Goal: Task Accomplishment & Management: Complete application form

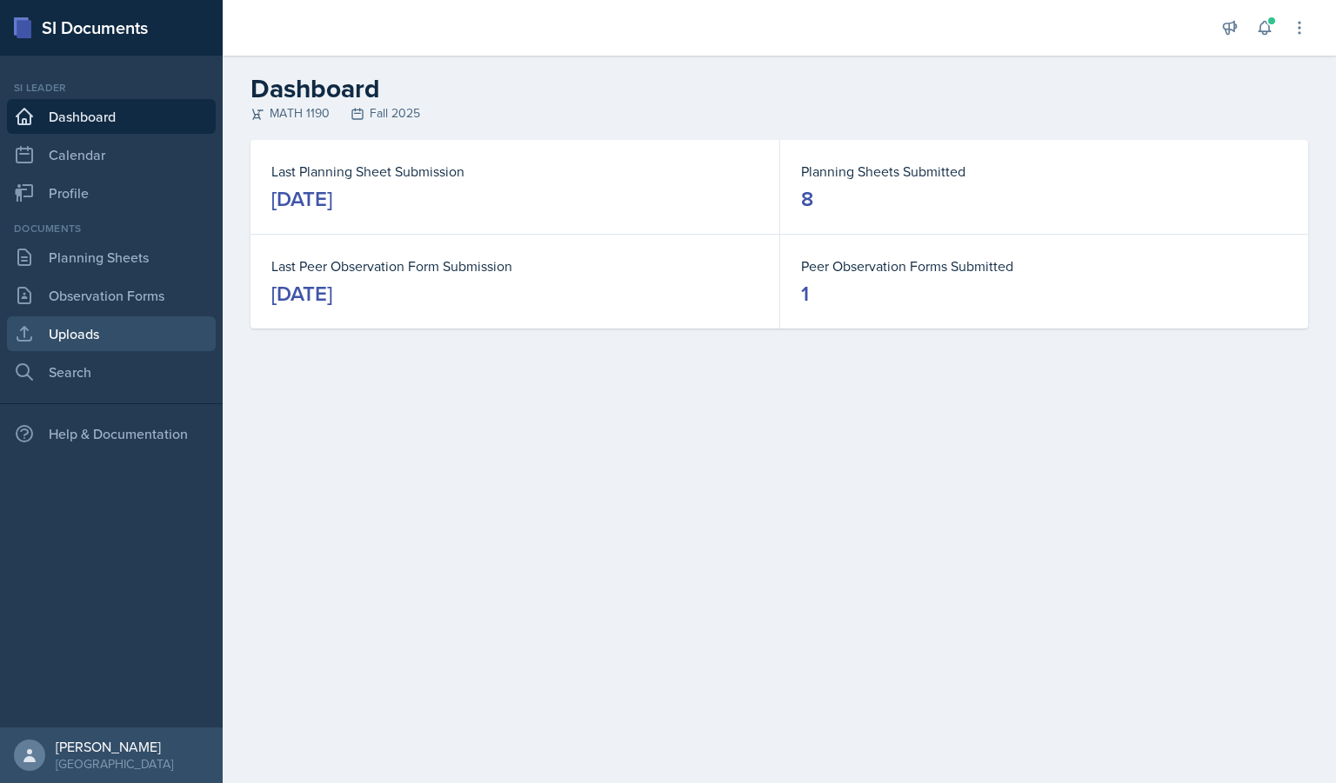
click at [106, 328] on link "Uploads" at bounding box center [111, 334] width 209 height 35
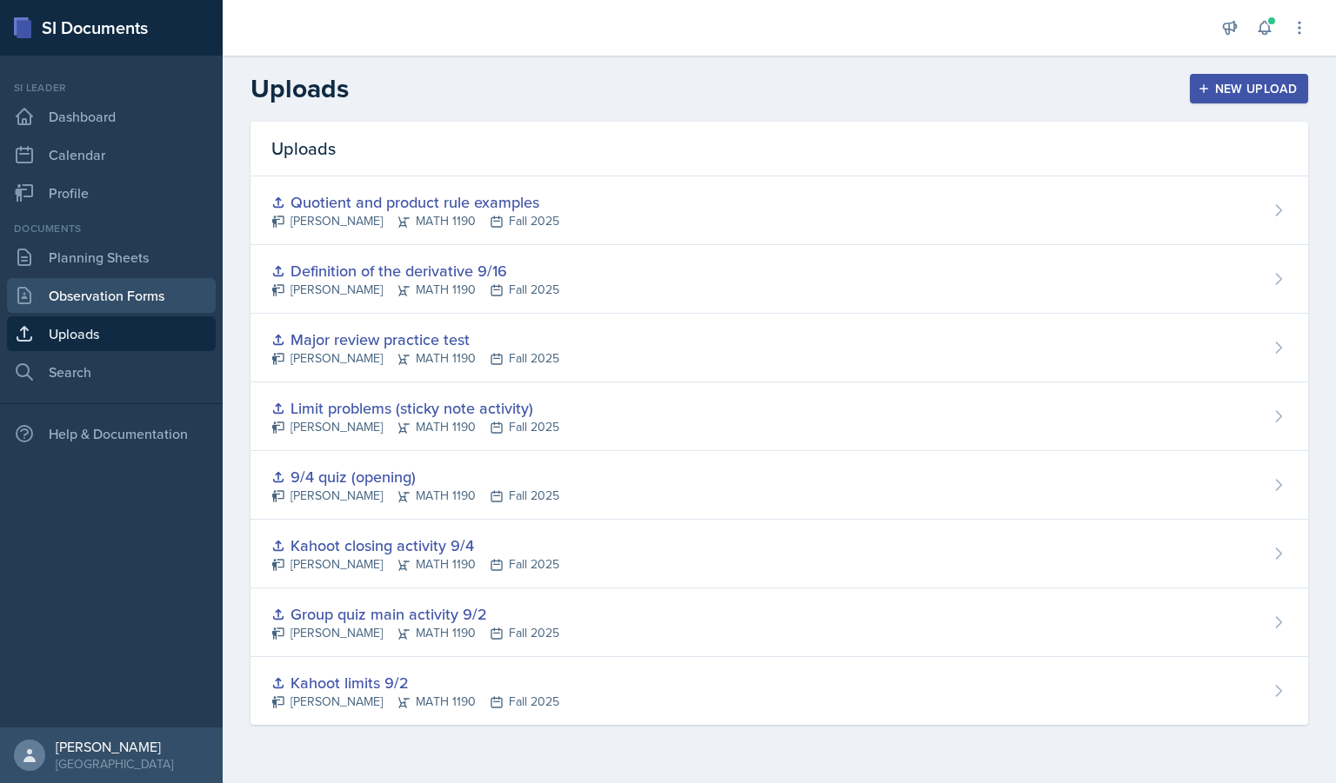
click at [154, 284] on link "Observation Forms" at bounding box center [111, 295] width 209 height 35
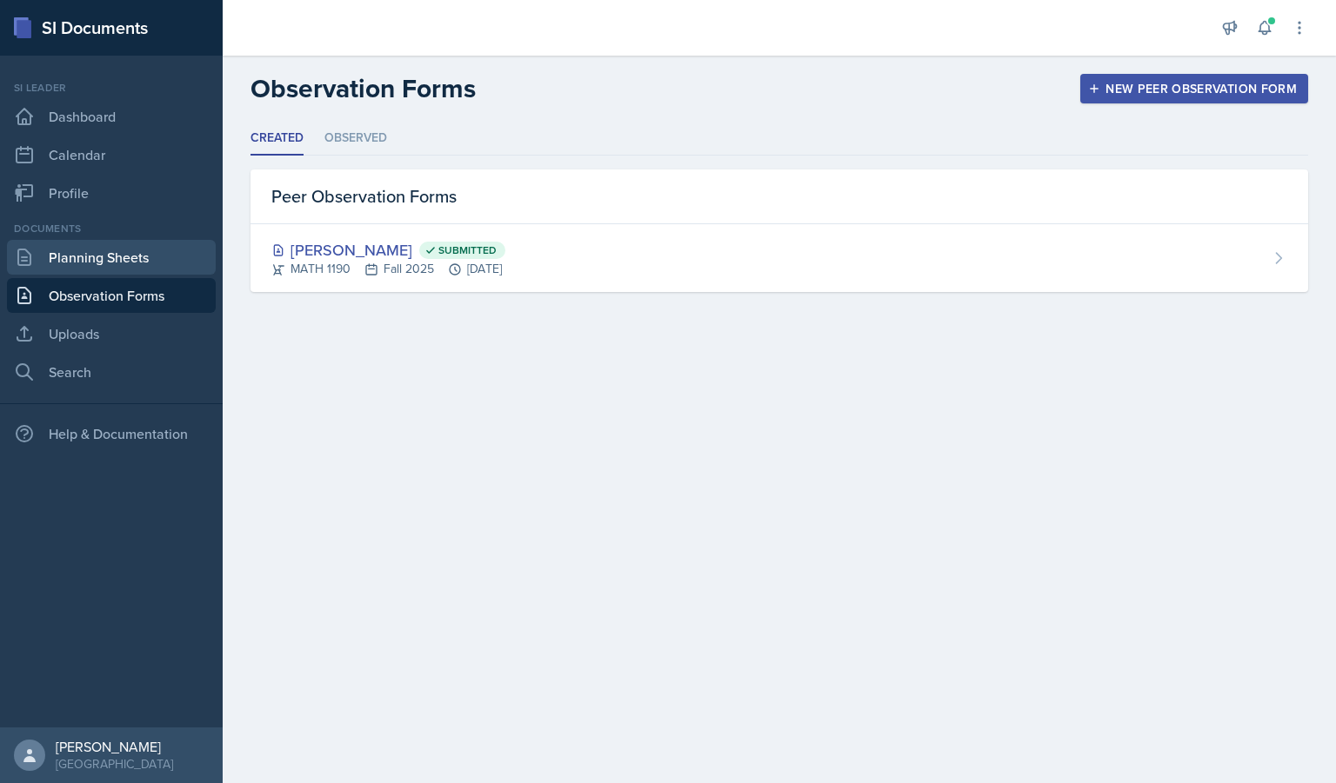
click at [117, 263] on link "Planning Sheets" at bounding box center [111, 257] width 209 height 35
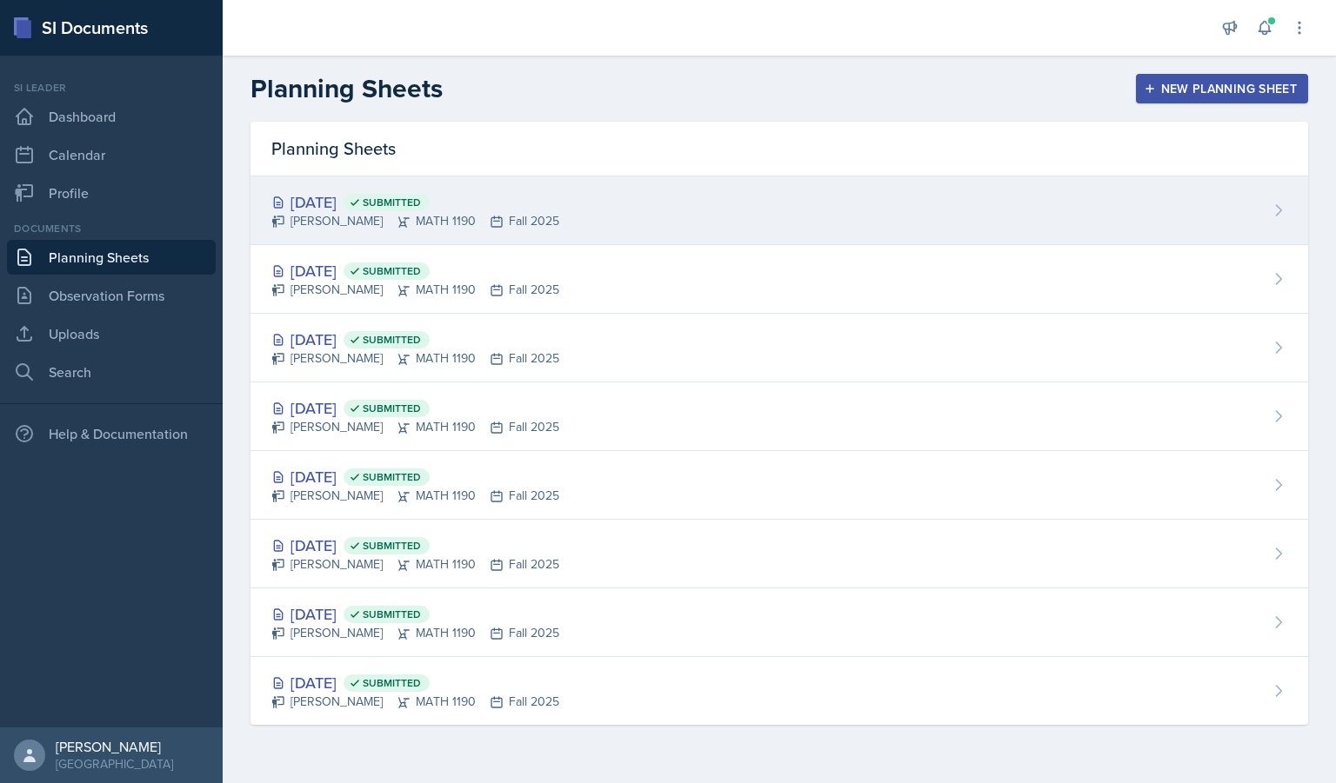
click at [540, 203] on div "[DATE] Submitted" at bounding box center [415, 201] width 288 height 23
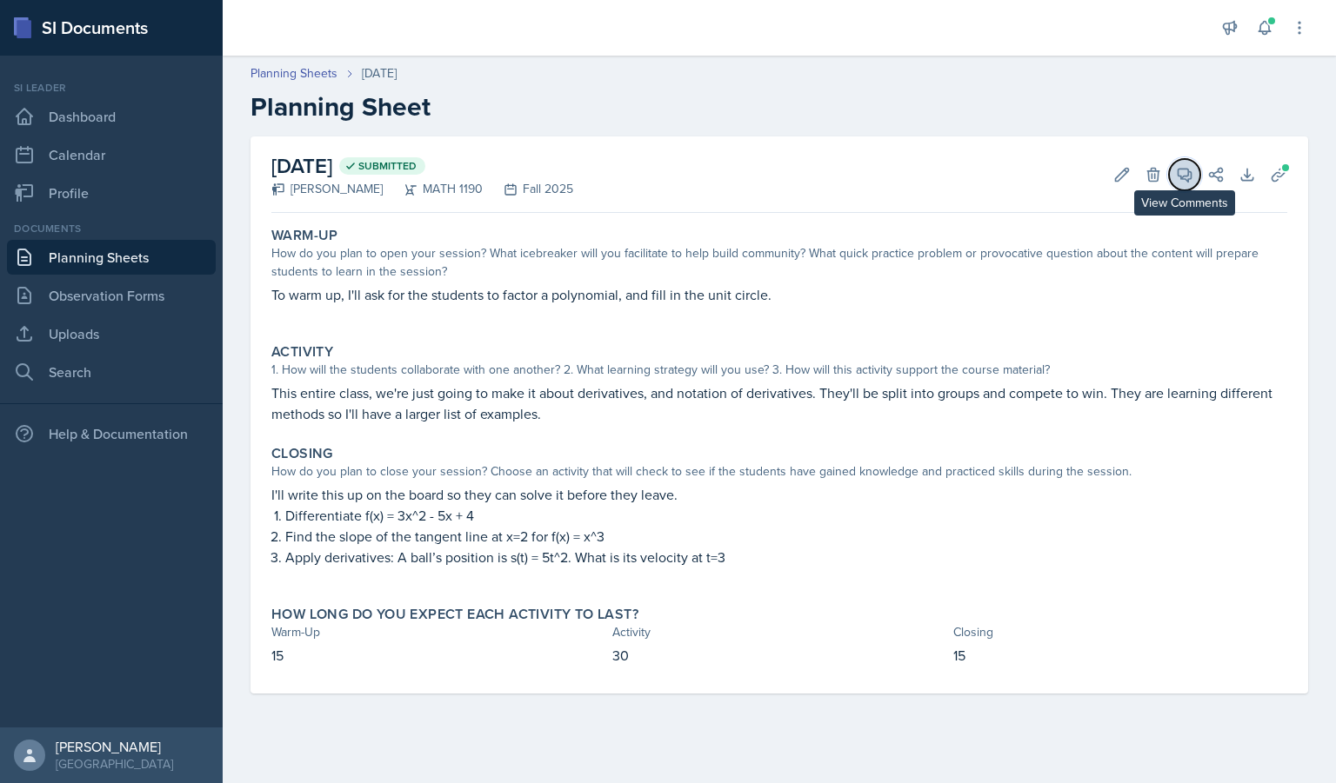
click at [1186, 180] on icon at bounding box center [1184, 175] width 13 height 13
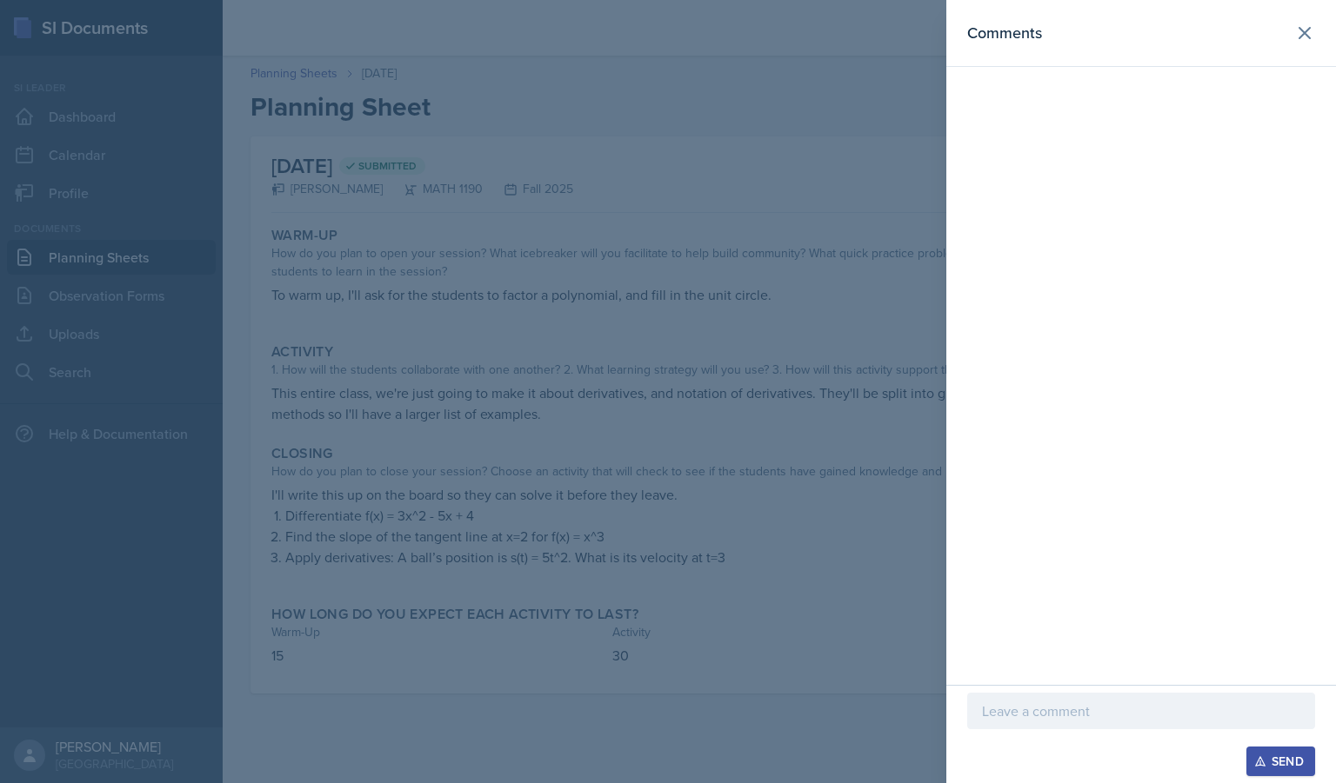
click at [1308, 53] on header "Comments" at bounding box center [1141, 33] width 390 height 67
click at [1302, 36] on icon at bounding box center [1304, 33] width 10 height 10
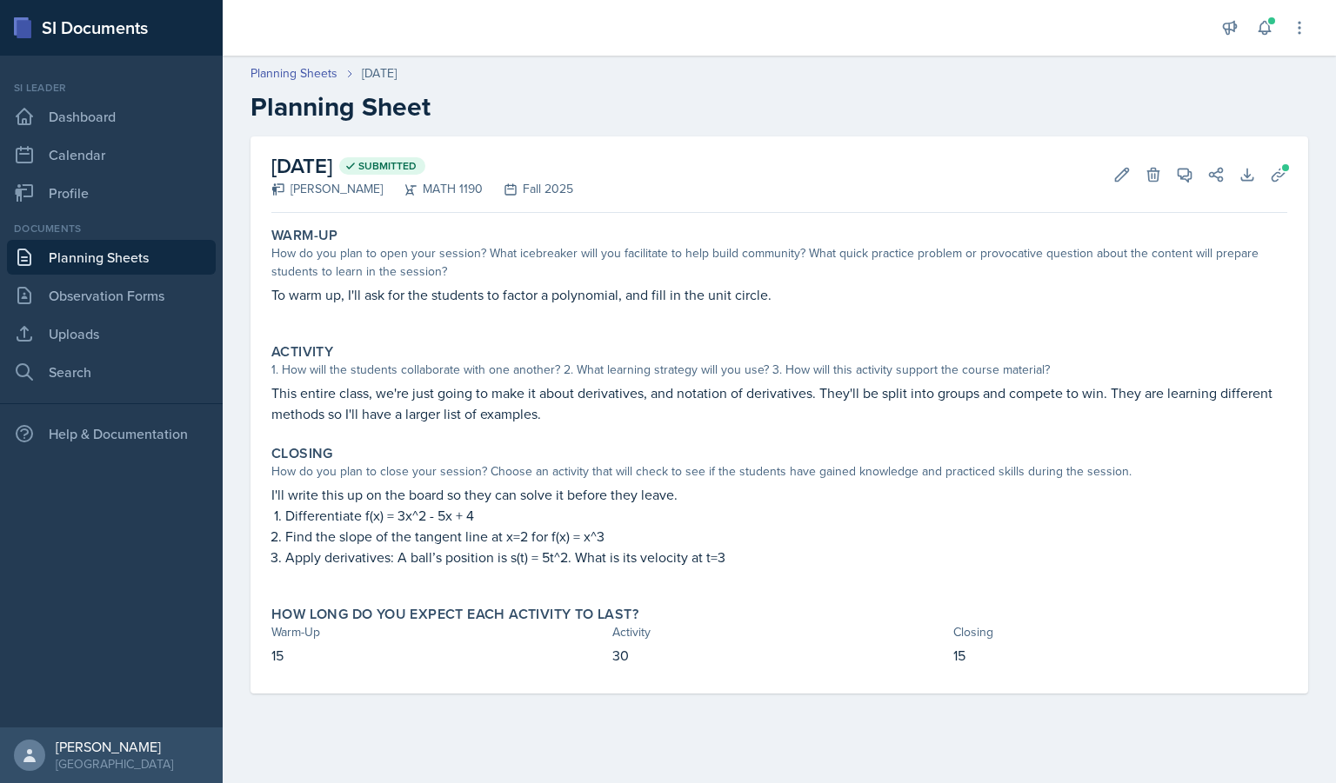
click at [103, 259] on link "Planning Sheets" at bounding box center [111, 257] width 209 height 35
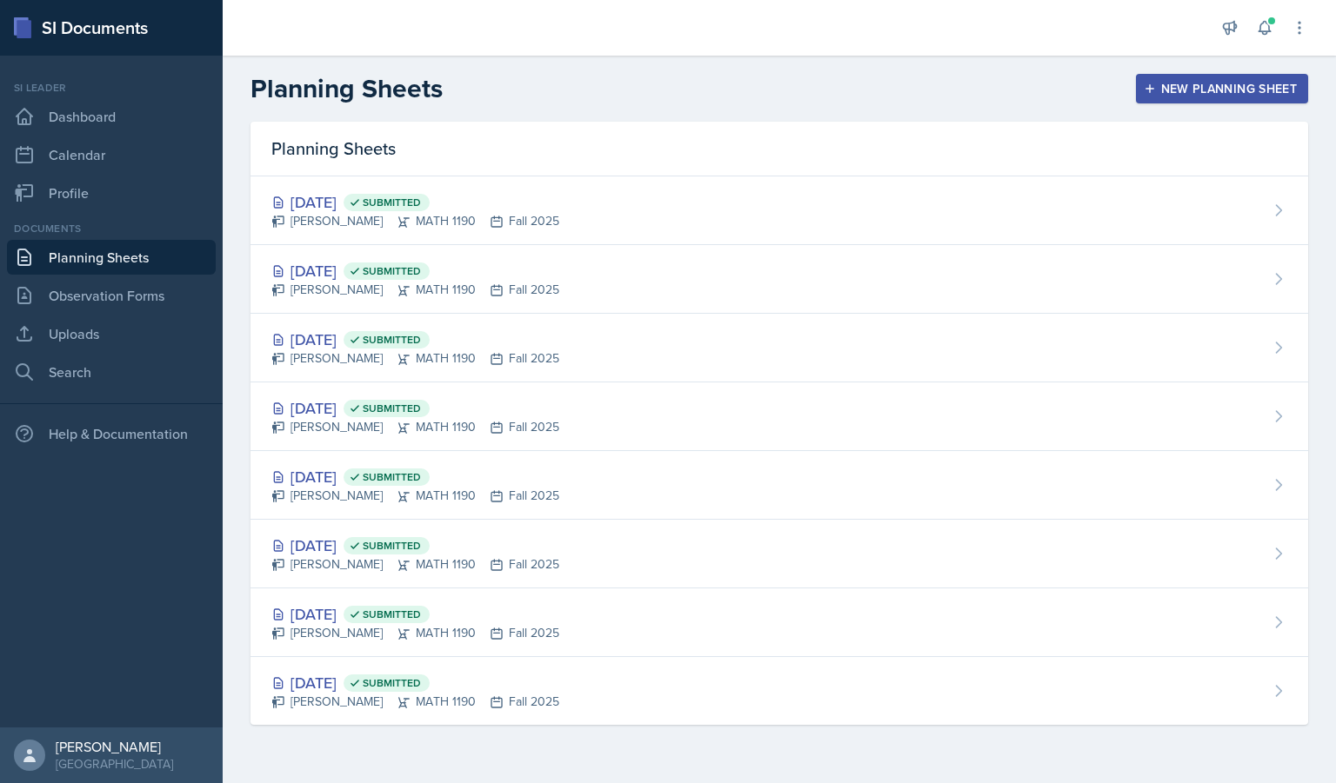
click at [1165, 89] on div "New Planning Sheet" at bounding box center [1222, 89] width 150 height 14
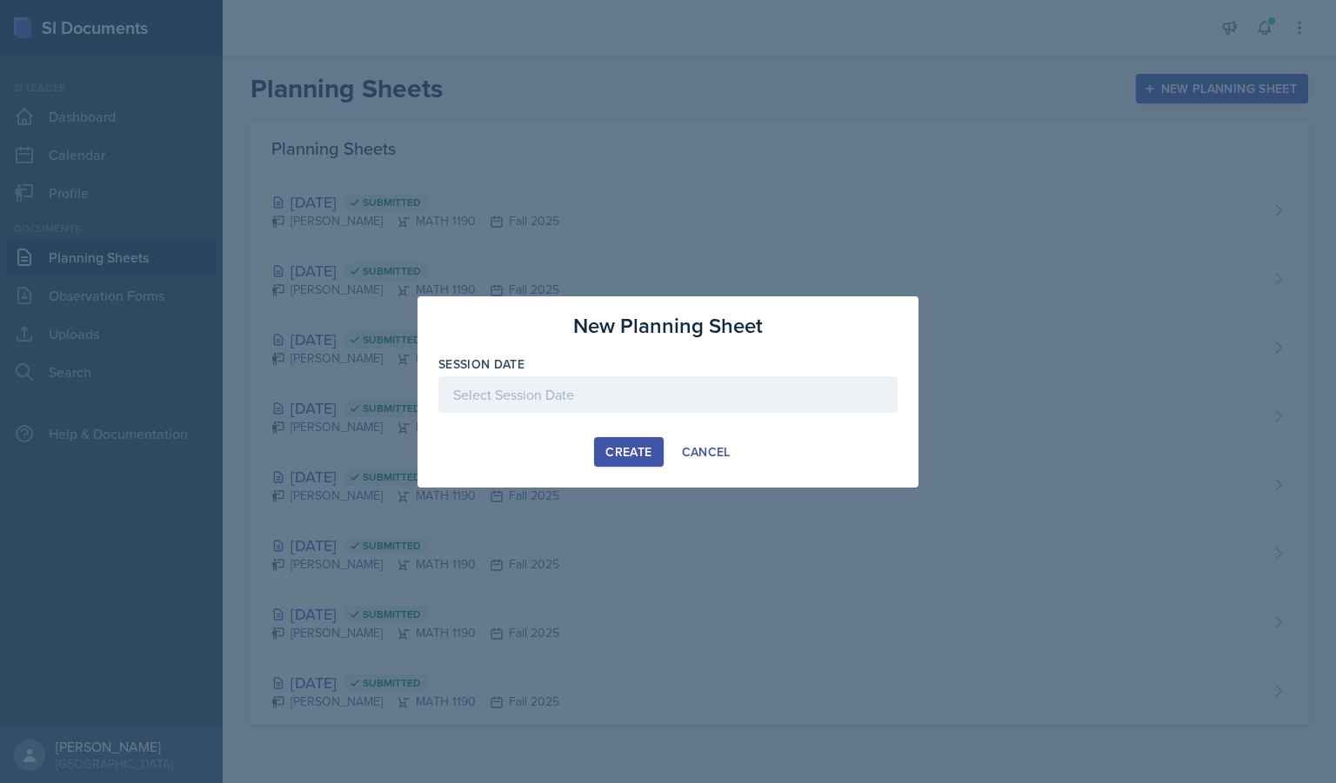
click at [497, 401] on div at bounding box center [667, 395] width 459 height 37
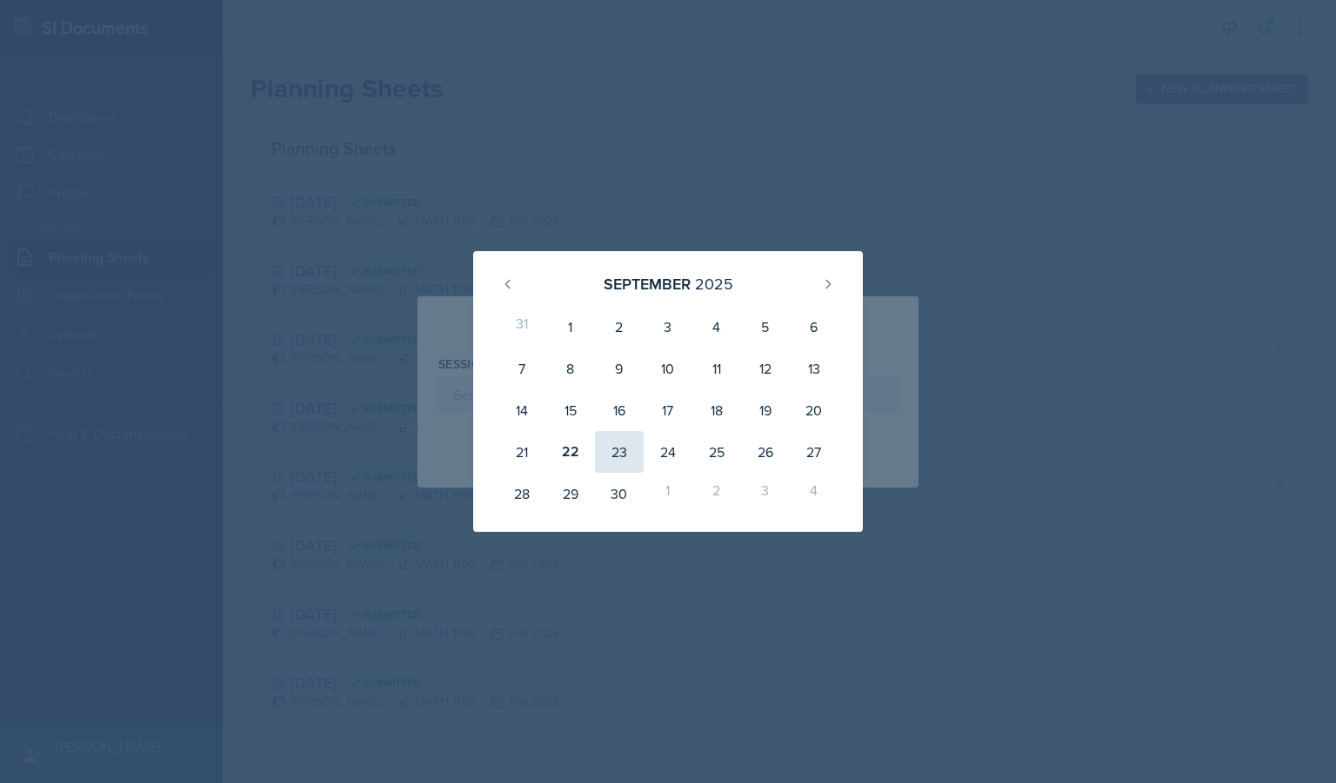
click at [622, 456] on div "23" at bounding box center [619, 452] width 49 height 42
type input "[DATE]"
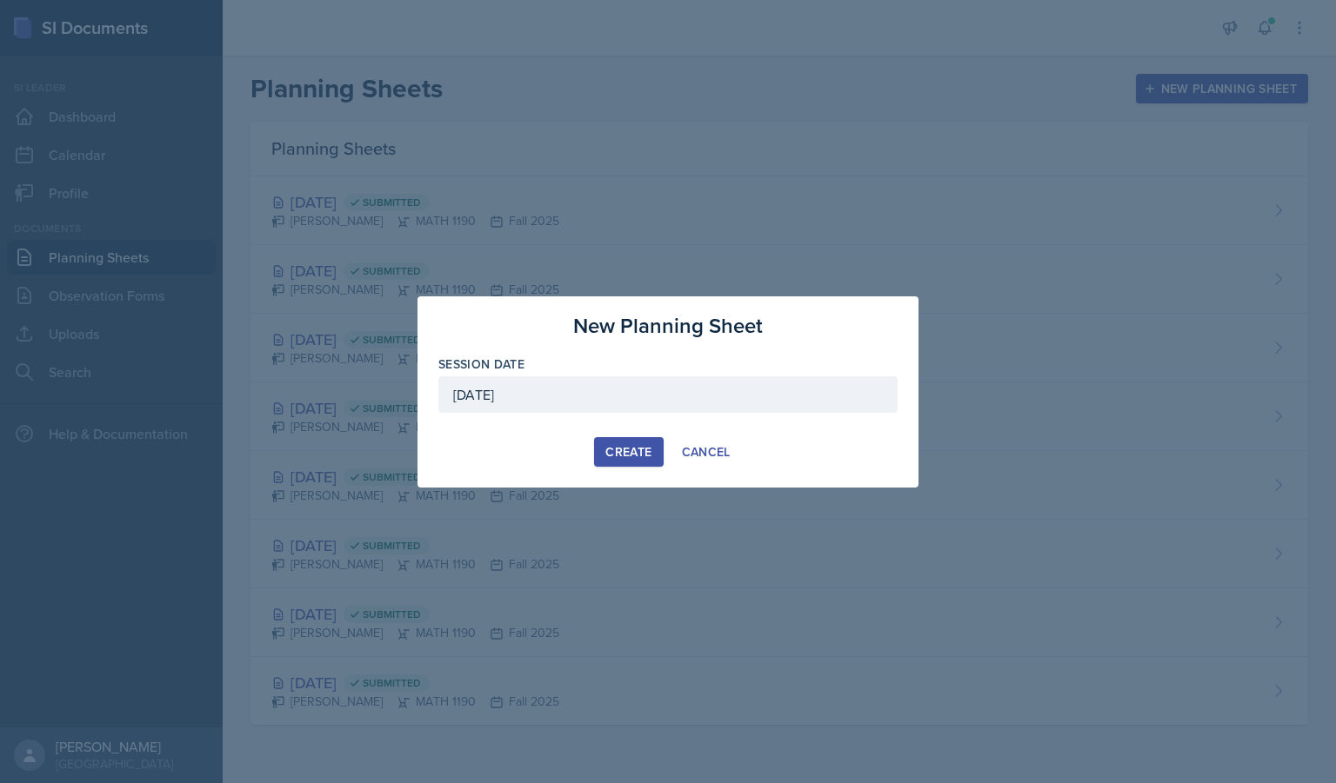
click at [642, 447] on div "Create" at bounding box center [628, 452] width 46 height 14
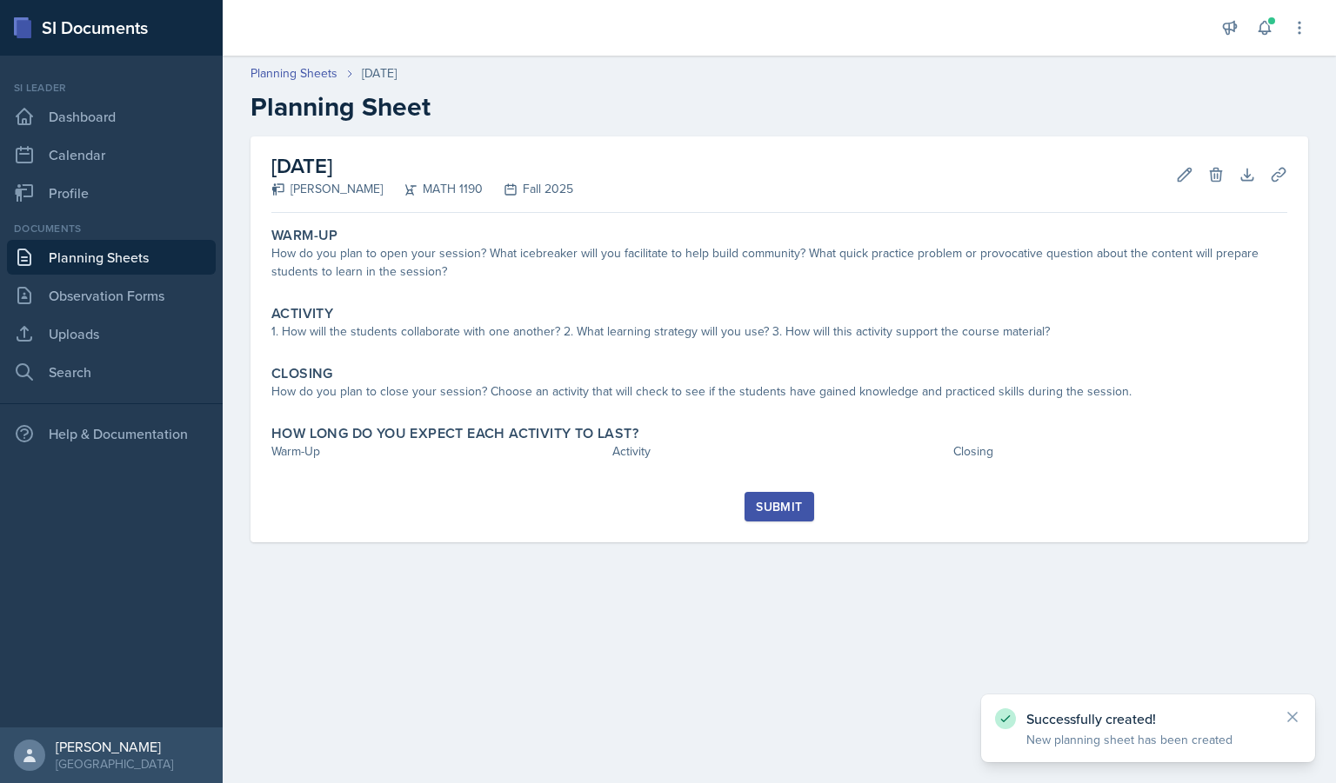
click at [776, 504] on div "Submit" at bounding box center [779, 507] width 46 height 14
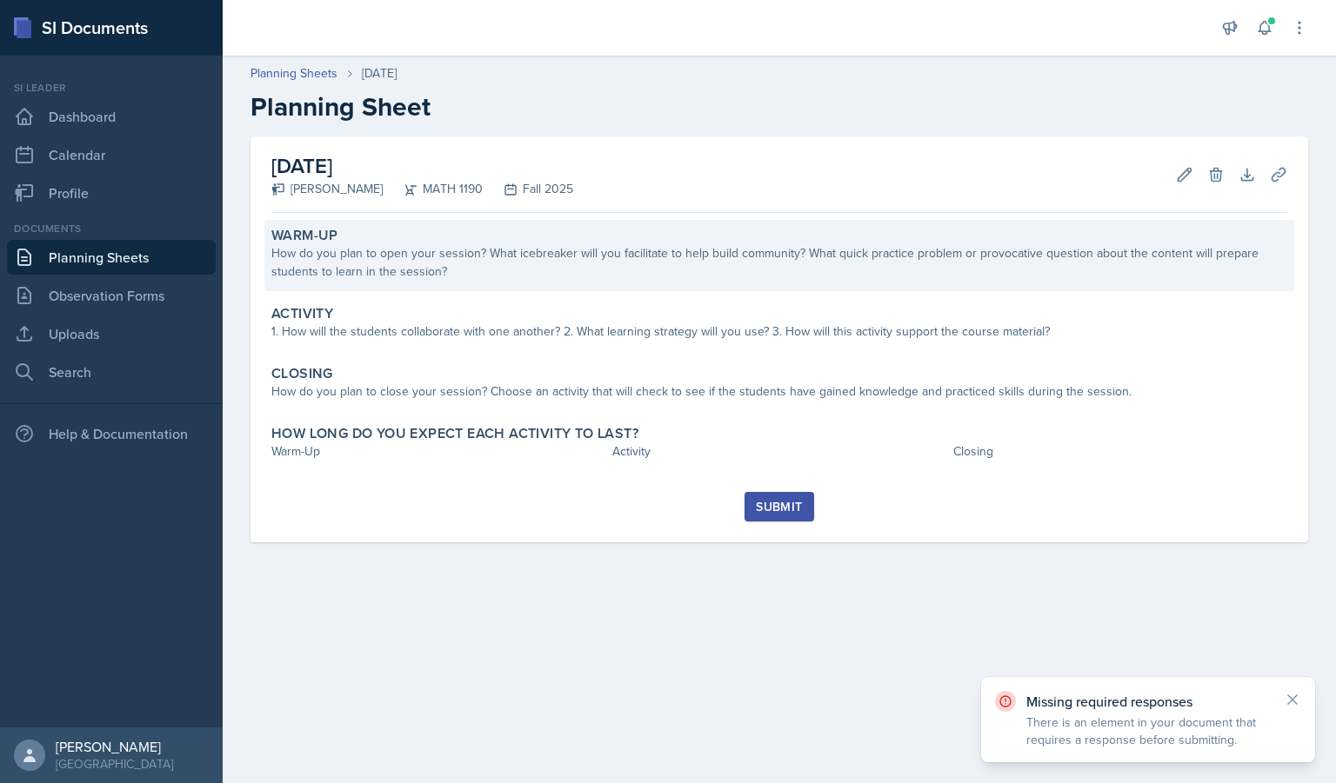
click at [632, 241] on div "Warm-Up" at bounding box center [779, 235] width 1016 height 17
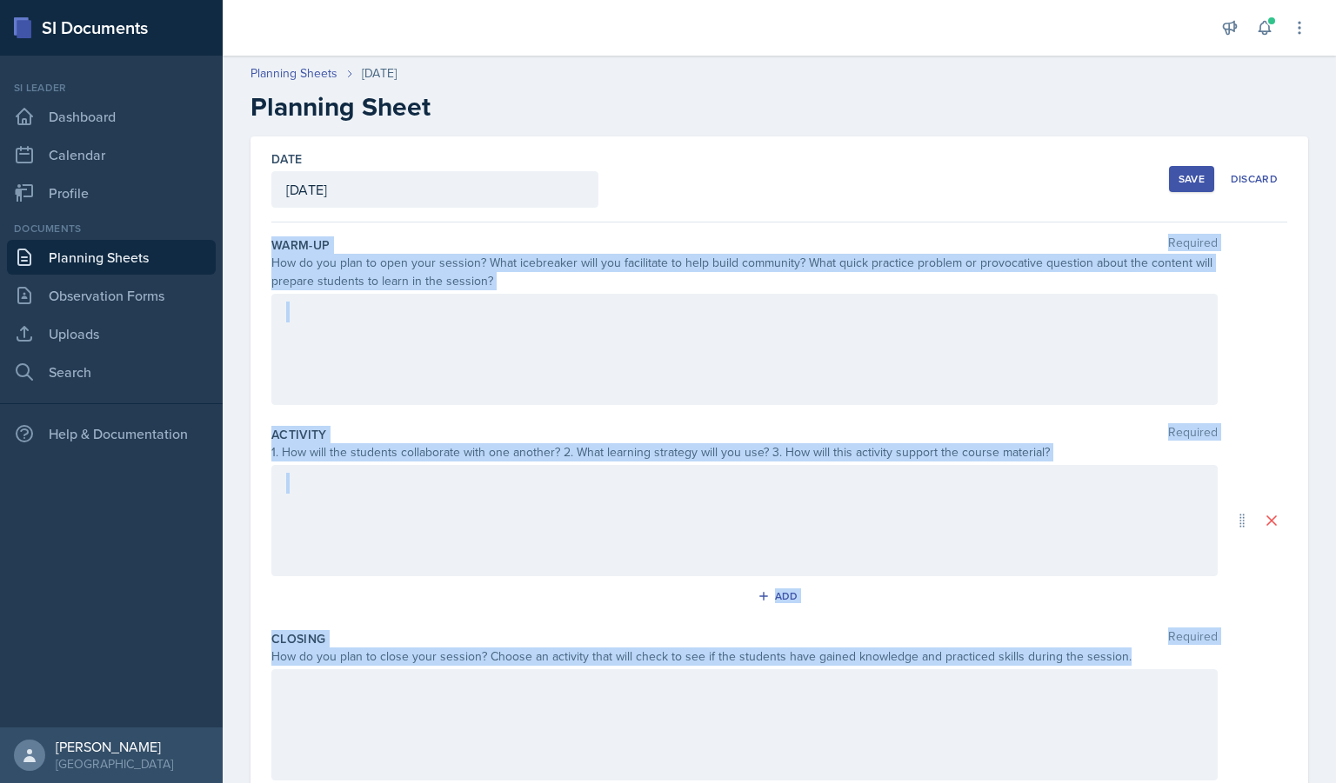
drag, startPoint x: 1142, startPoint y: 488, endPoint x: 241, endPoint y: 248, distance: 932.3
click at [241, 248] on div "Date [DATE] [DATE] 31 1 2 3 4 5 6 7 8 9 10 11 12 13 14 15 16 17 18 19 20 21 22 …" at bounding box center [779, 542] width 1113 height 810
copy div "Warm-Up Required How do you plan to open your session? What icebreaker will you…"
click at [375, 329] on div at bounding box center [744, 349] width 946 height 111
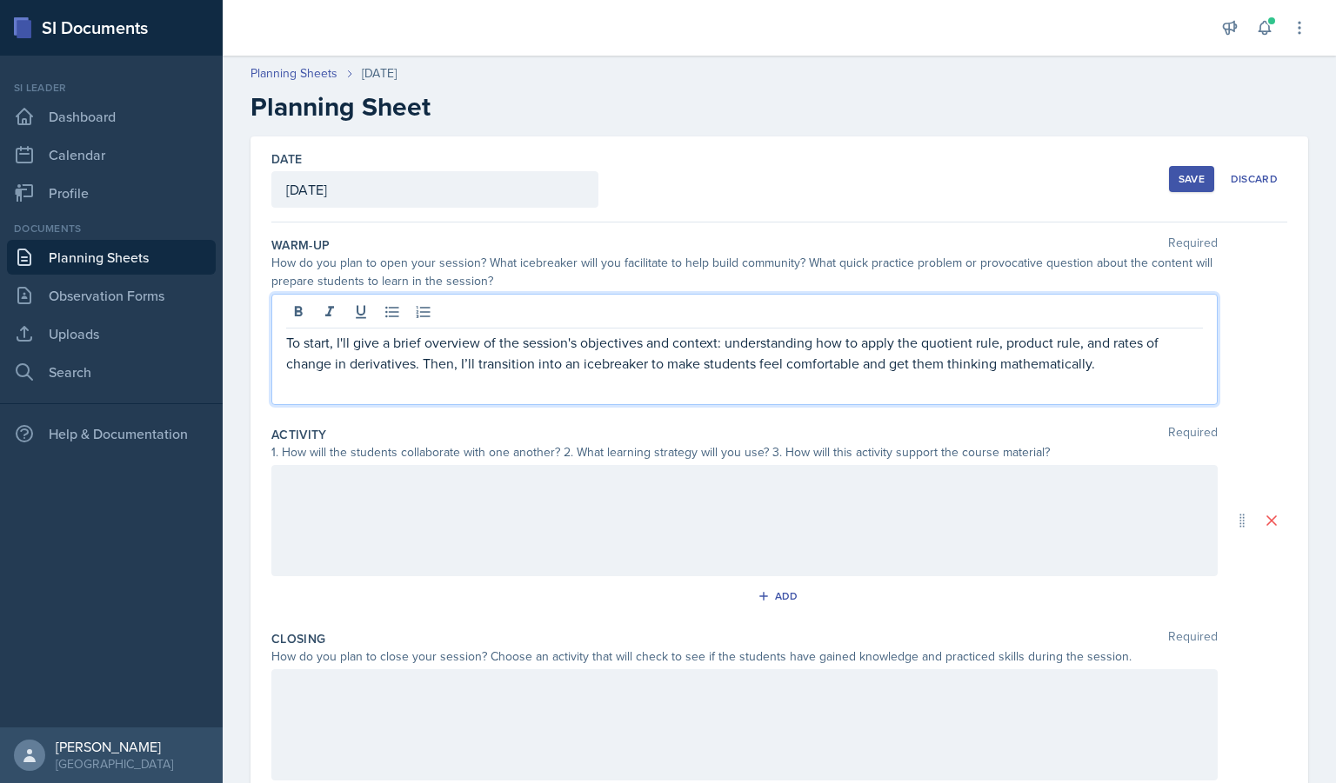
click at [412, 503] on div at bounding box center [744, 520] width 946 height 111
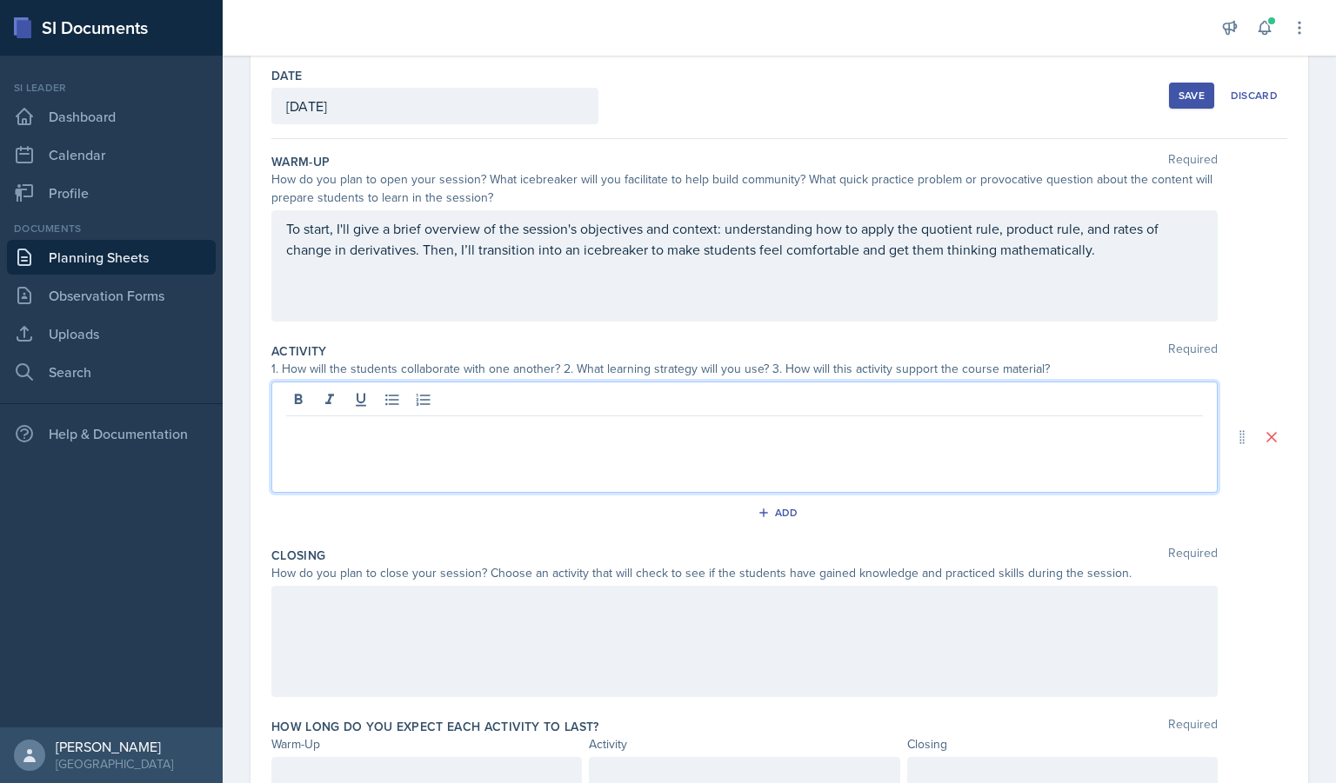
scroll to position [80, 0]
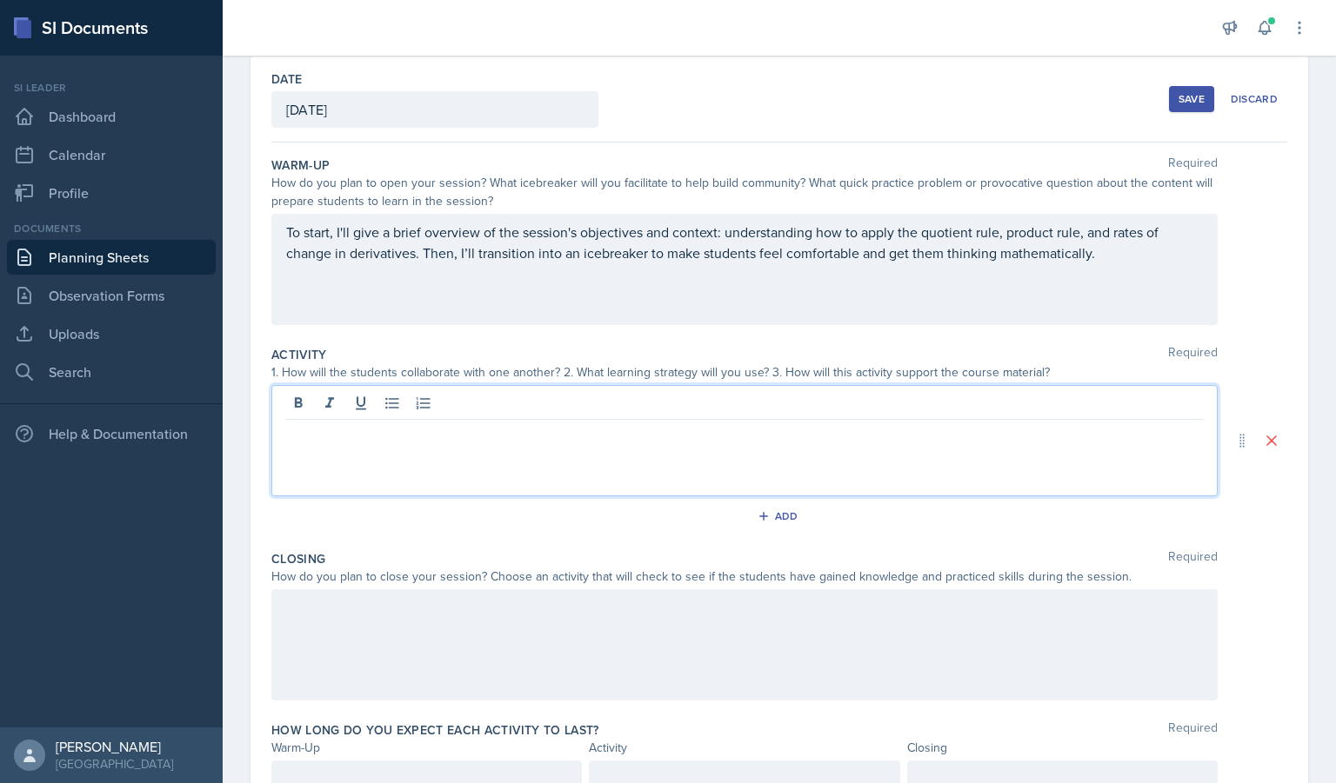
click at [1104, 260] on p "To start, I'll give a brief overview of the session's objectives and context: u…" at bounding box center [744, 243] width 917 height 42
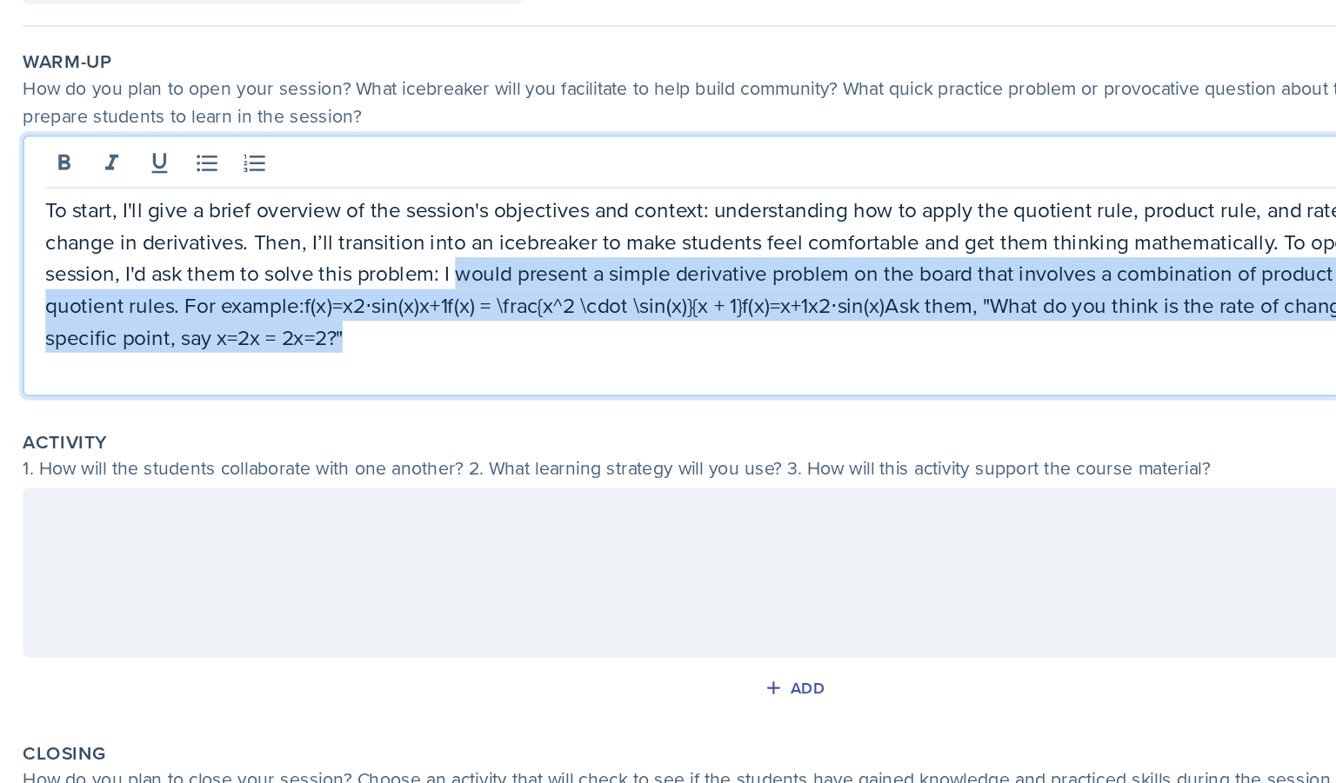
drag, startPoint x: 603, startPoint y: 324, endPoint x: 561, endPoint y: 278, distance: 62.8
click at [561, 278] on p "To start, I'll give a brief overview of the session's objectives and context: u…" at bounding box center [744, 274] width 917 height 104
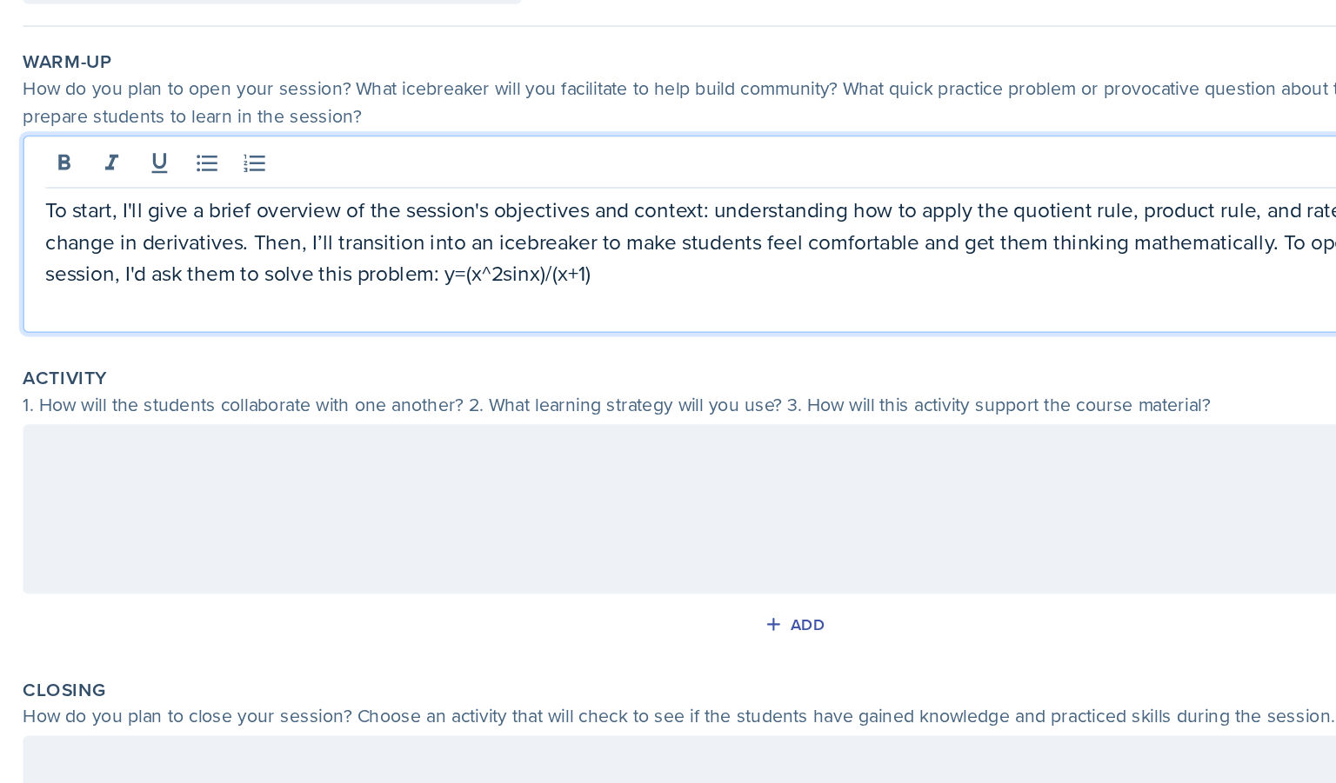
scroll to position [182, 0]
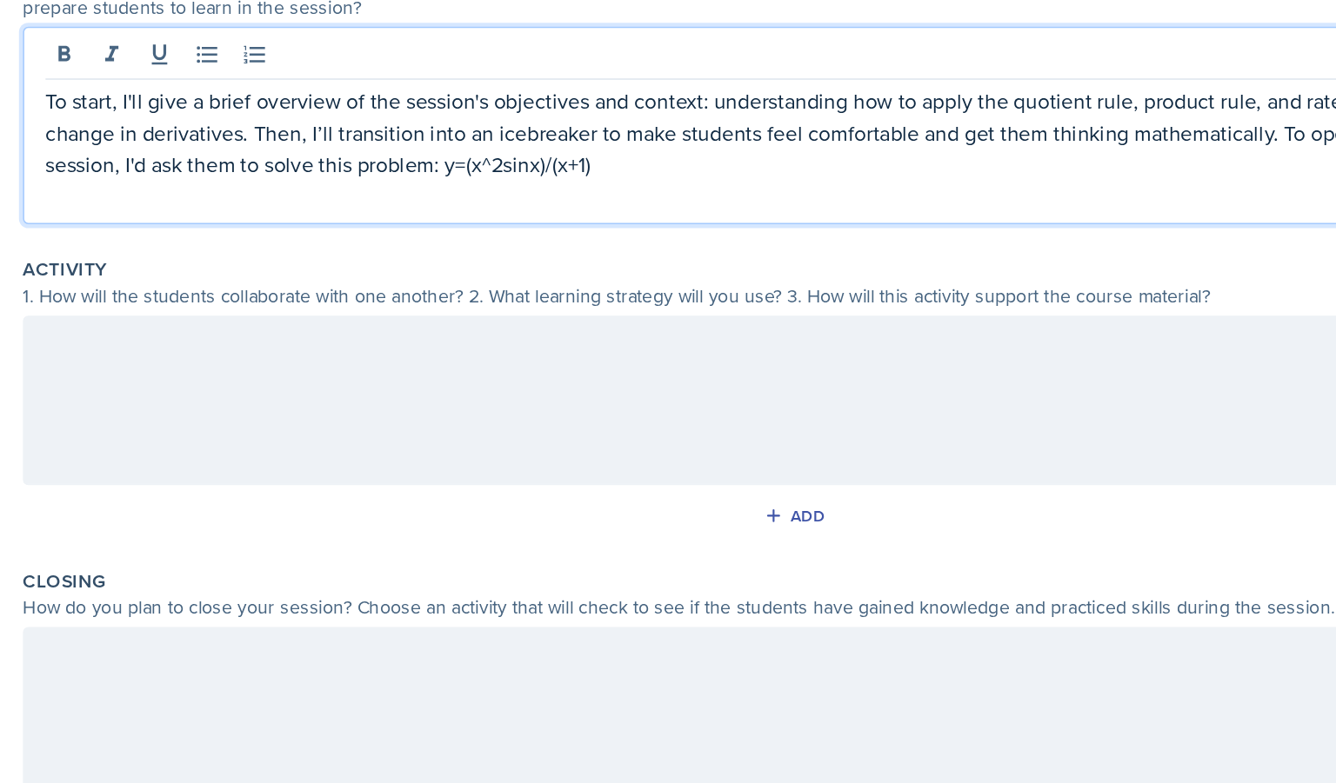
click at [522, 528] on div at bounding box center [744, 561] width 946 height 111
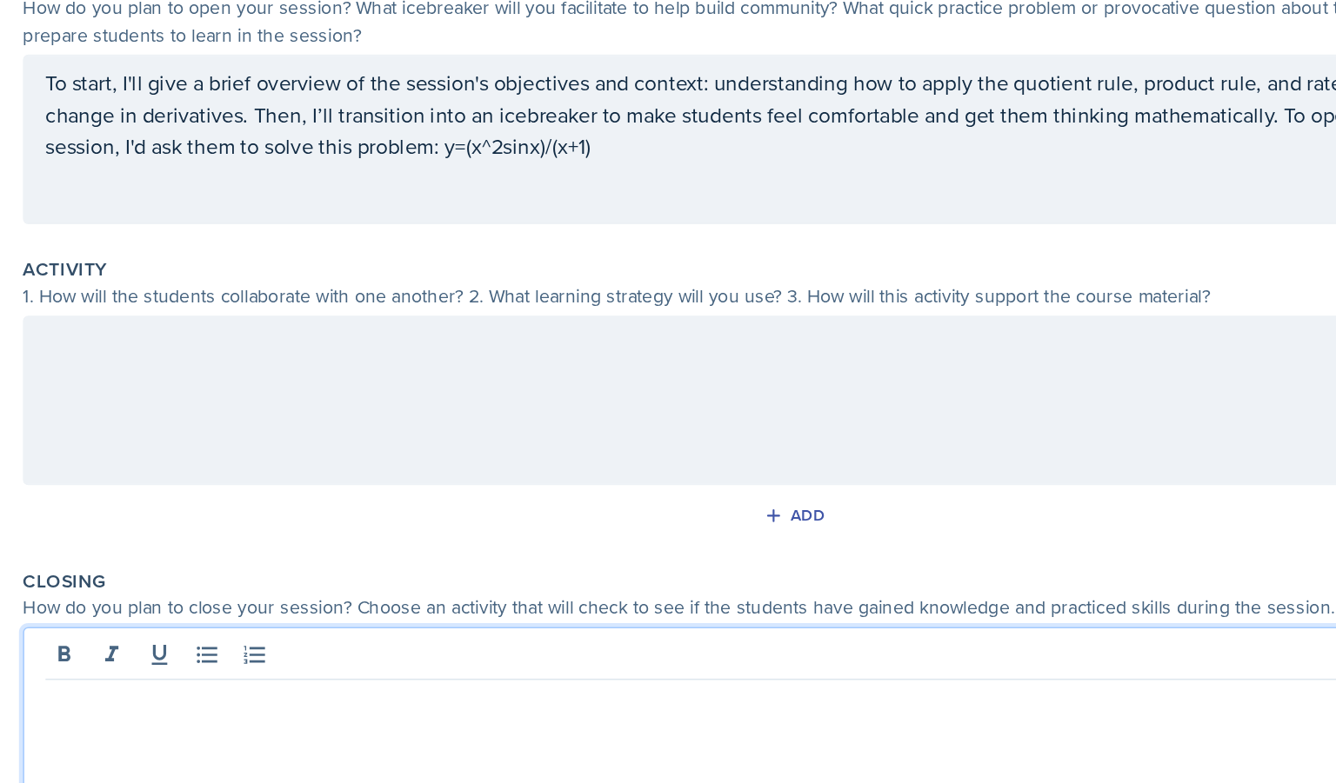
scroll to position [163, 0]
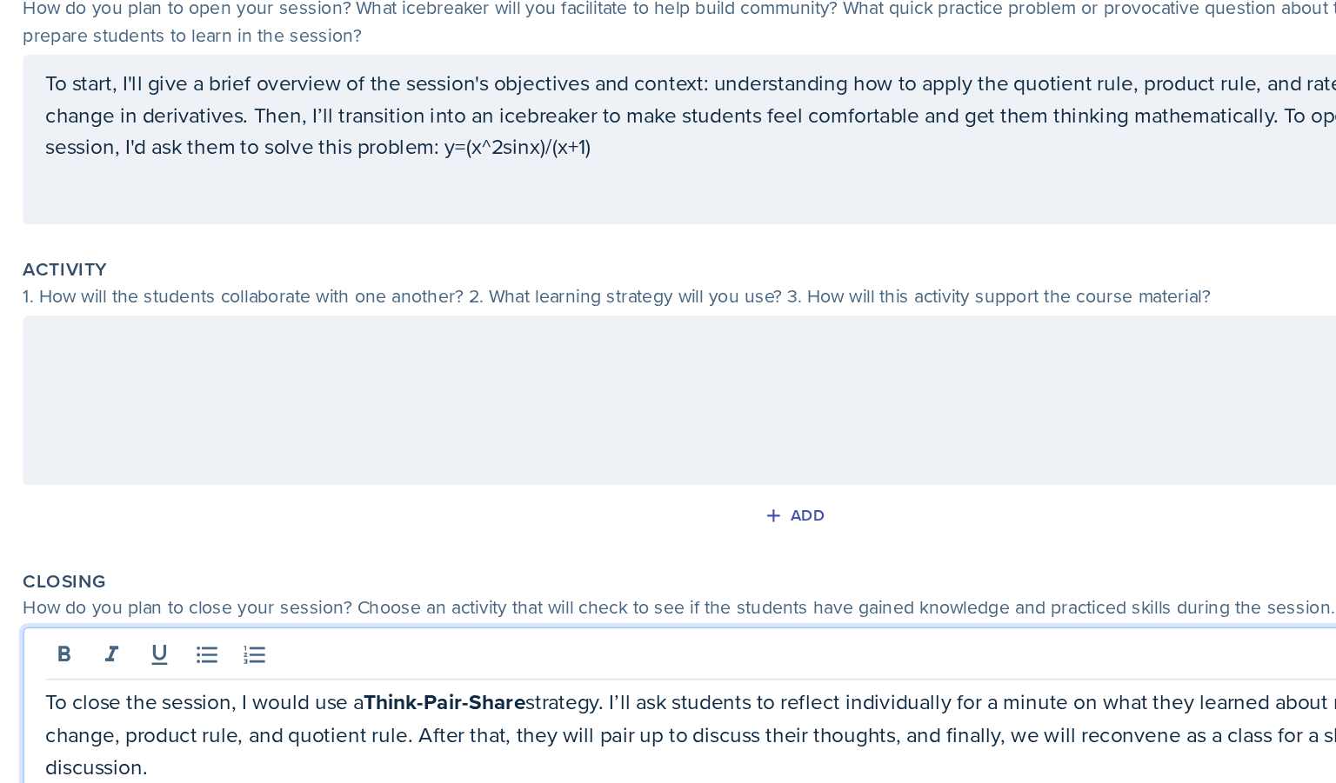
click at [469, 348] on div at bounding box center [744, 357] width 946 height 111
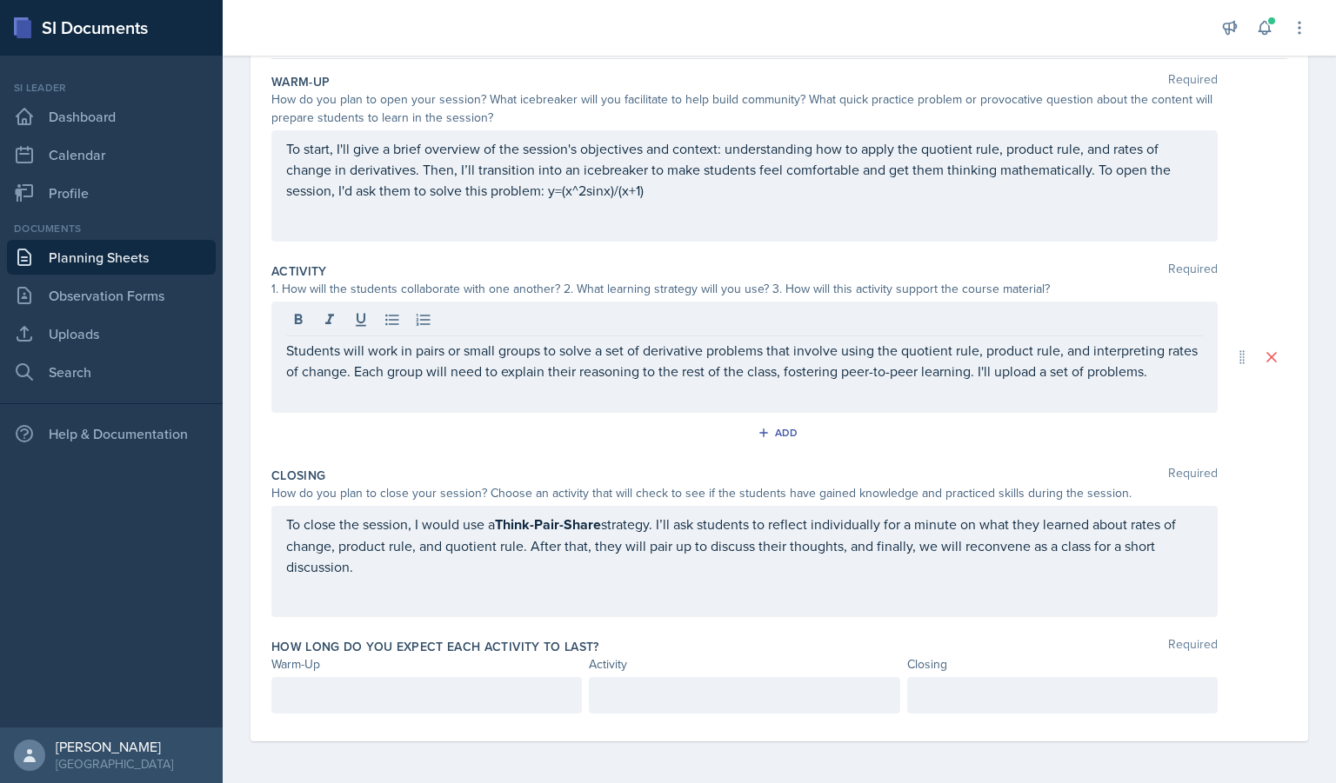
click at [380, 707] on div at bounding box center [426, 695] width 310 height 37
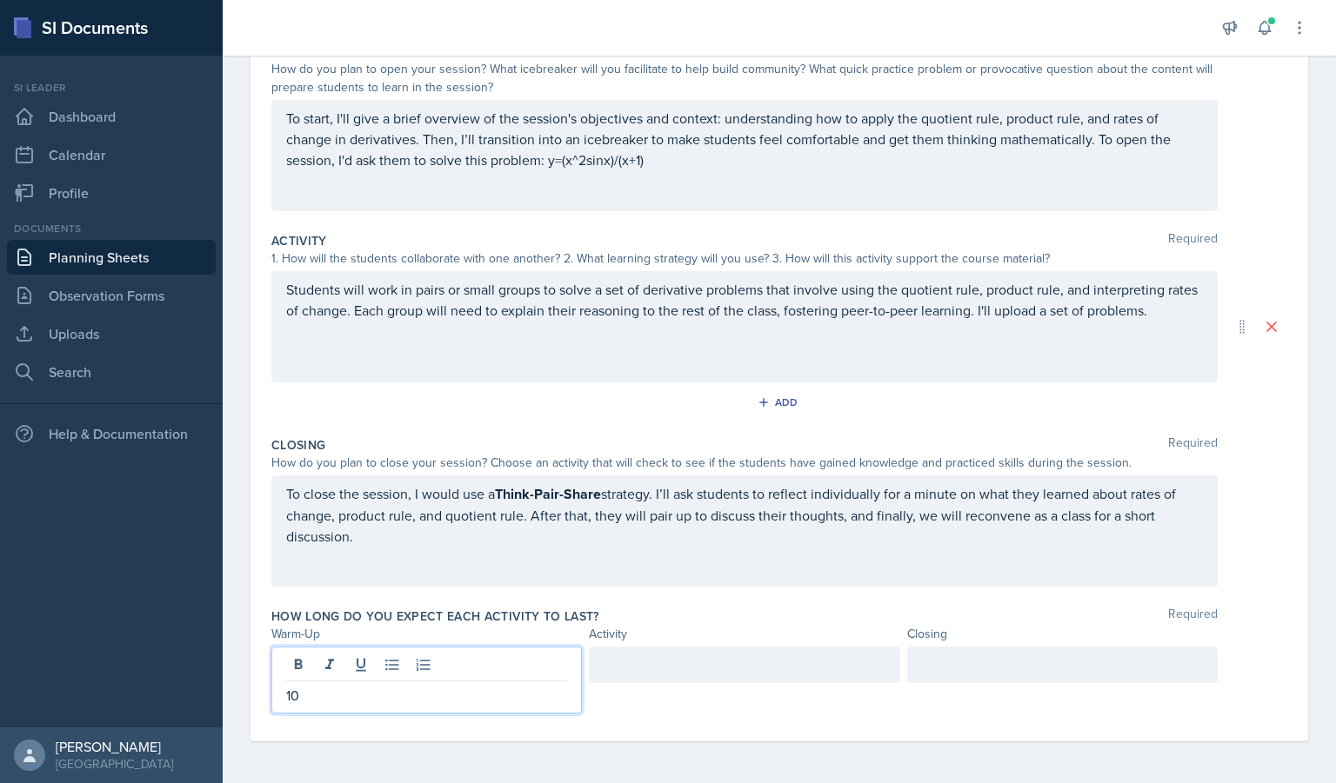
click at [640, 662] on div at bounding box center [744, 665] width 310 height 37
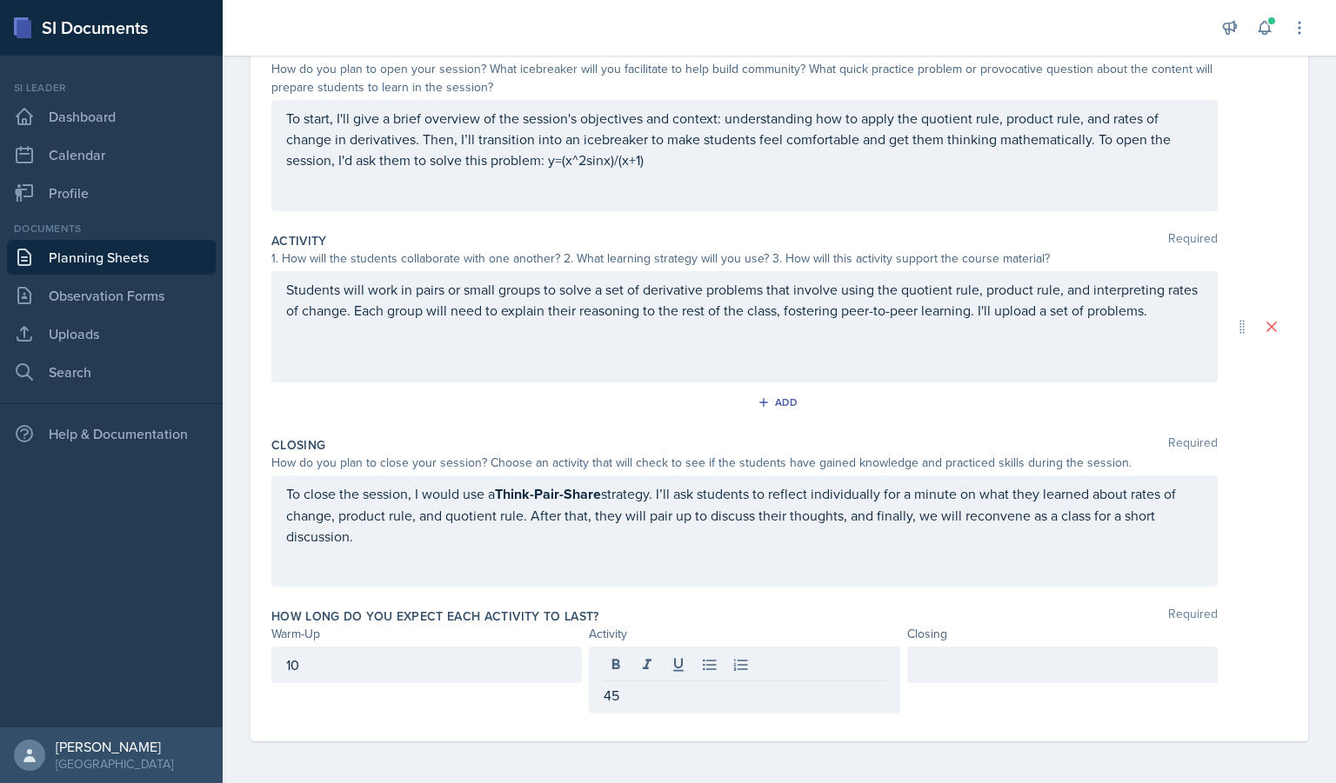
click at [990, 676] on div at bounding box center [1062, 665] width 310 height 37
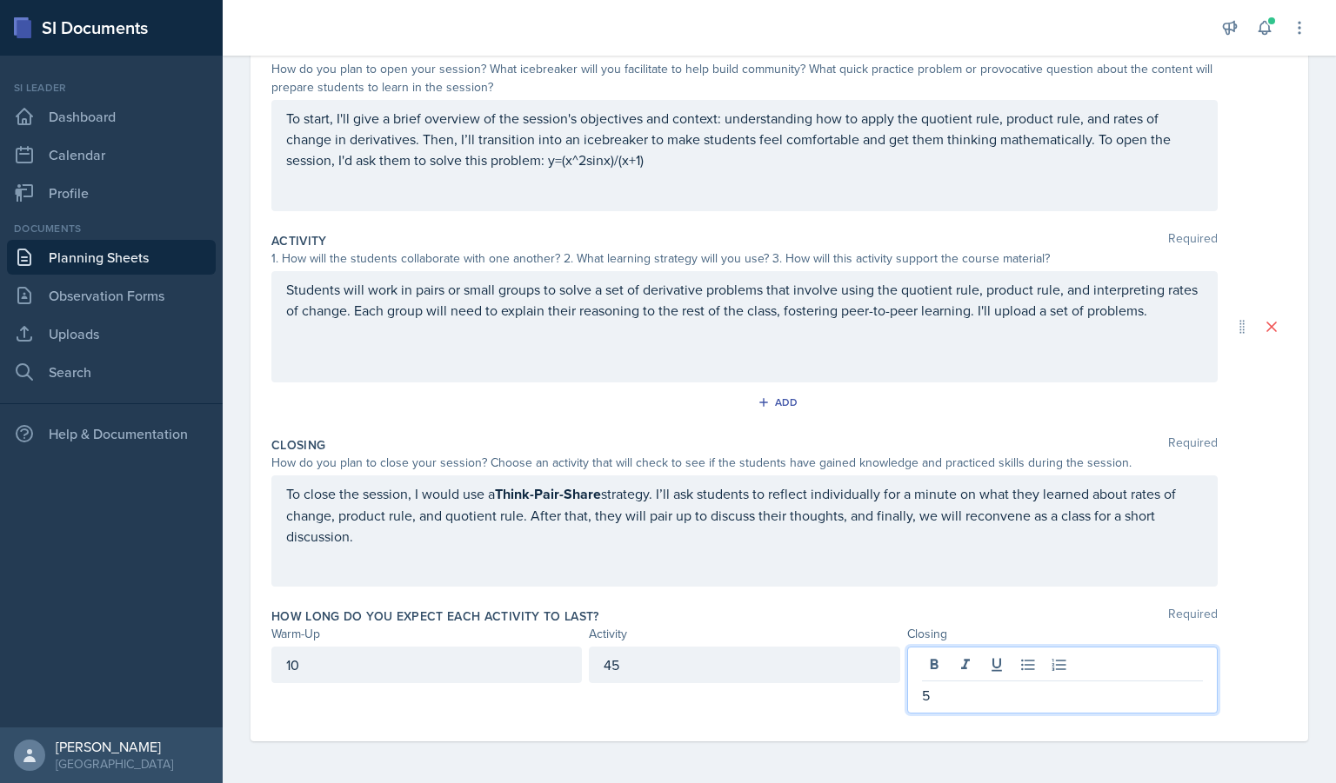
click at [1262, 554] on div "To close the session, I would use a Think-Pair-Share strategy. I’ll ask student…" at bounding box center [779, 531] width 1016 height 111
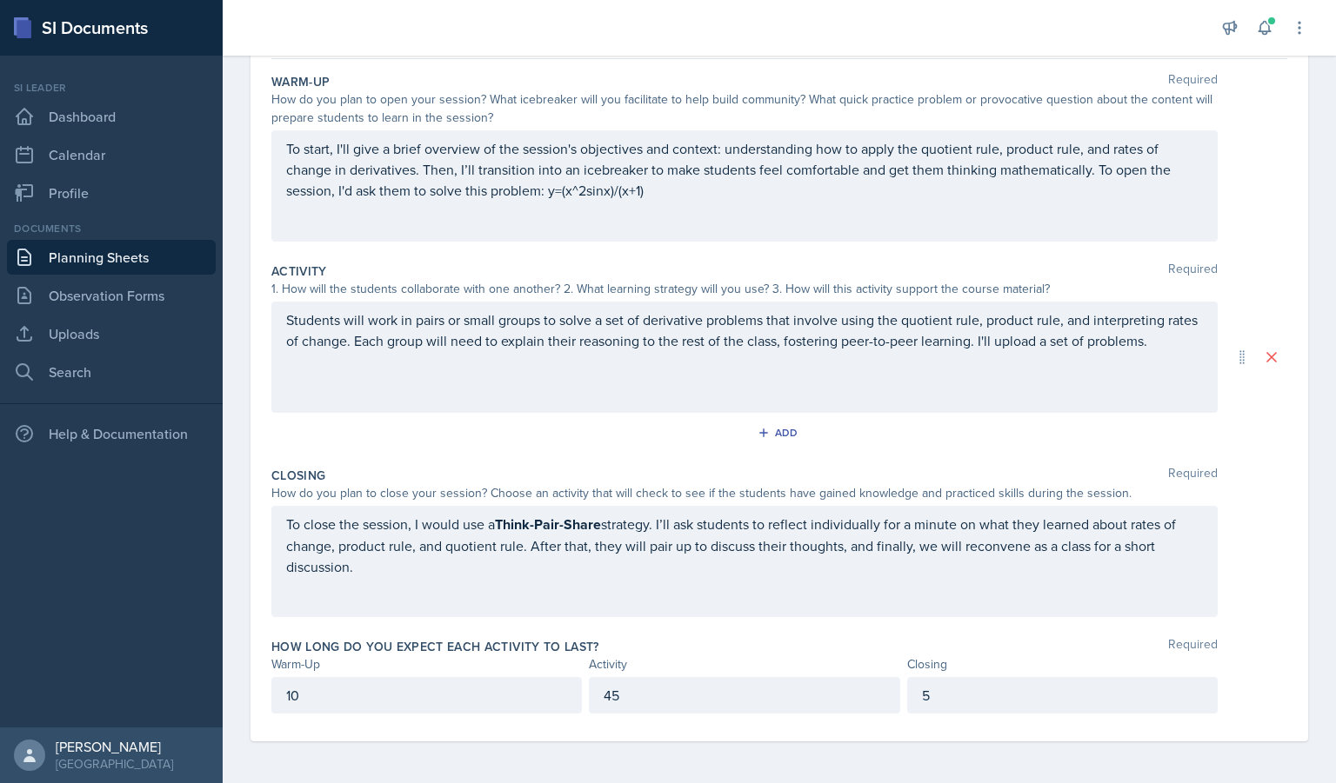
scroll to position [28, 0]
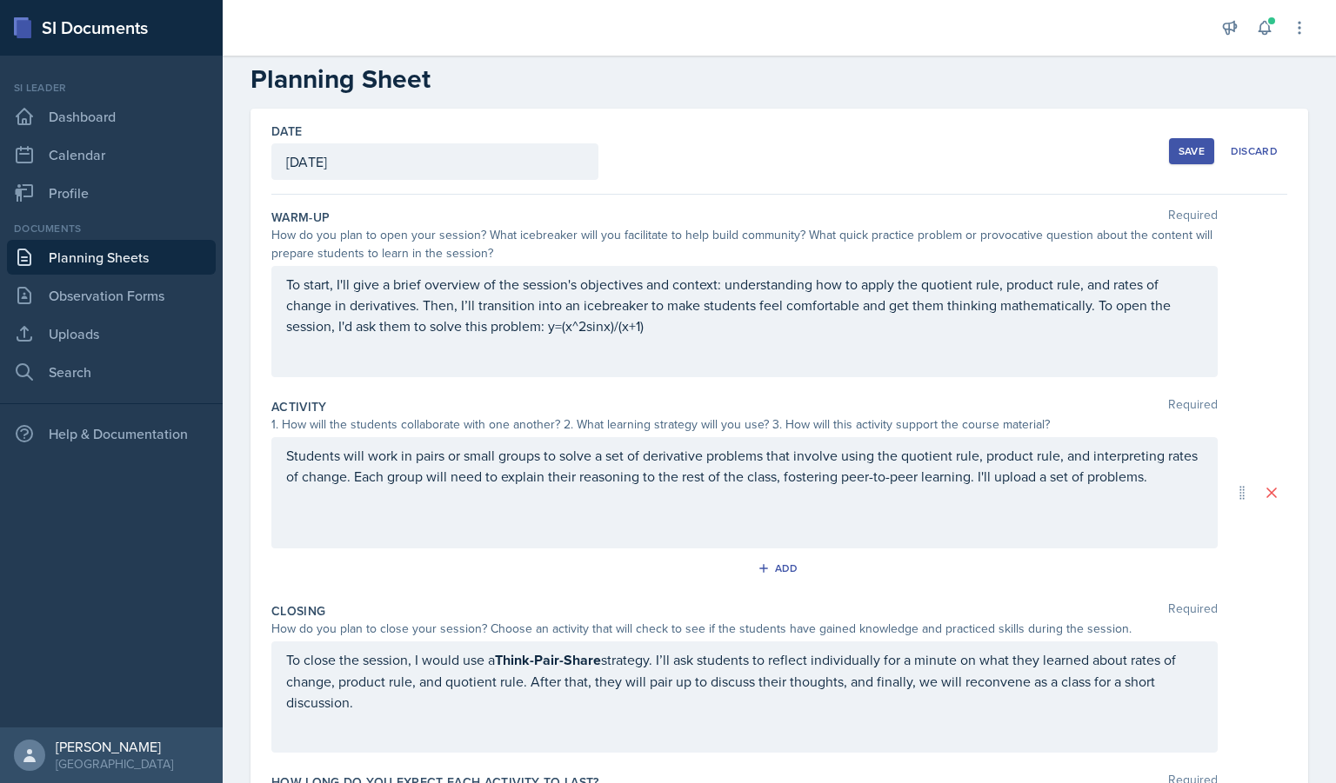
click at [1180, 145] on div "Save" at bounding box center [1191, 151] width 26 height 14
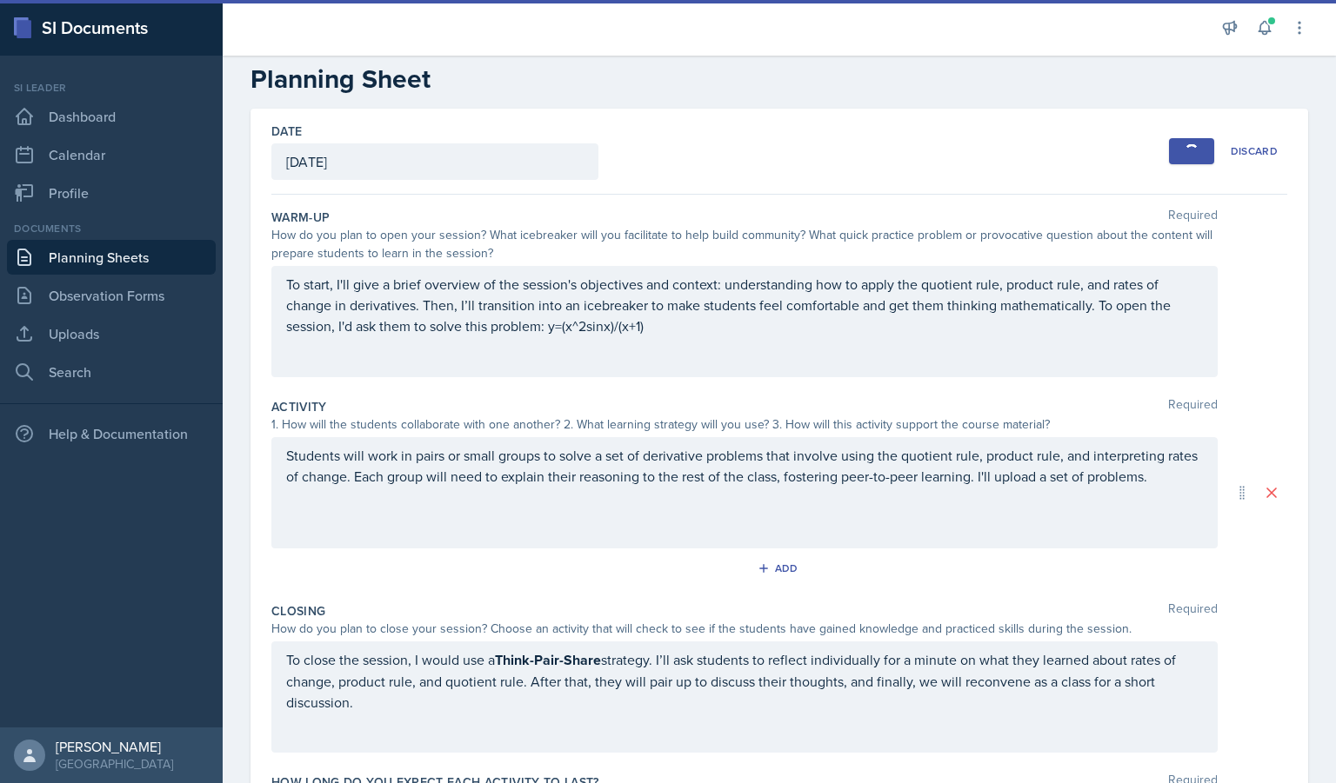
scroll to position [3, 0]
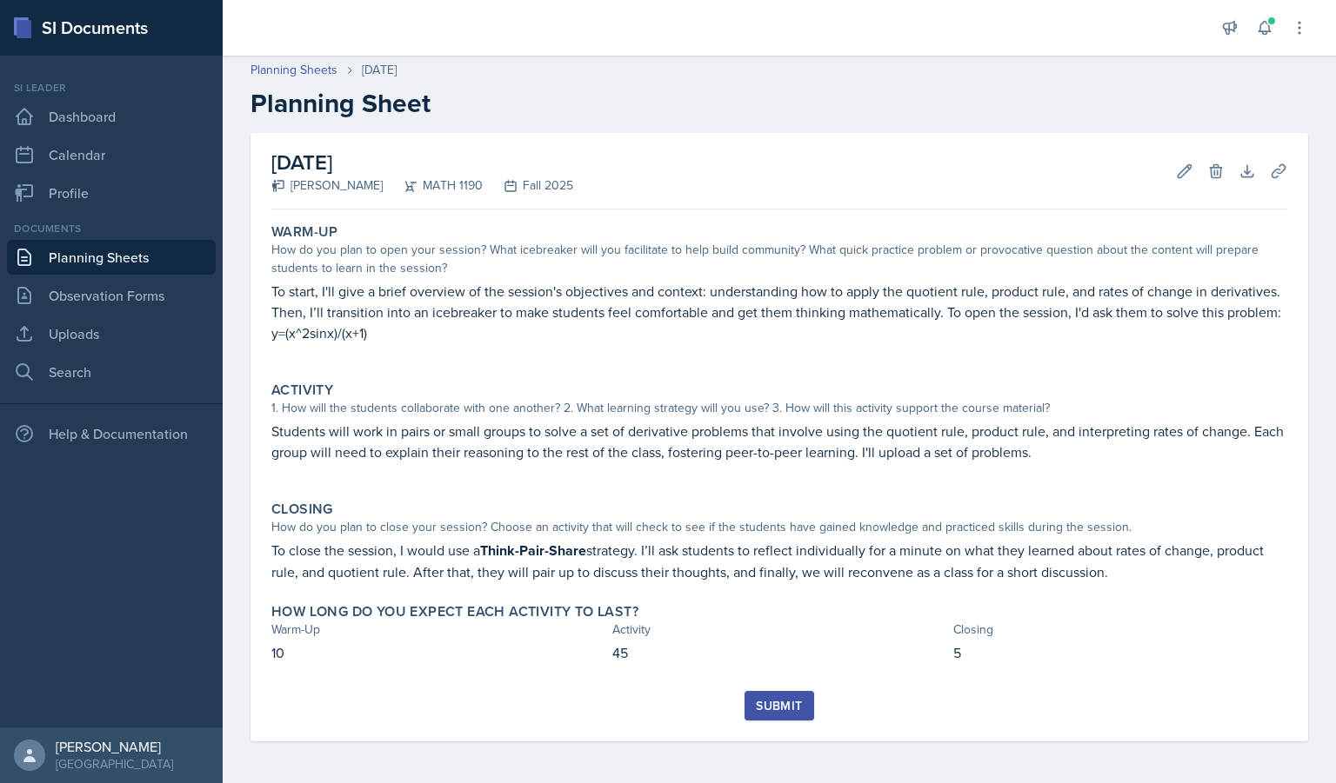
click at [63, 261] on link "Planning Sheets" at bounding box center [111, 257] width 209 height 35
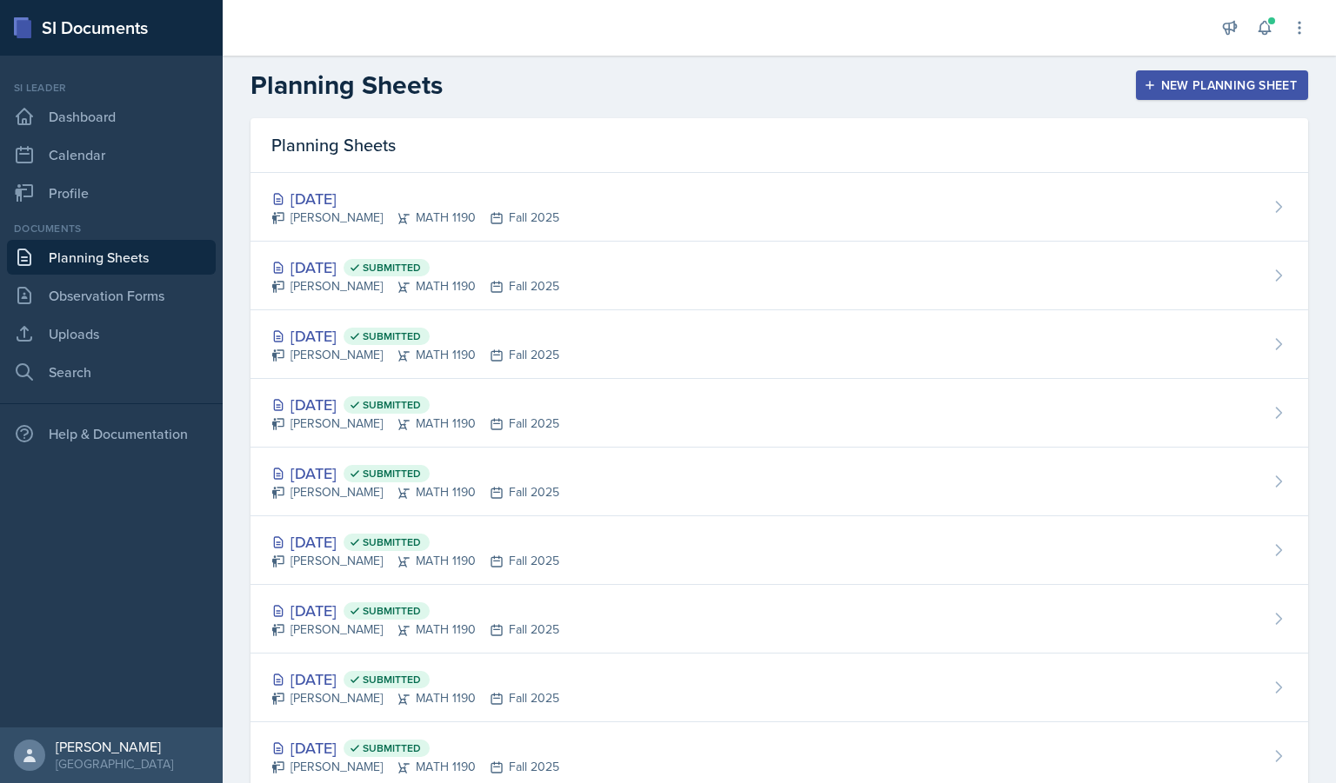
click at [1210, 87] on div "New Planning Sheet" at bounding box center [1222, 85] width 150 height 14
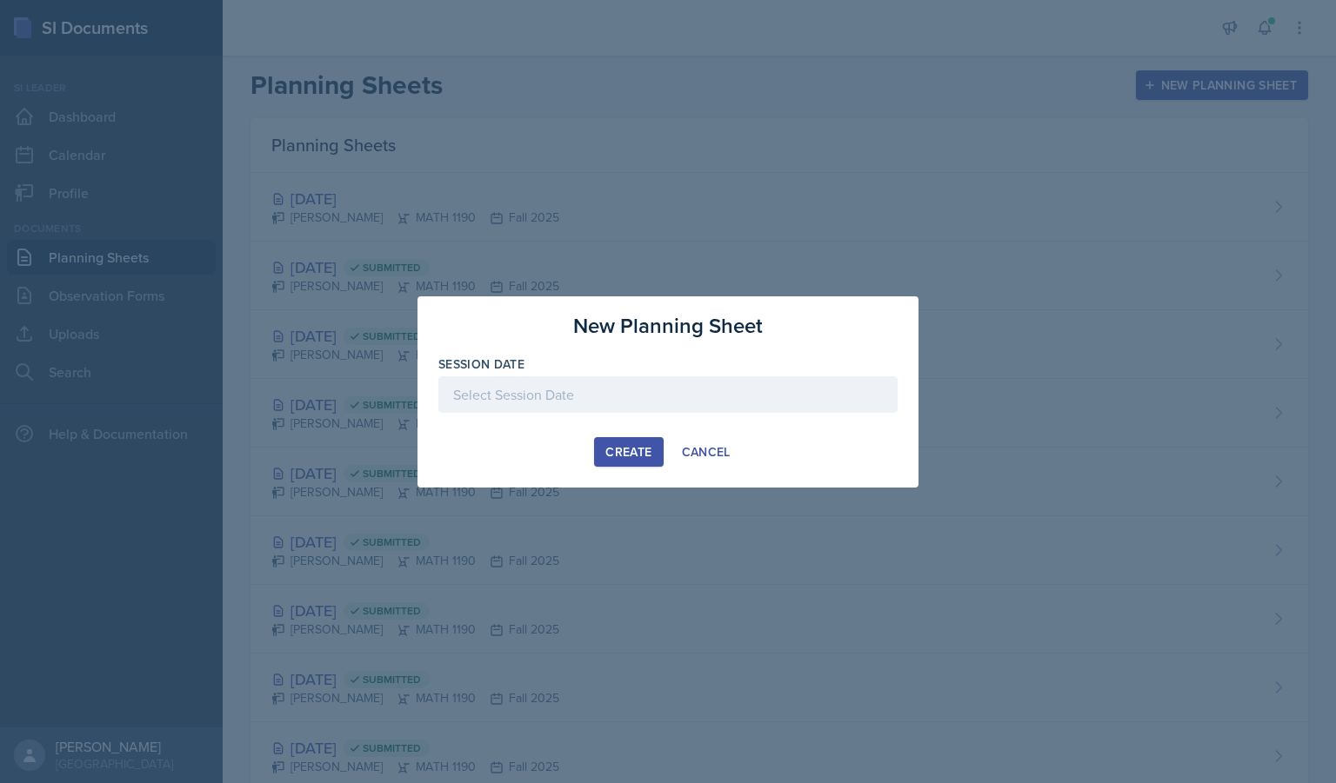
click at [510, 391] on div at bounding box center [667, 395] width 459 height 37
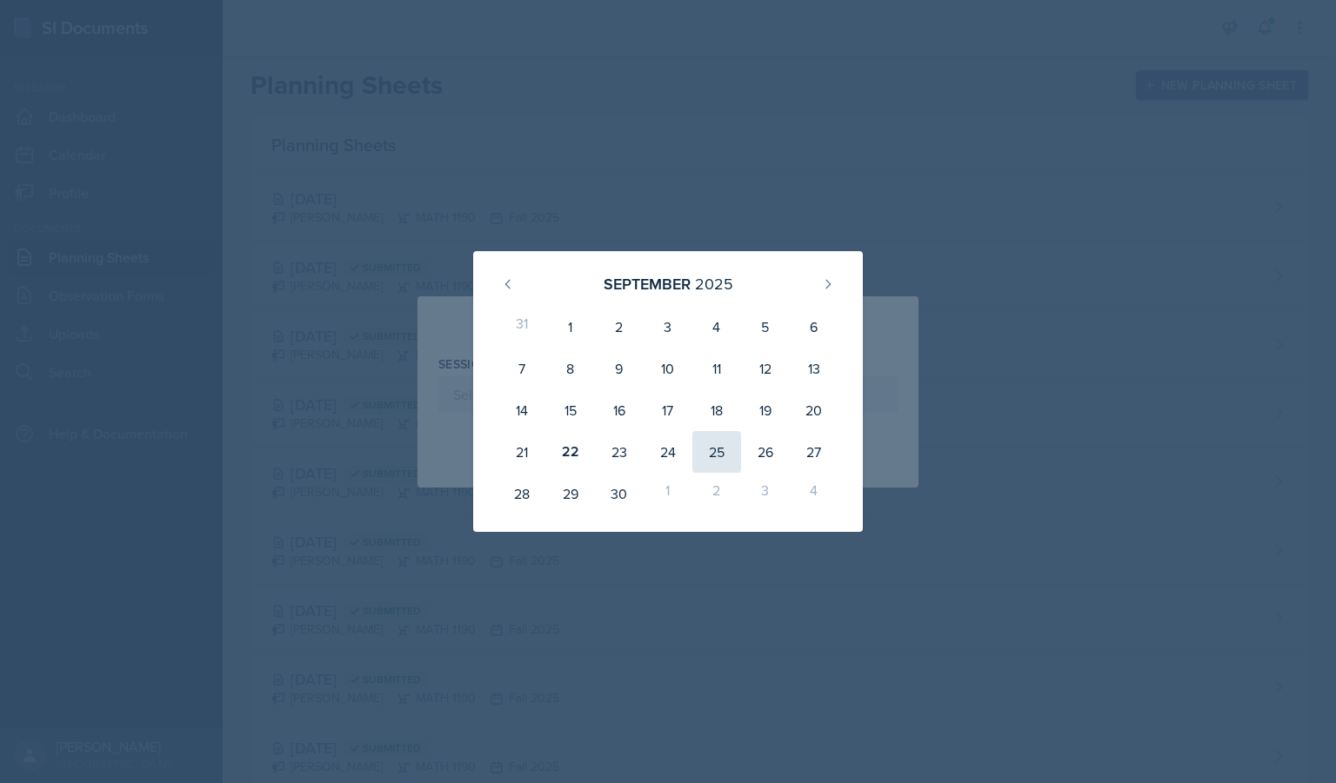
click at [726, 444] on div "25" at bounding box center [716, 452] width 49 height 42
type input "[DATE]"
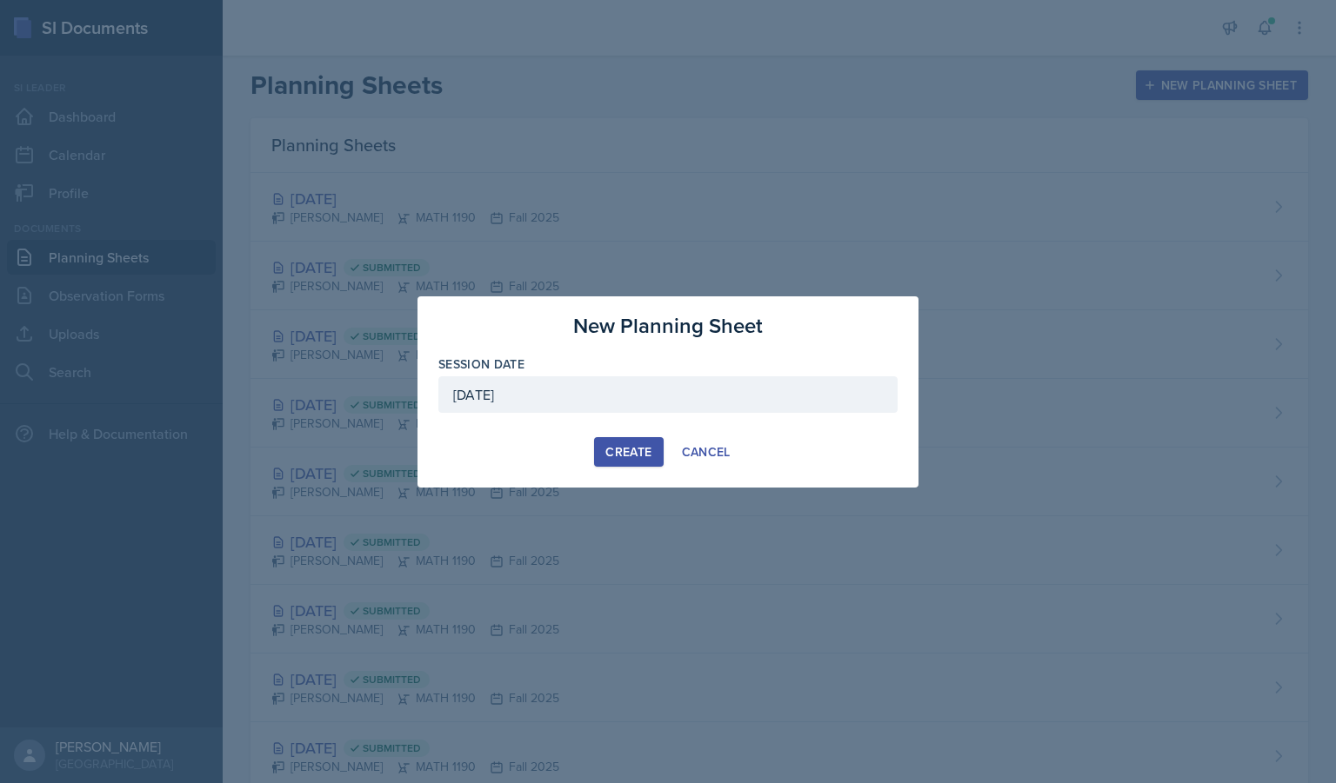
click at [616, 442] on button "Create" at bounding box center [628, 452] width 69 height 30
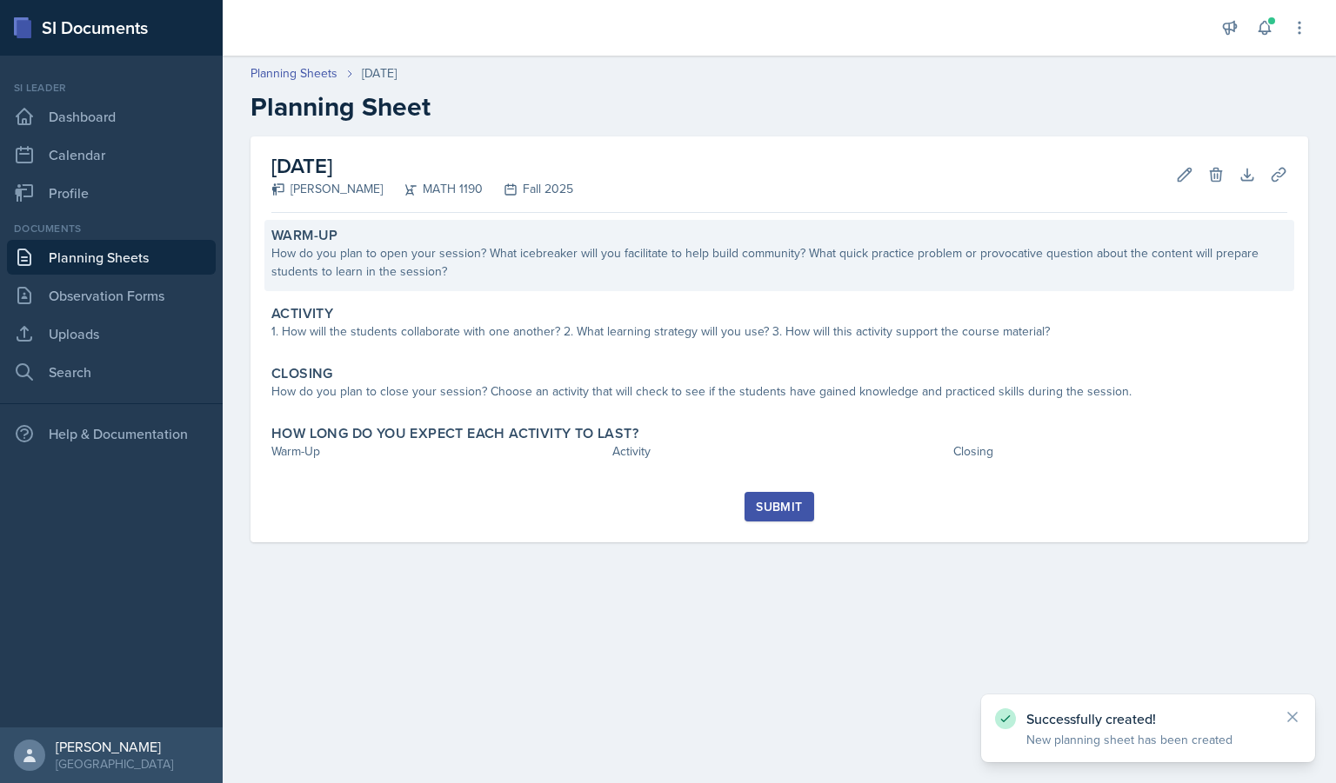
click at [379, 254] on div "How do you plan to open your session? What icebreaker will you facilitate to he…" at bounding box center [779, 262] width 1016 height 37
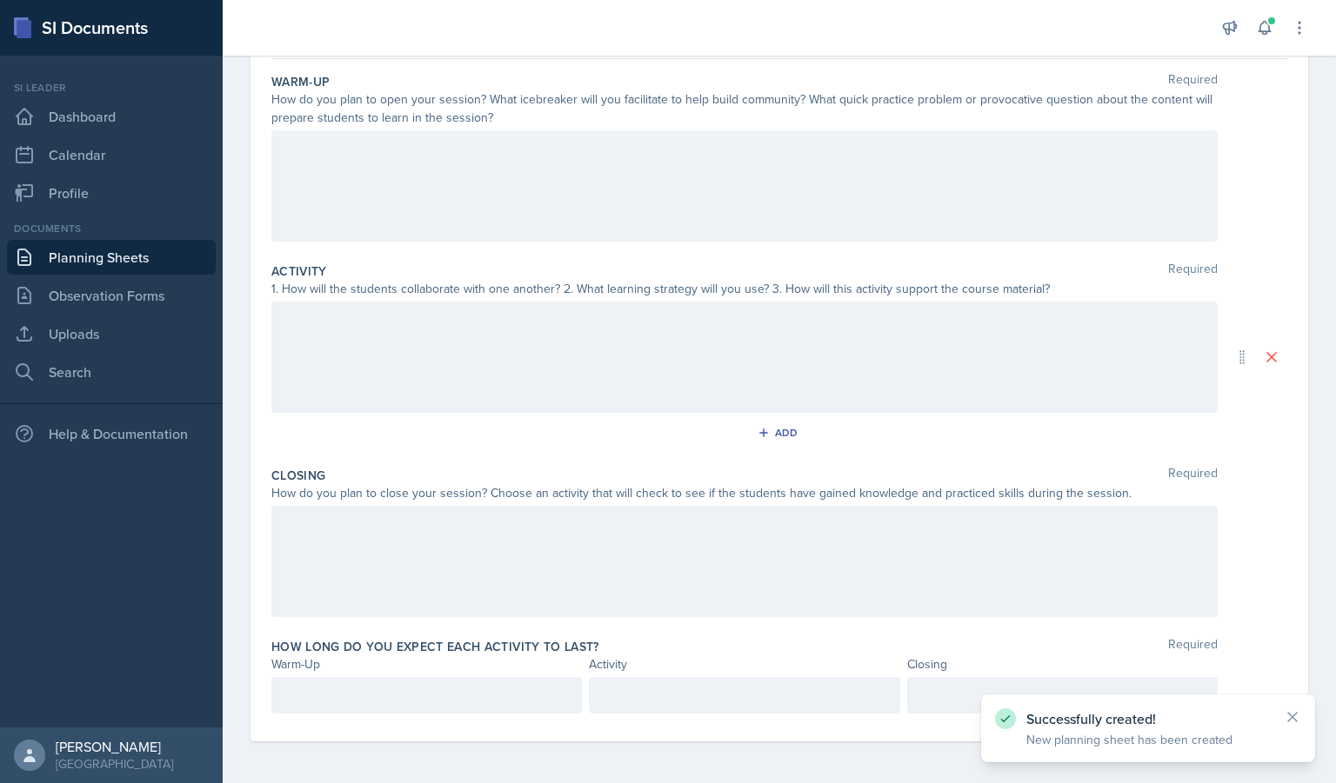
scroll to position [163, 0]
click at [423, 191] on div at bounding box center [744, 186] width 946 height 111
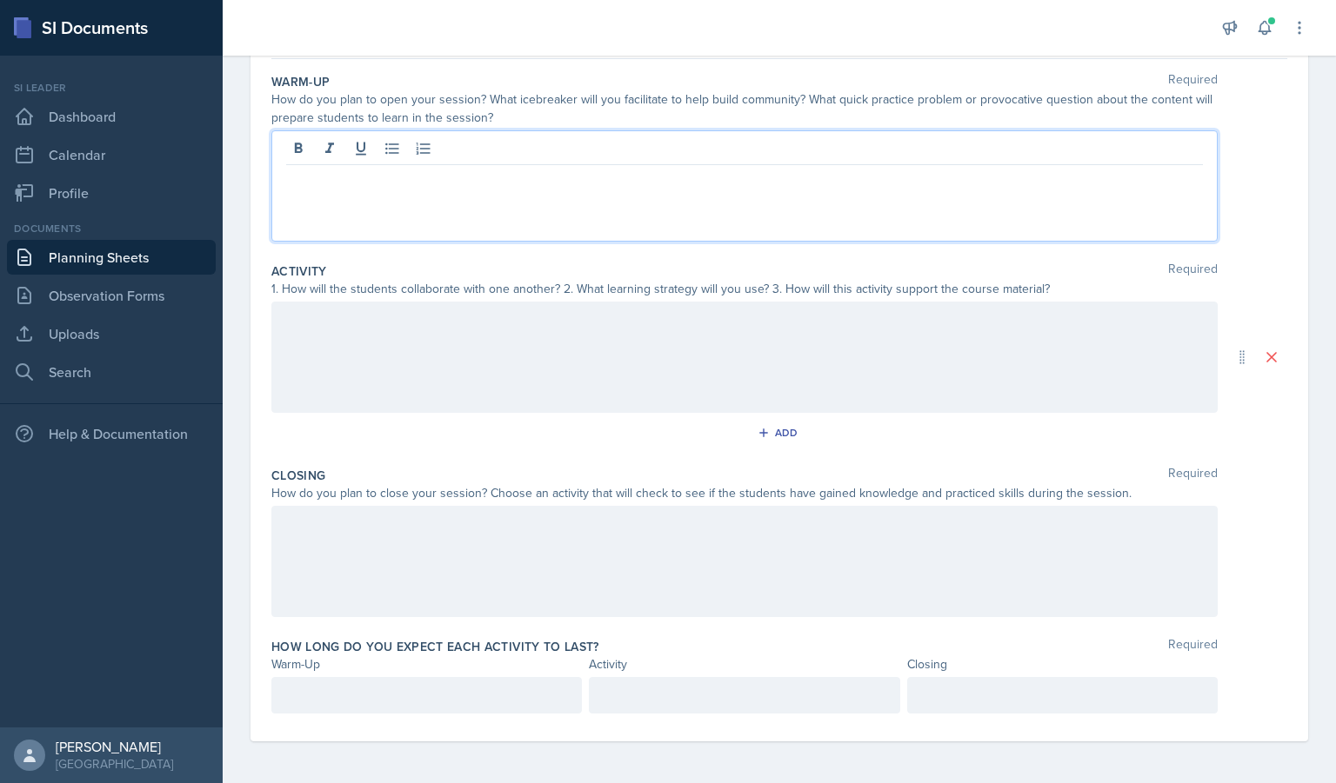
paste div
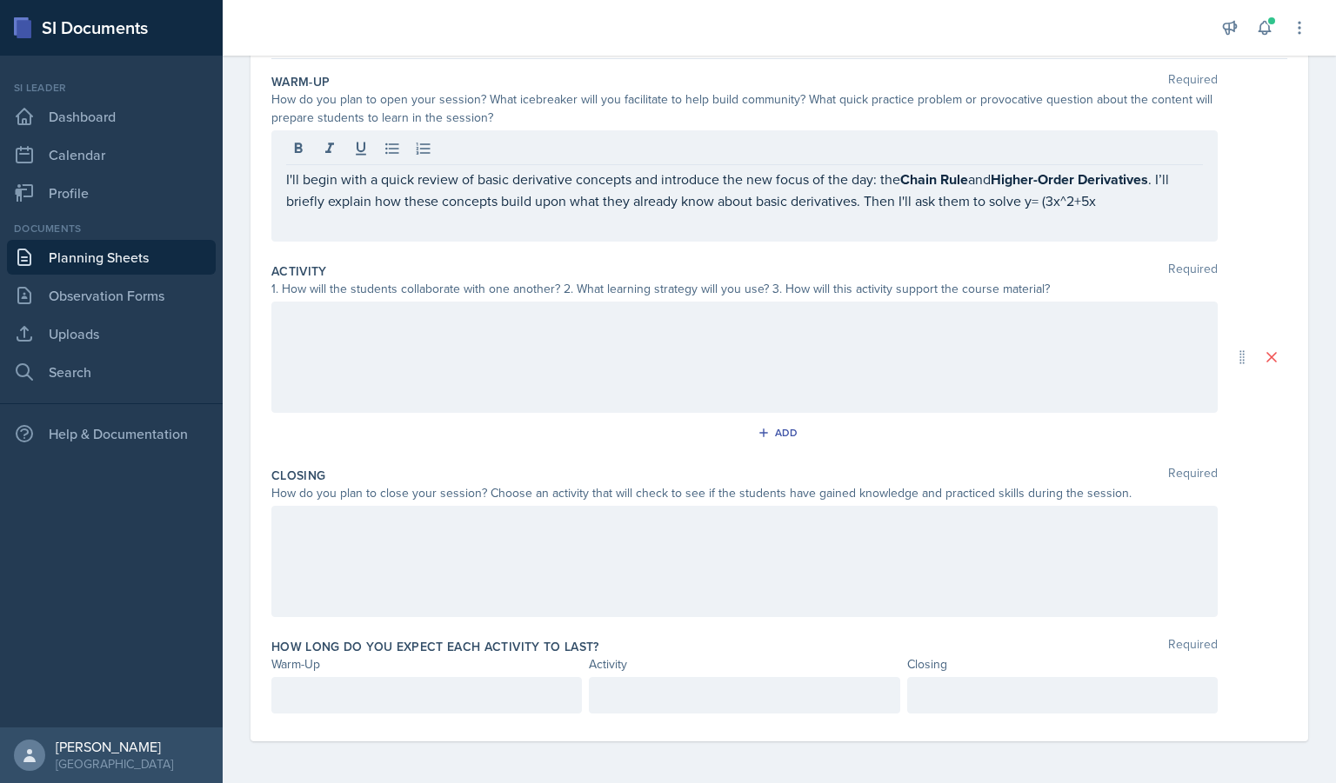
click at [1133, 195] on p "I'll begin with a quick review of basic derivative concepts and introduce the n…" at bounding box center [744, 190] width 917 height 43
click at [451, 421] on div "Add" at bounding box center [779, 436] width 1016 height 33
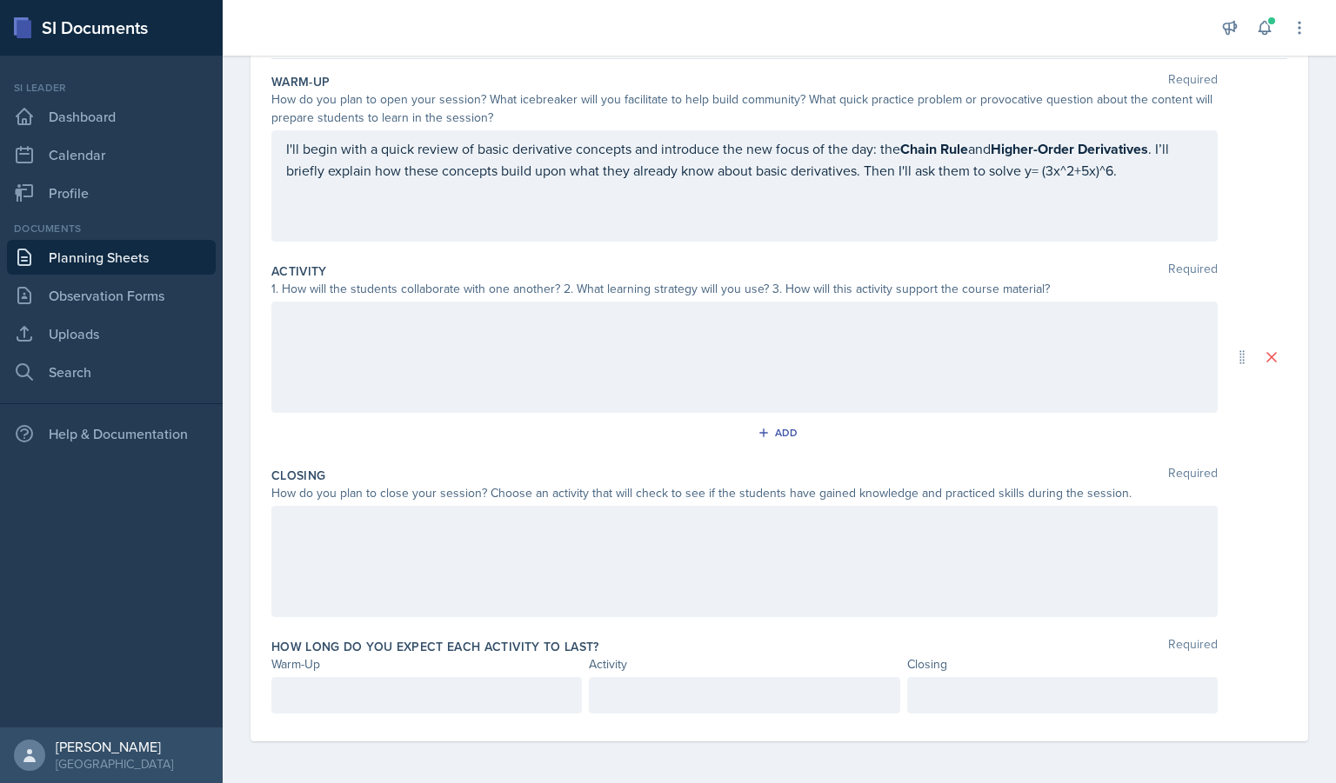
click at [436, 368] on div at bounding box center [744, 357] width 946 height 111
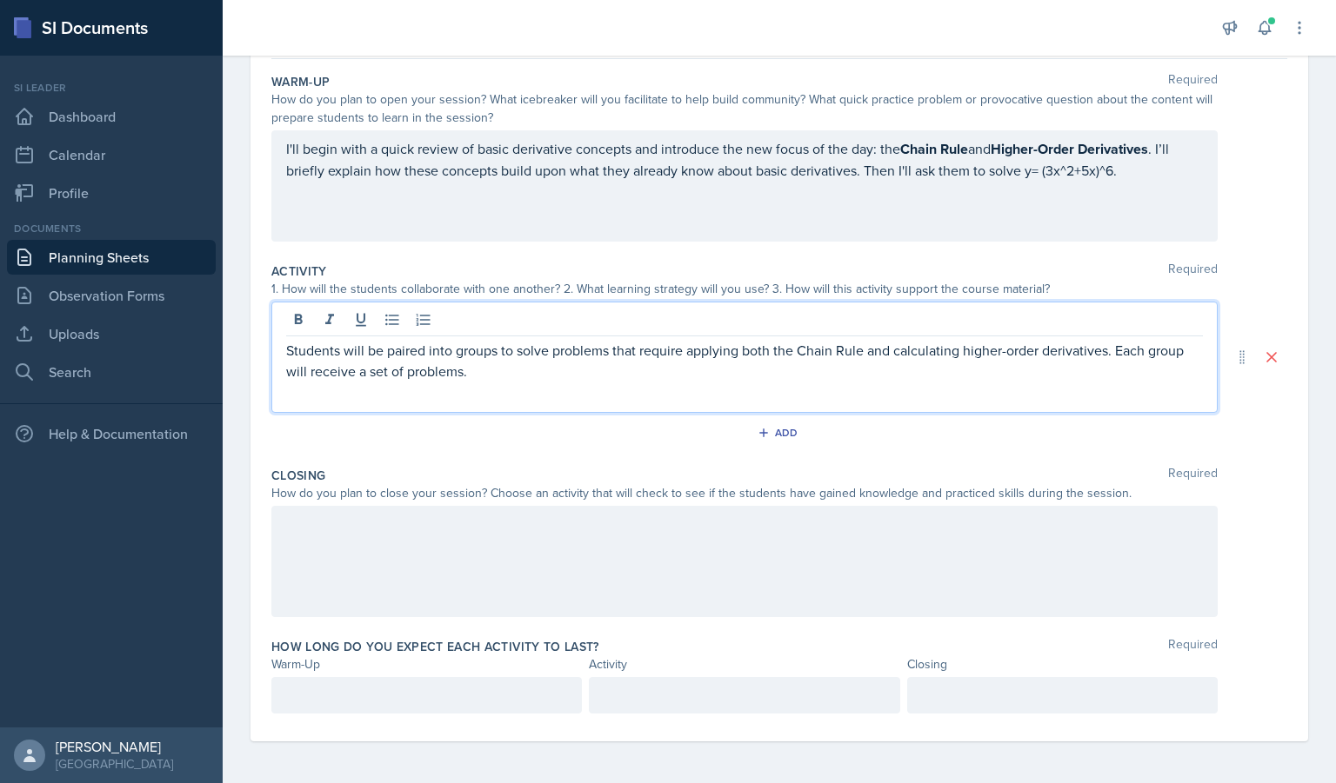
scroll to position [182, 0]
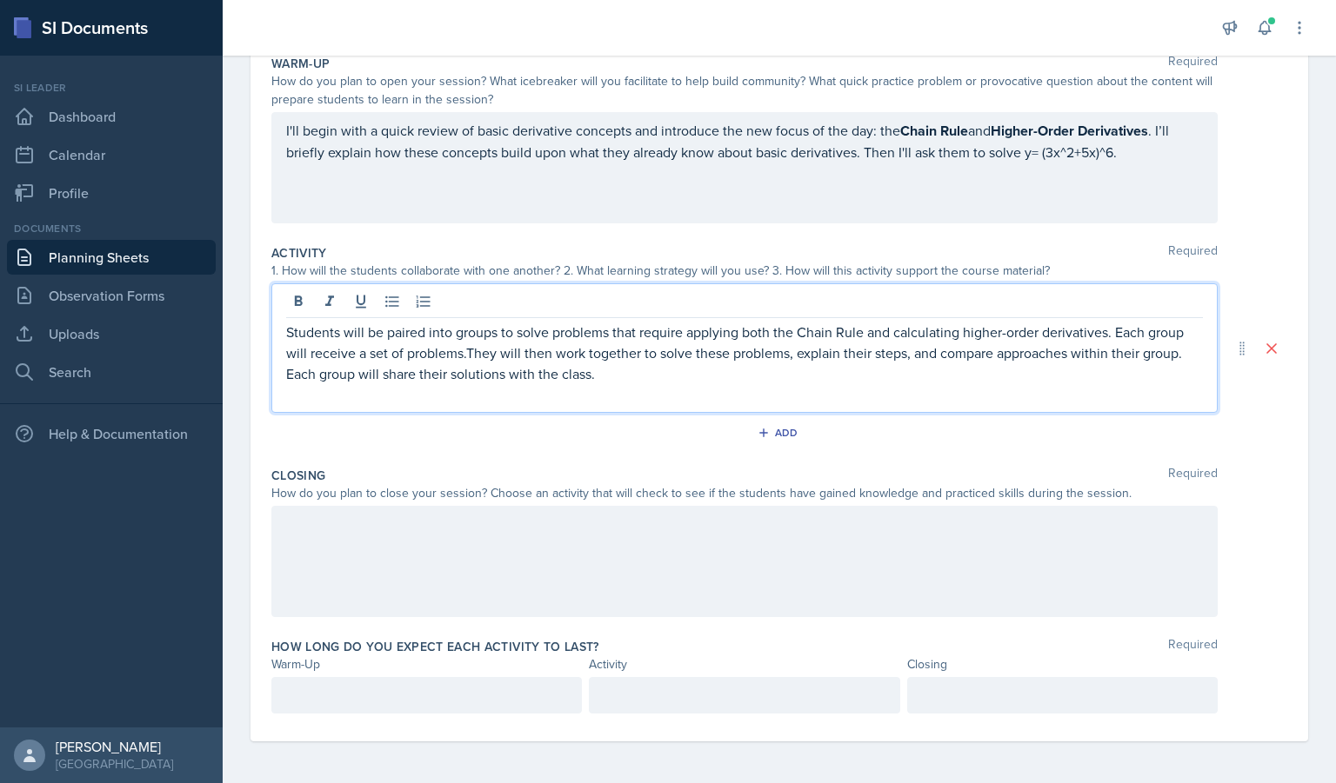
click at [465, 351] on p "Students will be paired into groups to solve problems that require applying bot…" at bounding box center [744, 353] width 917 height 63
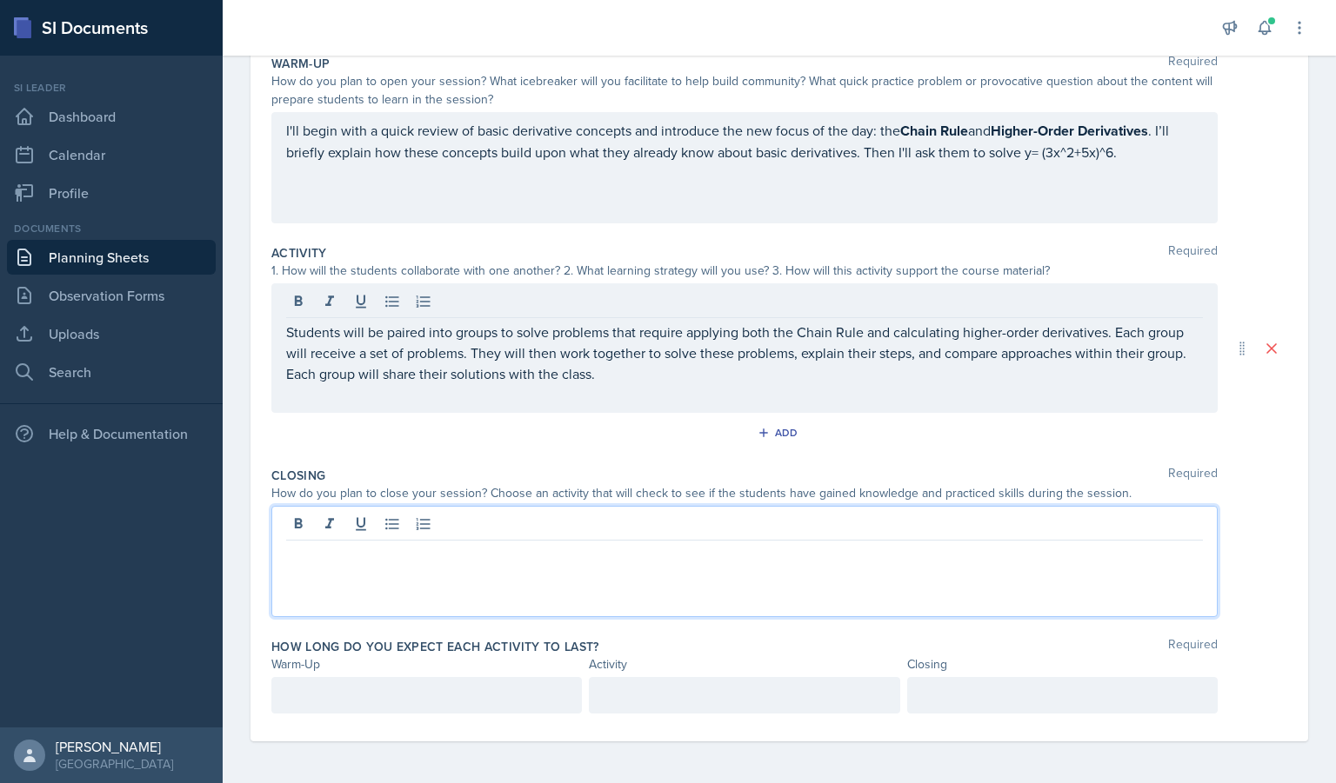
drag, startPoint x: 497, startPoint y: 522, endPoint x: 387, endPoint y: 582, distance: 125.7
click at [387, 582] on div at bounding box center [744, 561] width 946 height 111
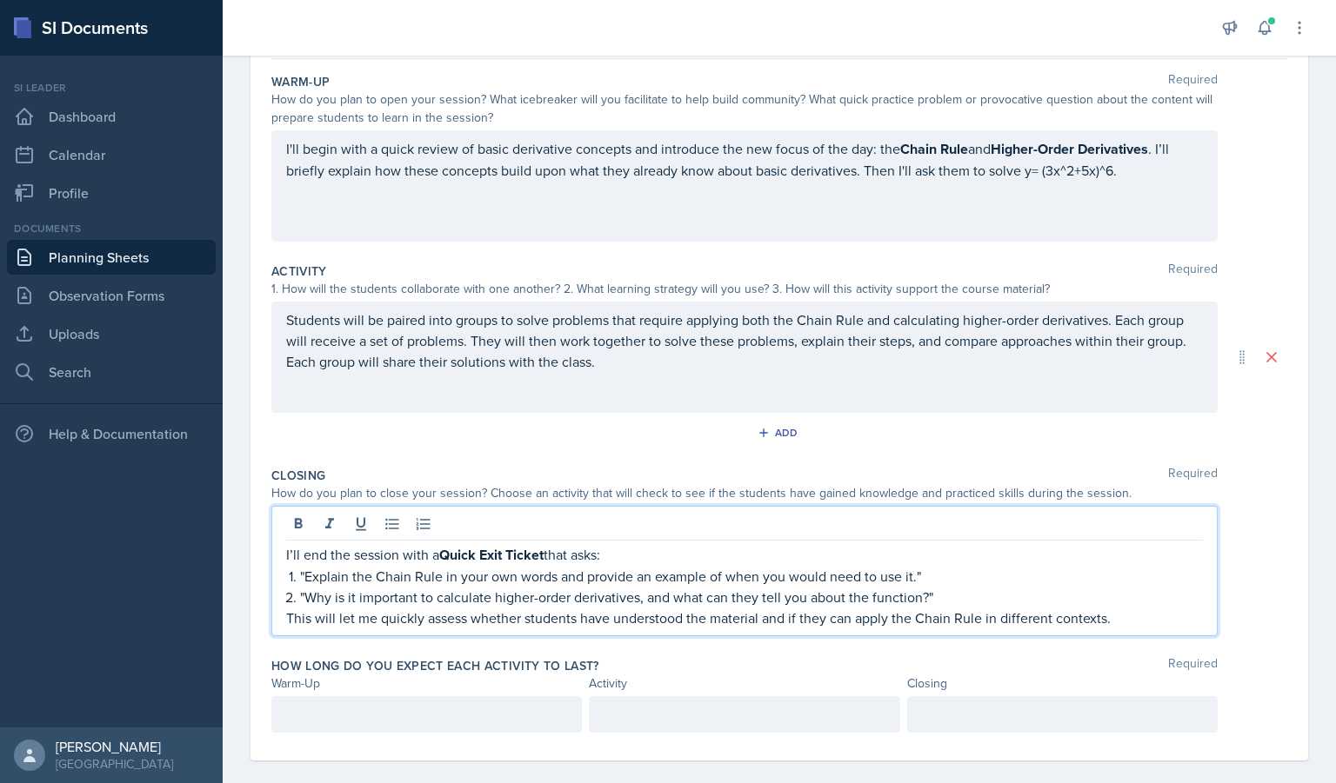
click at [475, 703] on div at bounding box center [426, 715] width 310 height 37
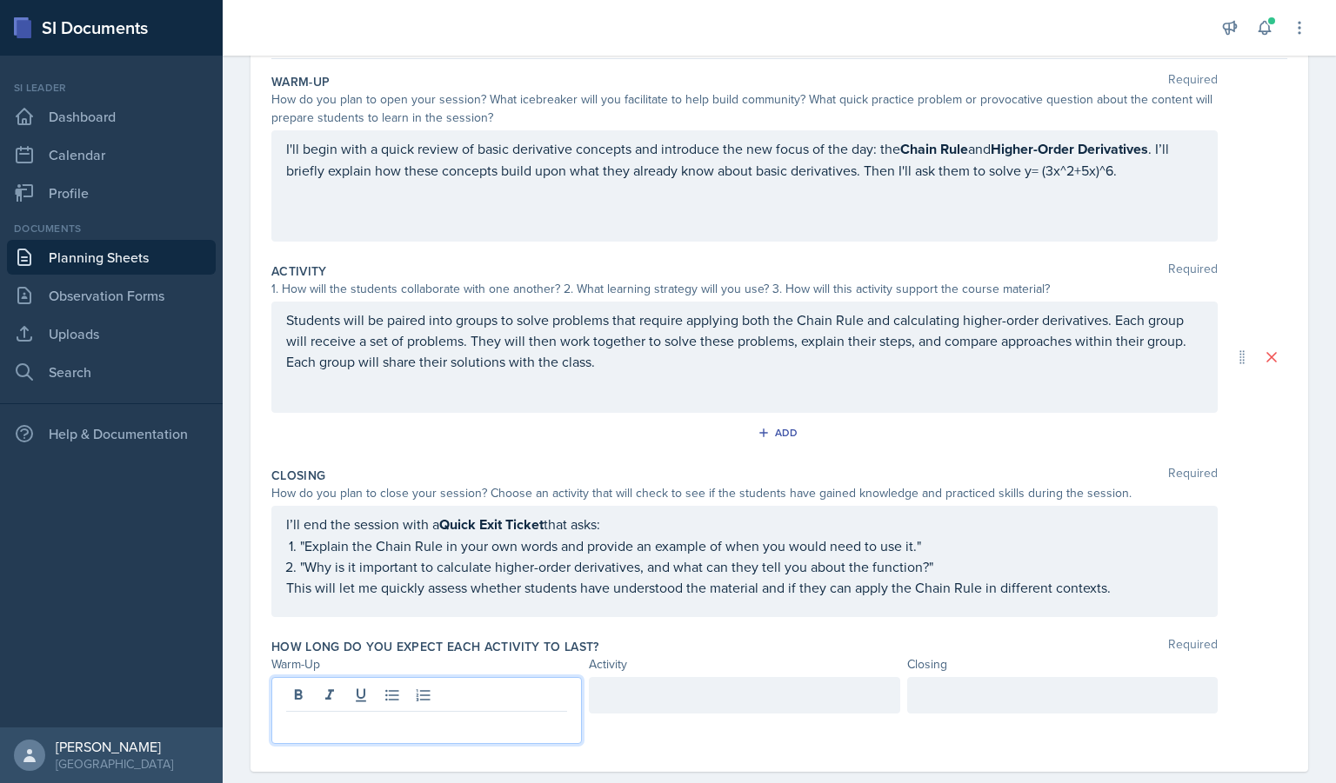
scroll to position [194, 0]
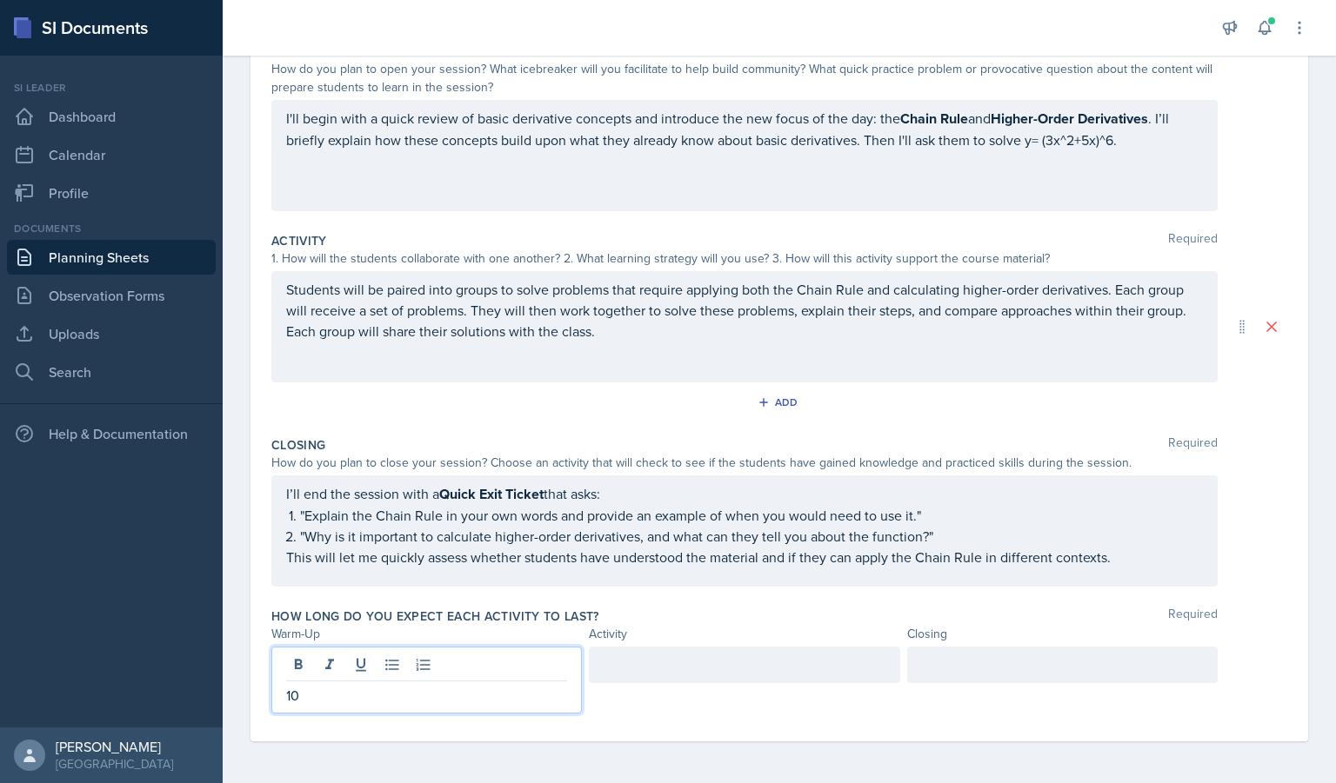
click at [651, 664] on div at bounding box center [744, 665] width 310 height 37
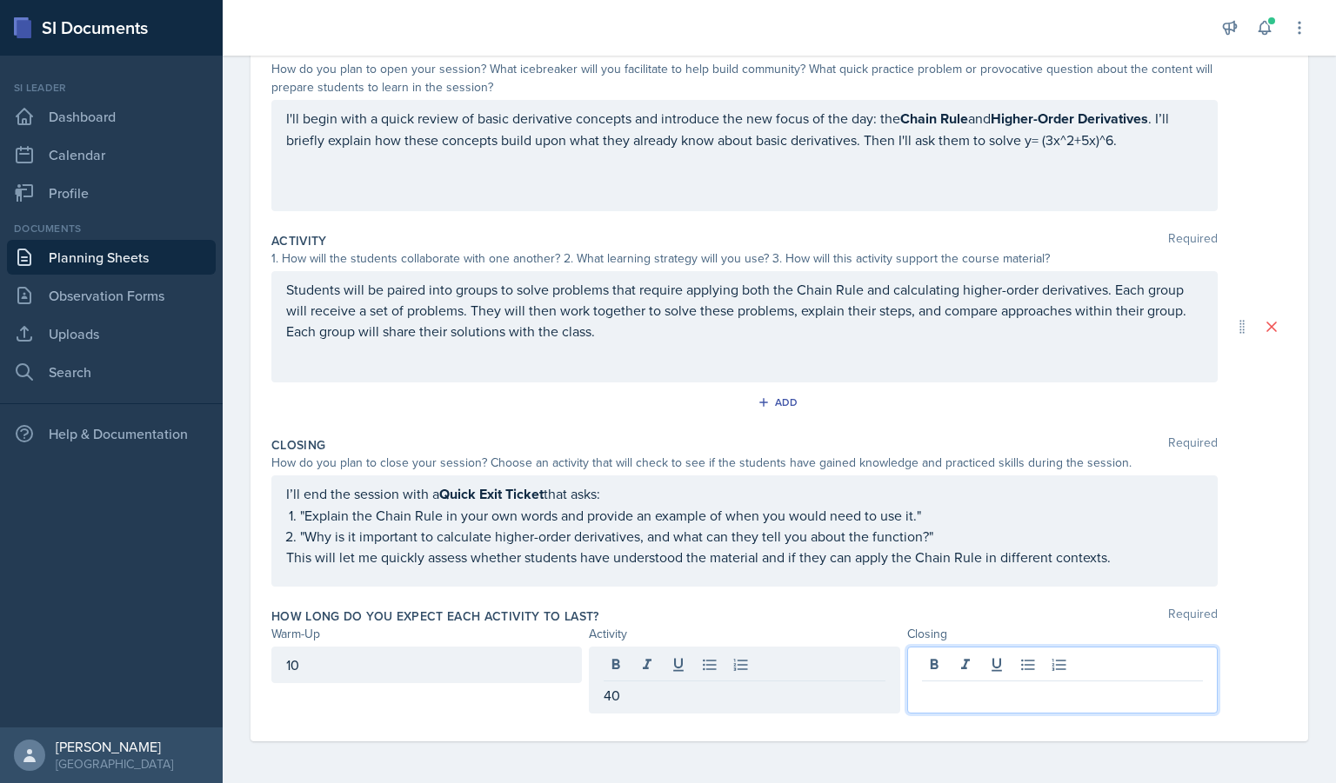
click at [928, 657] on div at bounding box center [1062, 680] width 310 height 67
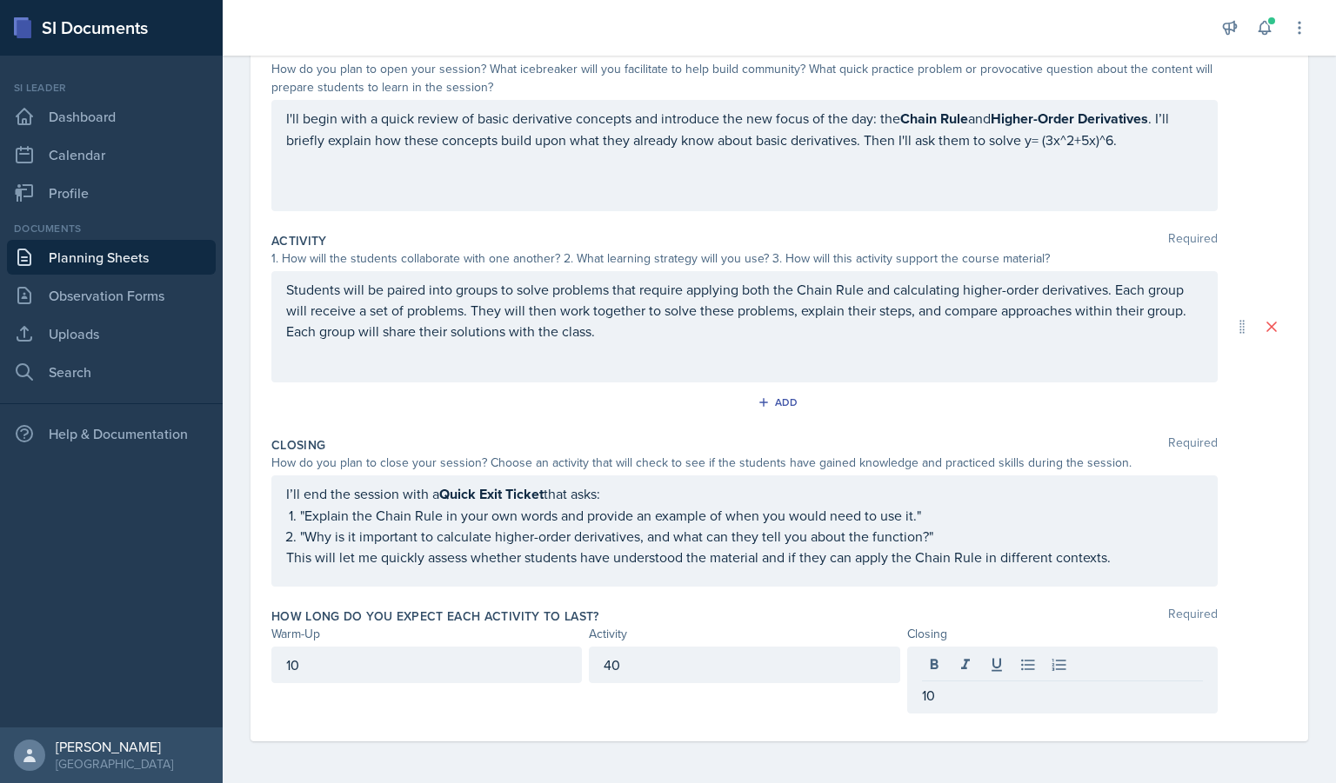
scroll to position [0, 0]
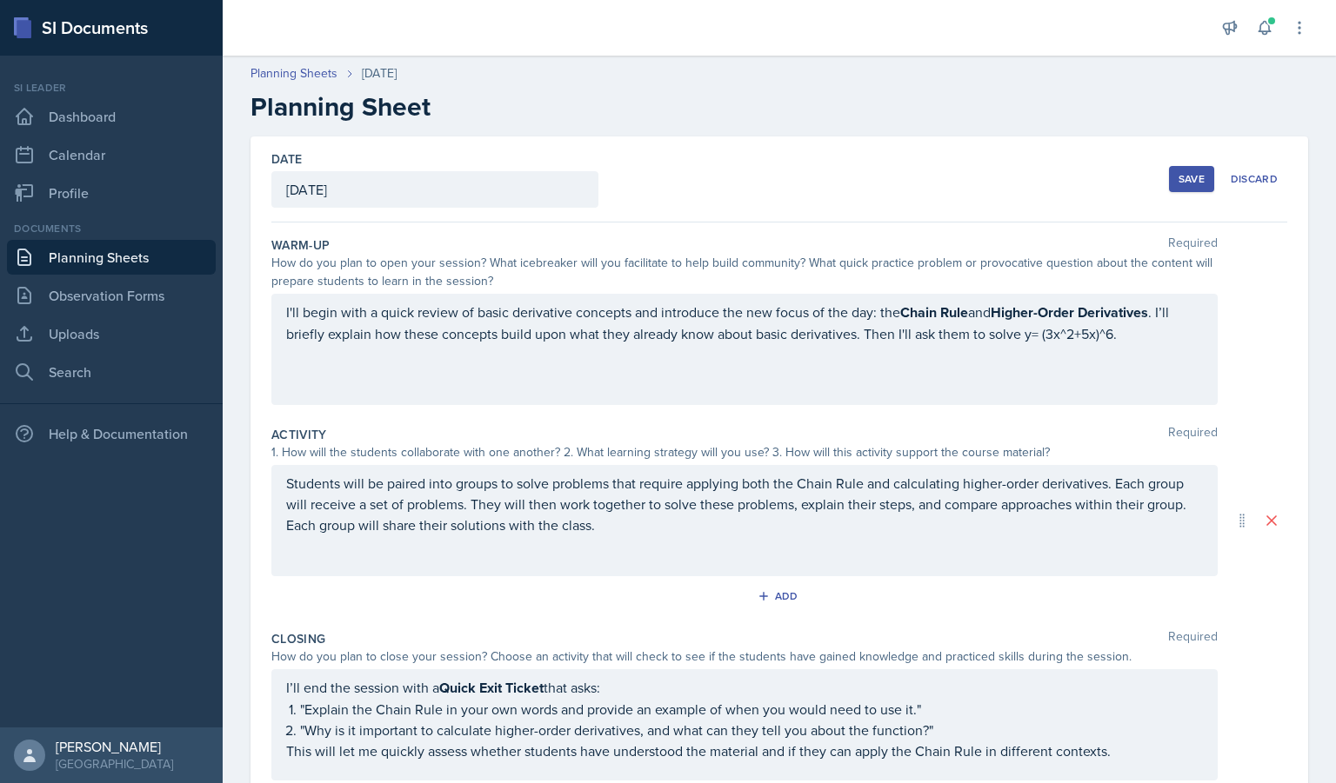
click at [1178, 180] on div "Save" at bounding box center [1191, 179] width 26 height 14
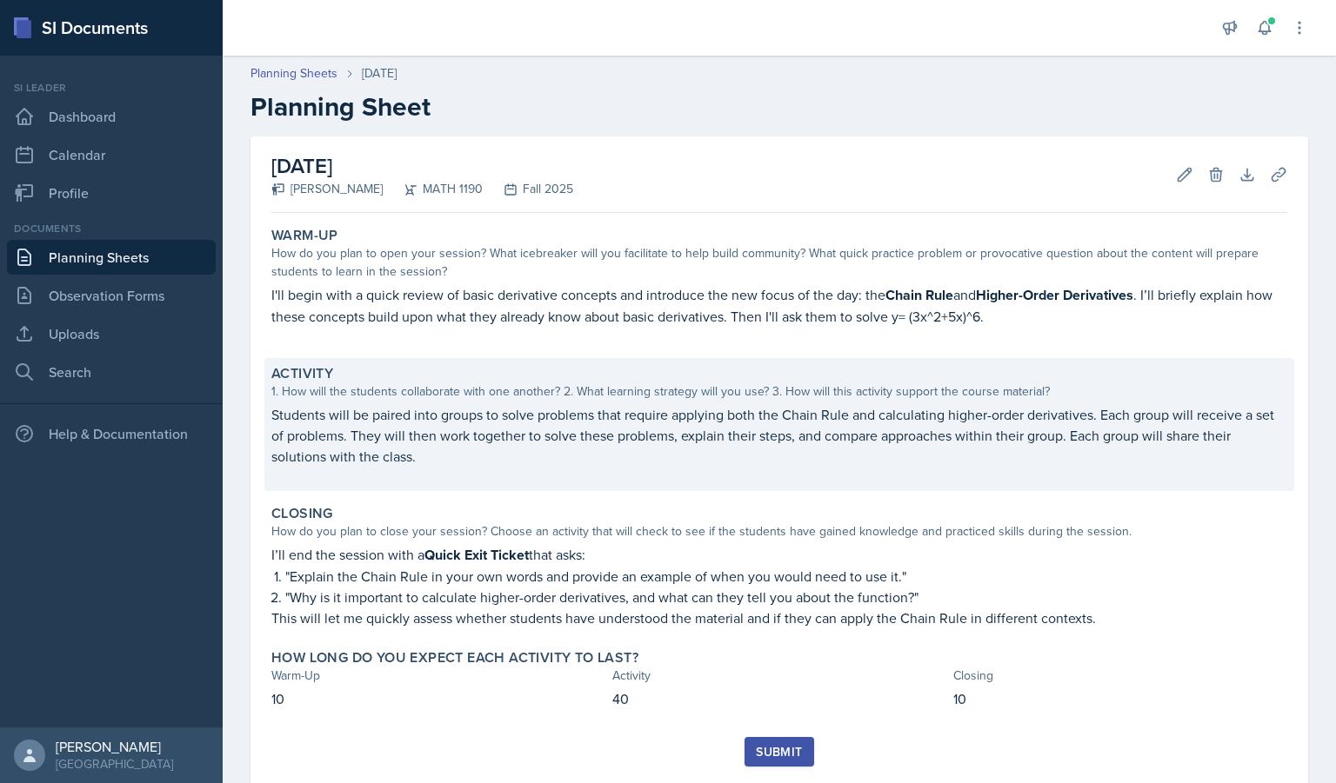
scroll to position [46, 0]
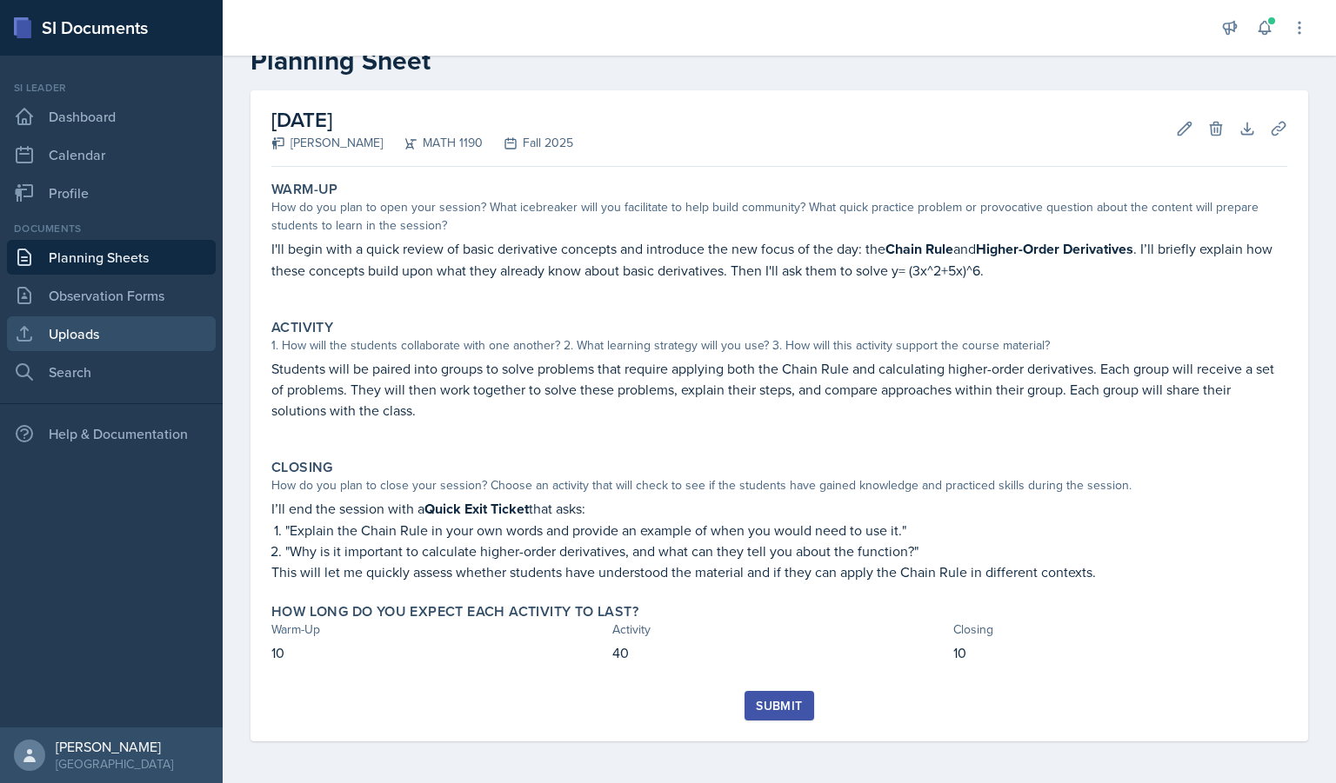
click at [105, 343] on link "Uploads" at bounding box center [111, 334] width 209 height 35
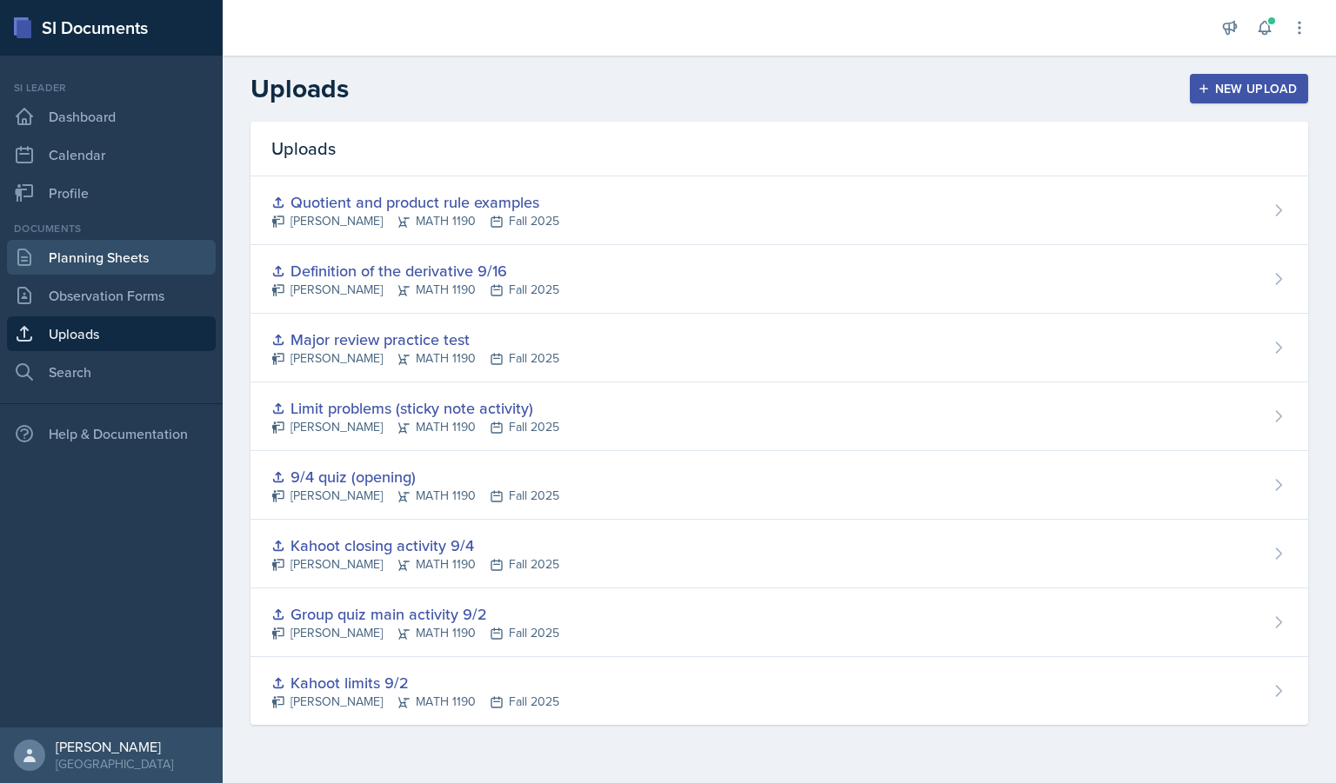
click at [95, 259] on link "Planning Sheets" at bounding box center [111, 257] width 209 height 35
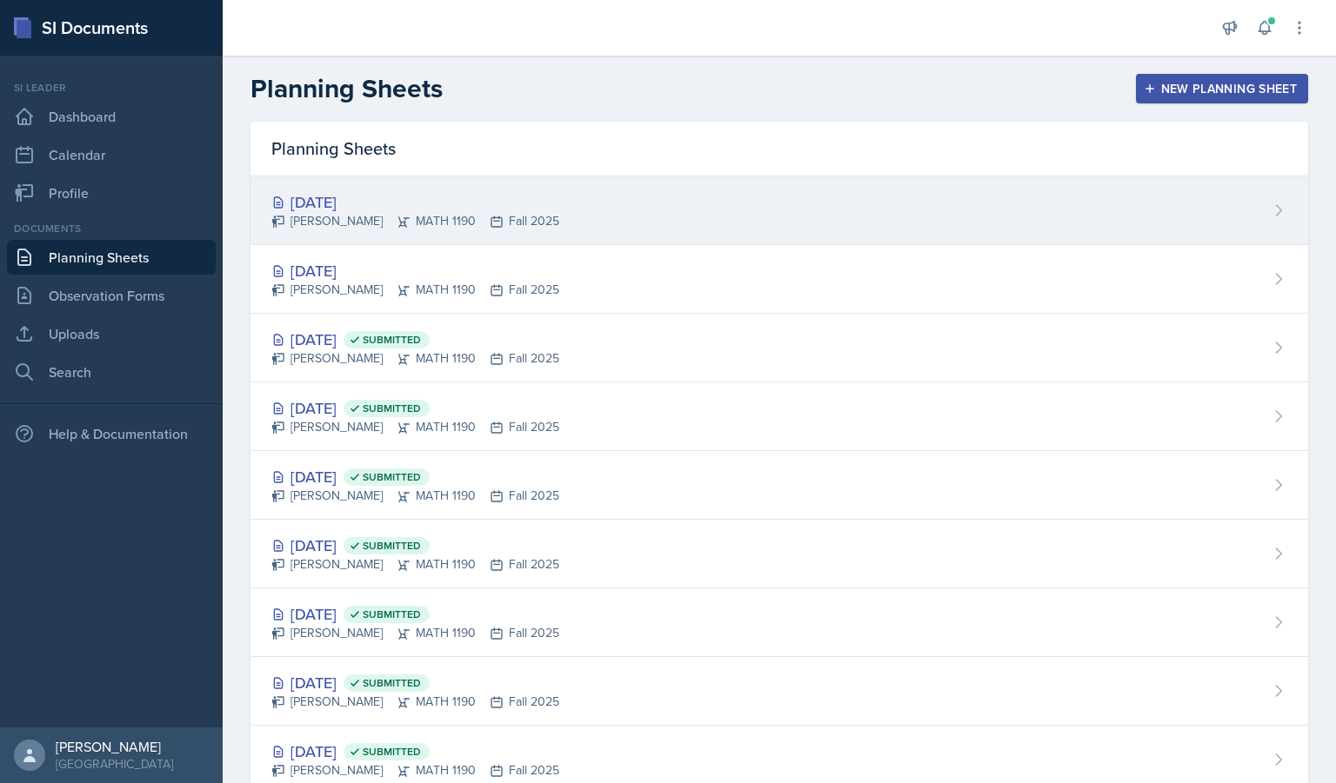
click at [383, 197] on div "[DATE]" at bounding box center [415, 201] width 288 height 23
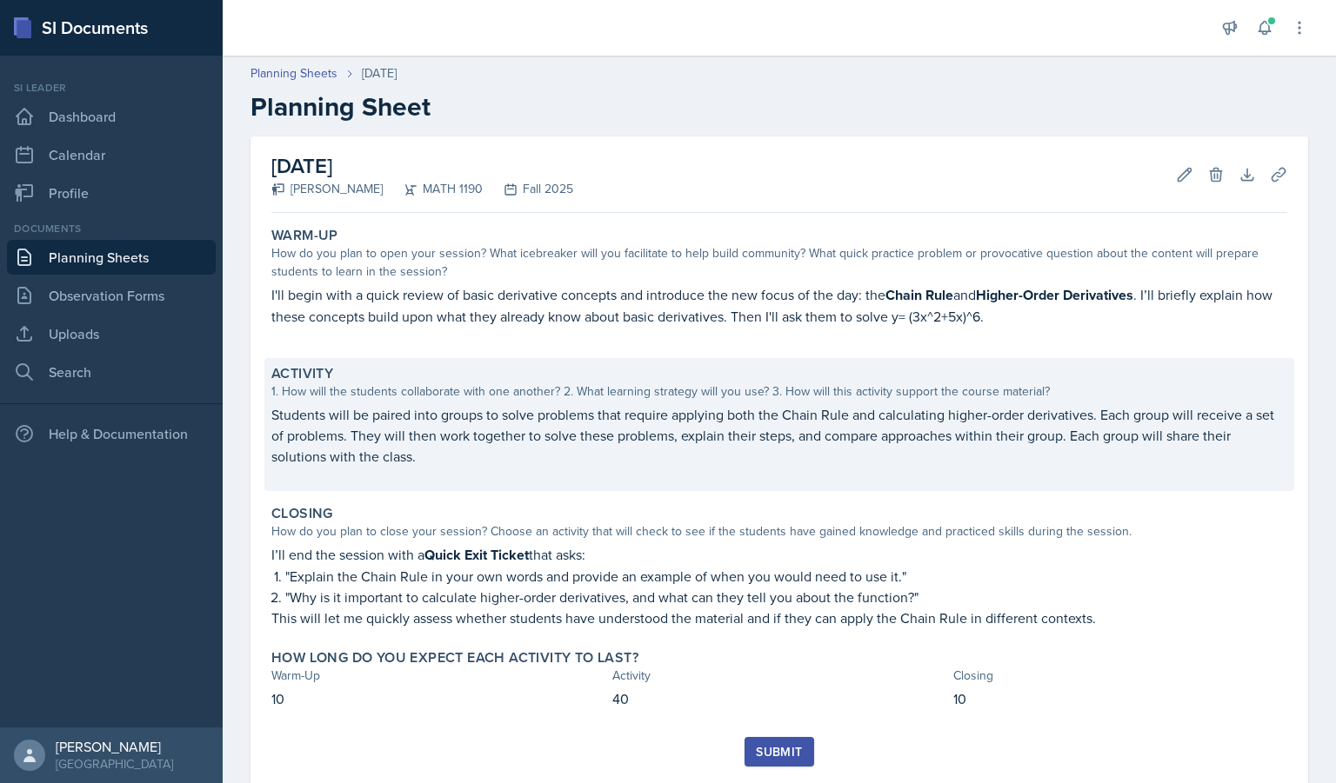
scroll to position [46, 0]
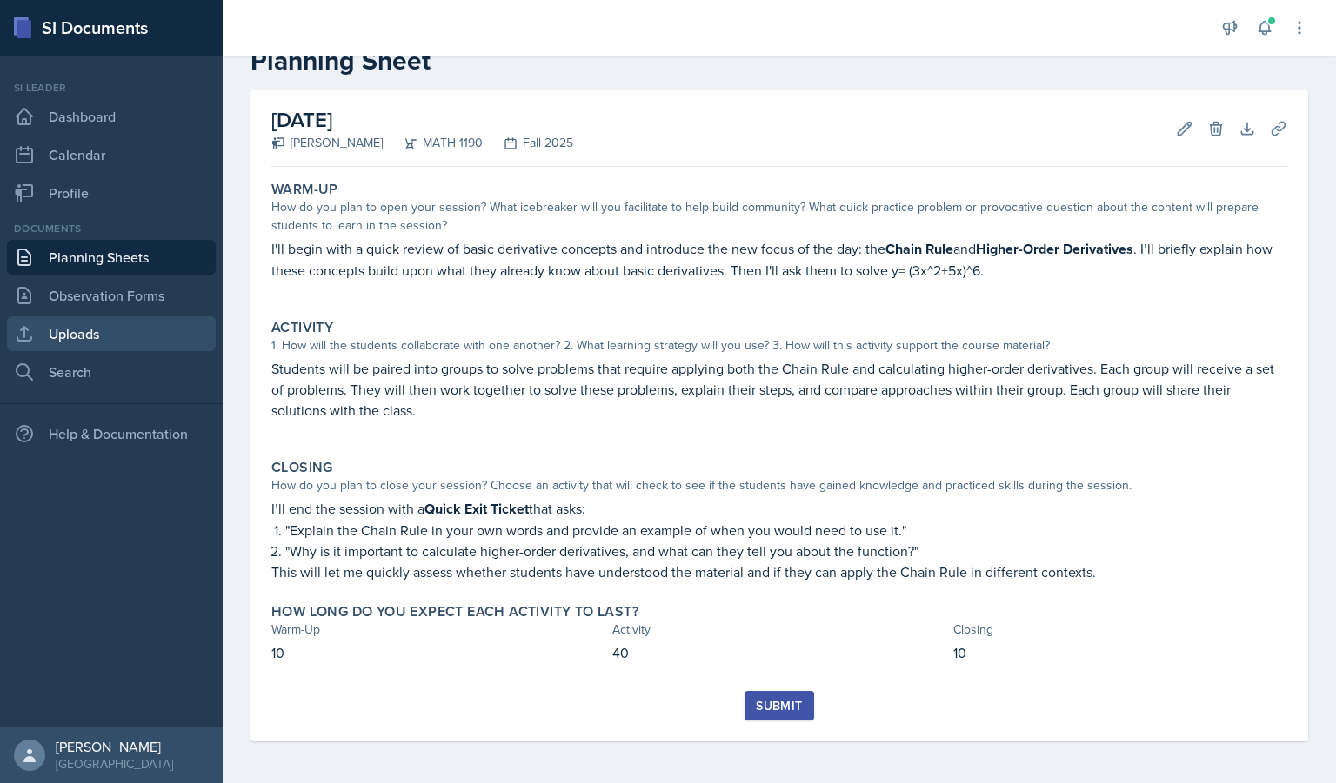
click at [77, 339] on link "Uploads" at bounding box center [111, 334] width 209 height 35
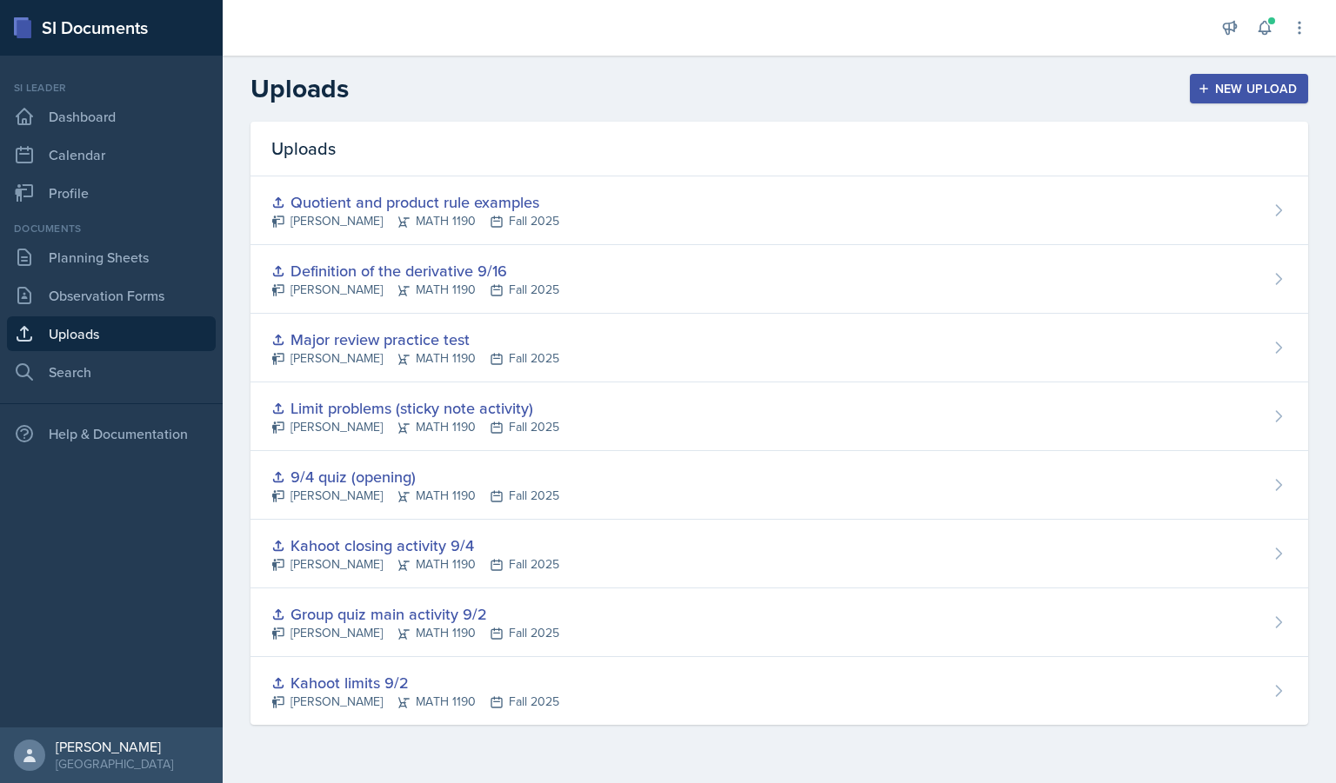
click at [1290, 89] on div "New Upload" at bounding box center [1249, 89] width 97 height 14
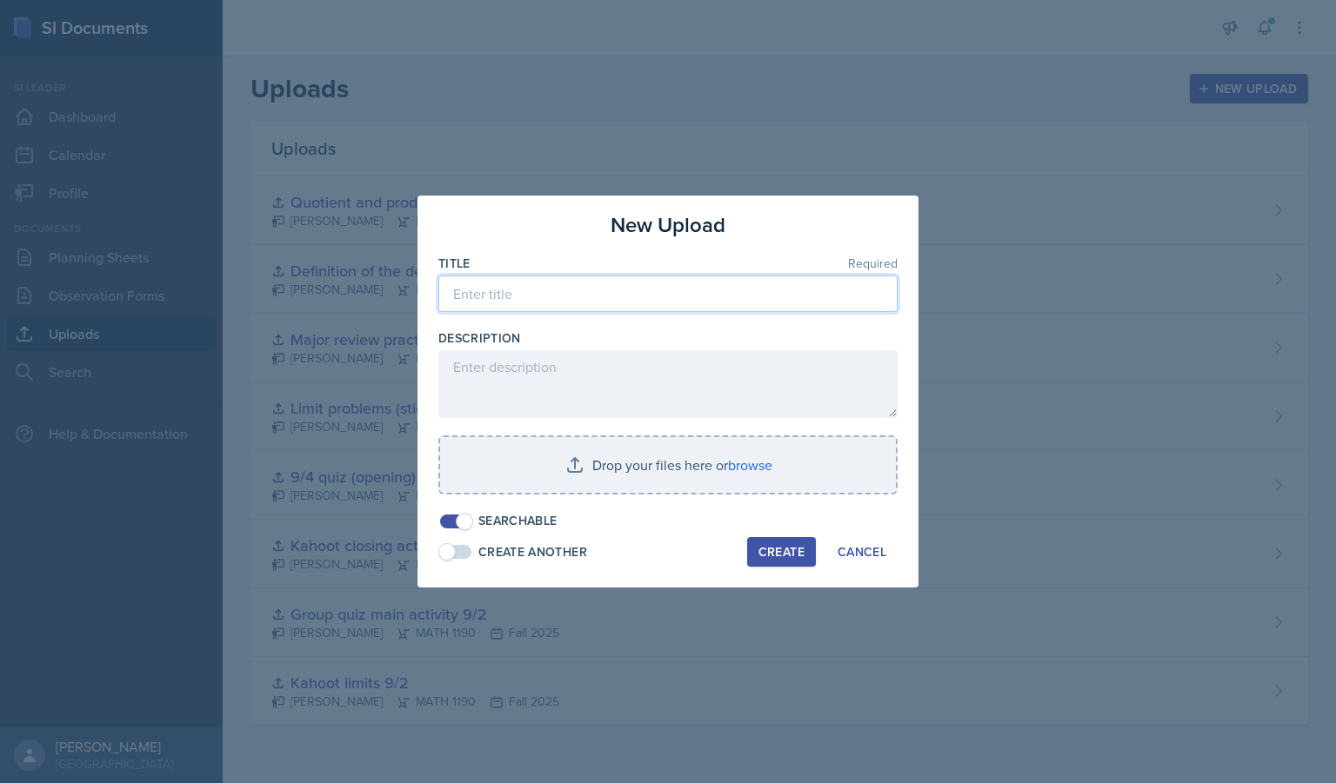
click at [570, 301] on input at bounding box center [667, 294] width 459 height 37
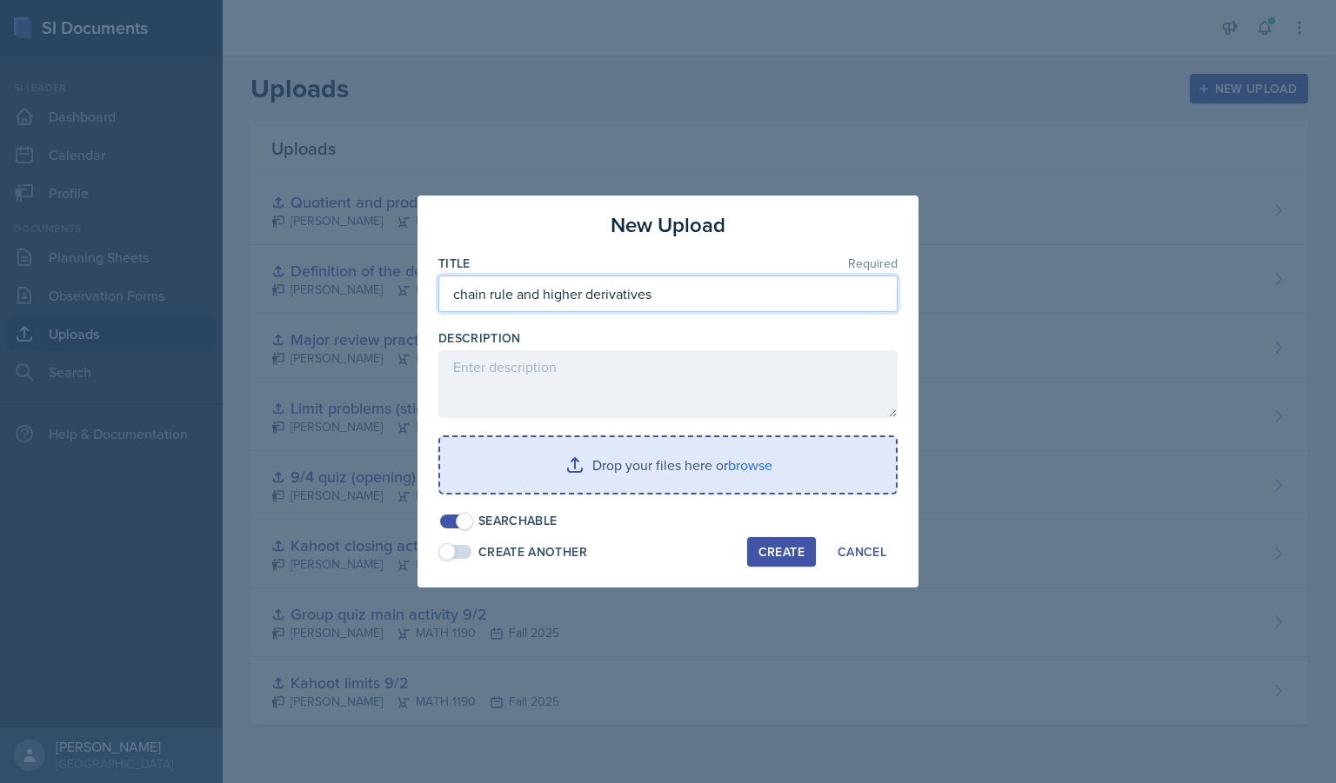
type input "chain rule and higher derivatives"
click at [610, 488] on input "file" at bounding box center [668, 465] width 456 height 56
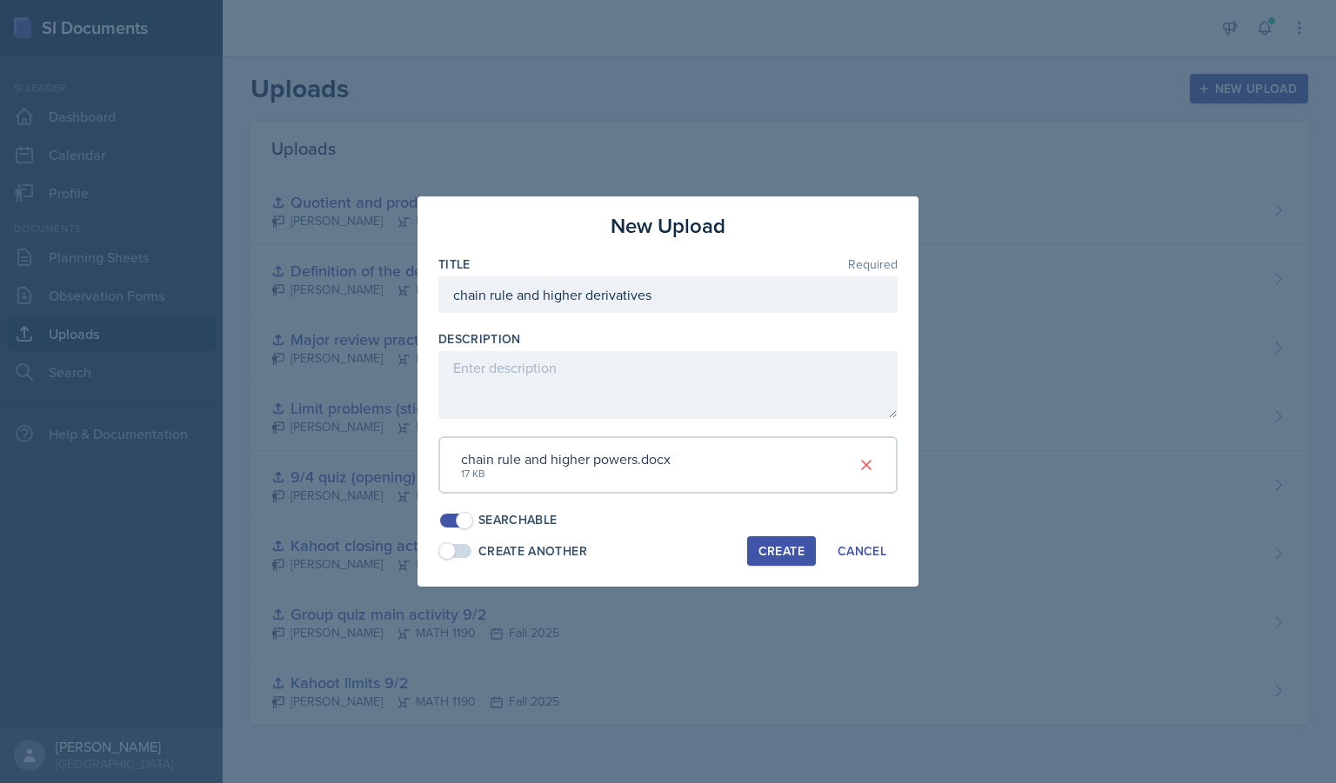
click at [756, 542] on button "Create" at bounding box center [781, 552] width 69 height 30
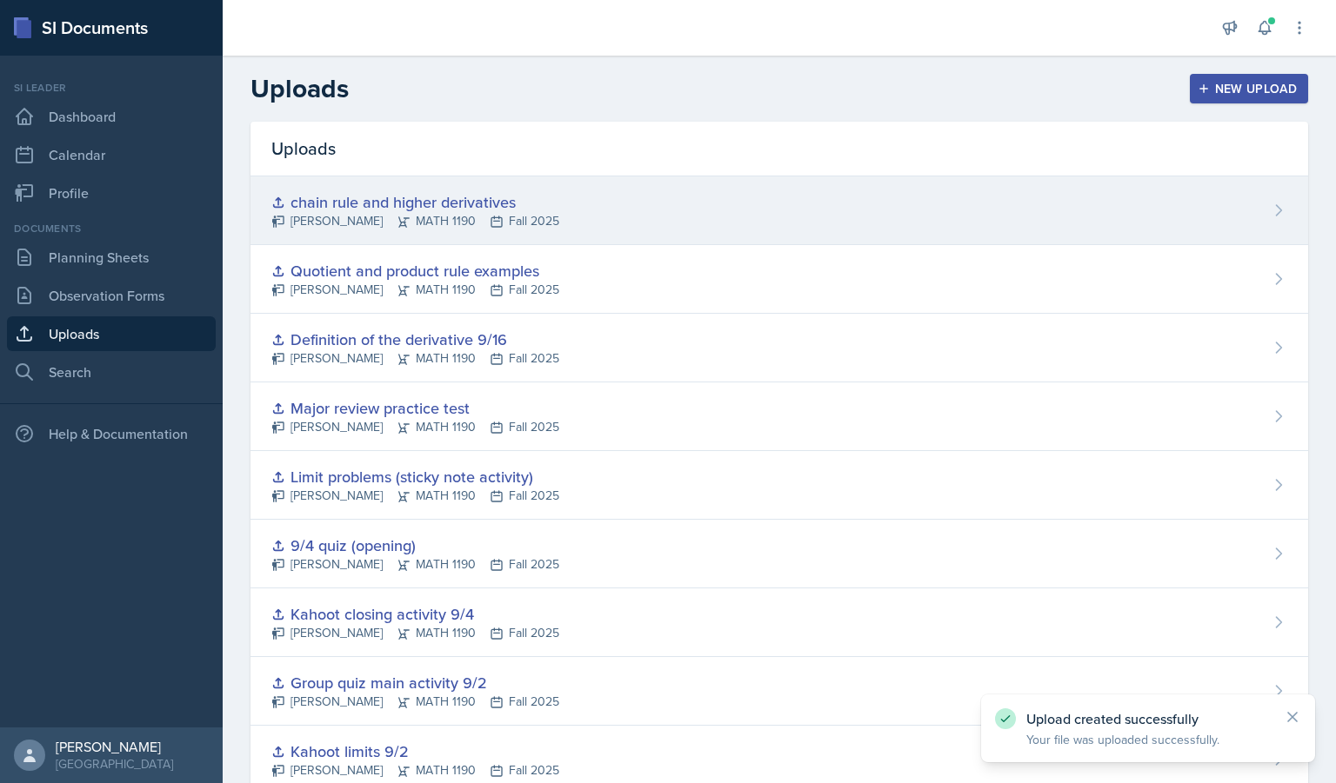
click at [870, 187] on div "chain rule and higher derivatives [PERSON_NAME] MATH 1190 Fall 2025" at bounding box center [778, 211] width 1057 height 69
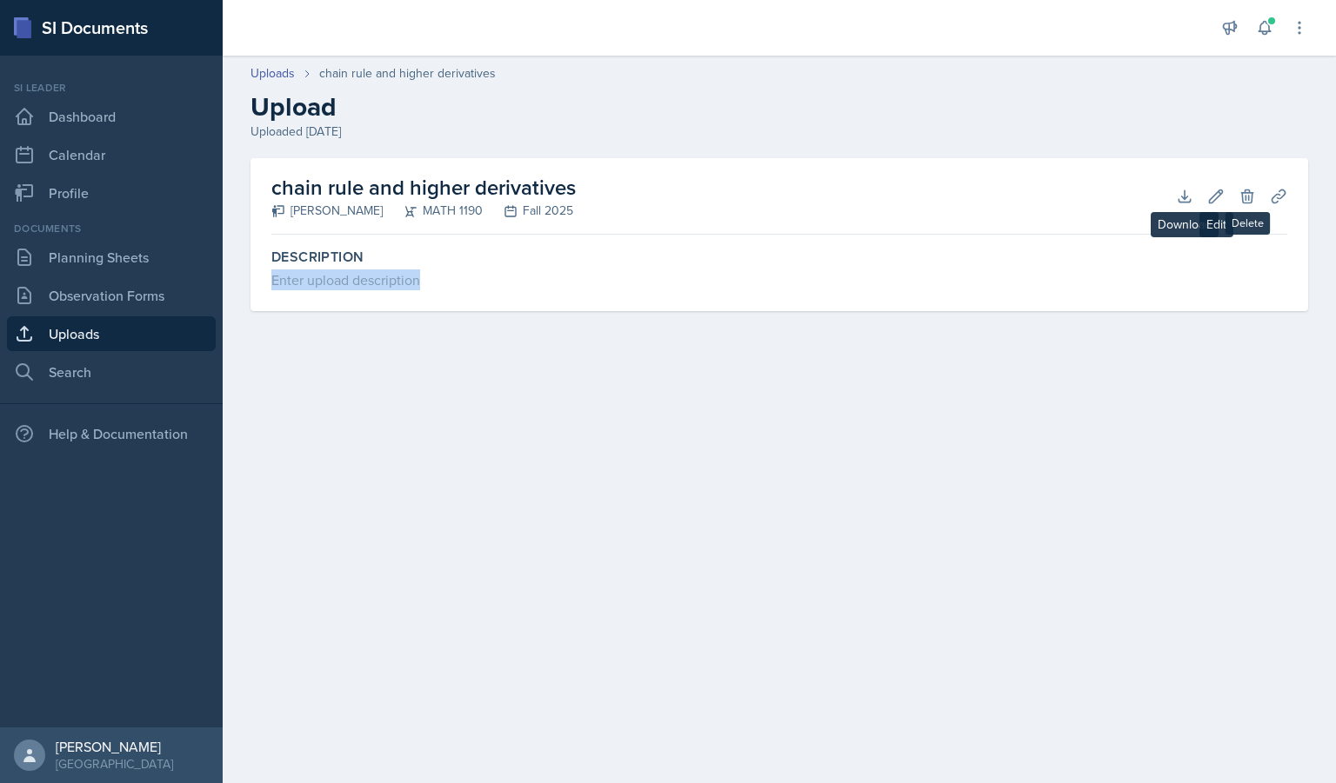
drag, startPoint x: 1104, startPoint y: 262, endPoint x: 533, endPoint y: 385, distance: 583.7
click at [533, 385] on main "Uploads chain rule and higher derivatives Upload Uploaded [DATE] chain rule and…" at bounding box center [779, 420] width 1113 height 728
click at [1270, 204] on icon at bounding box center [1278, 196] width 17 height 17
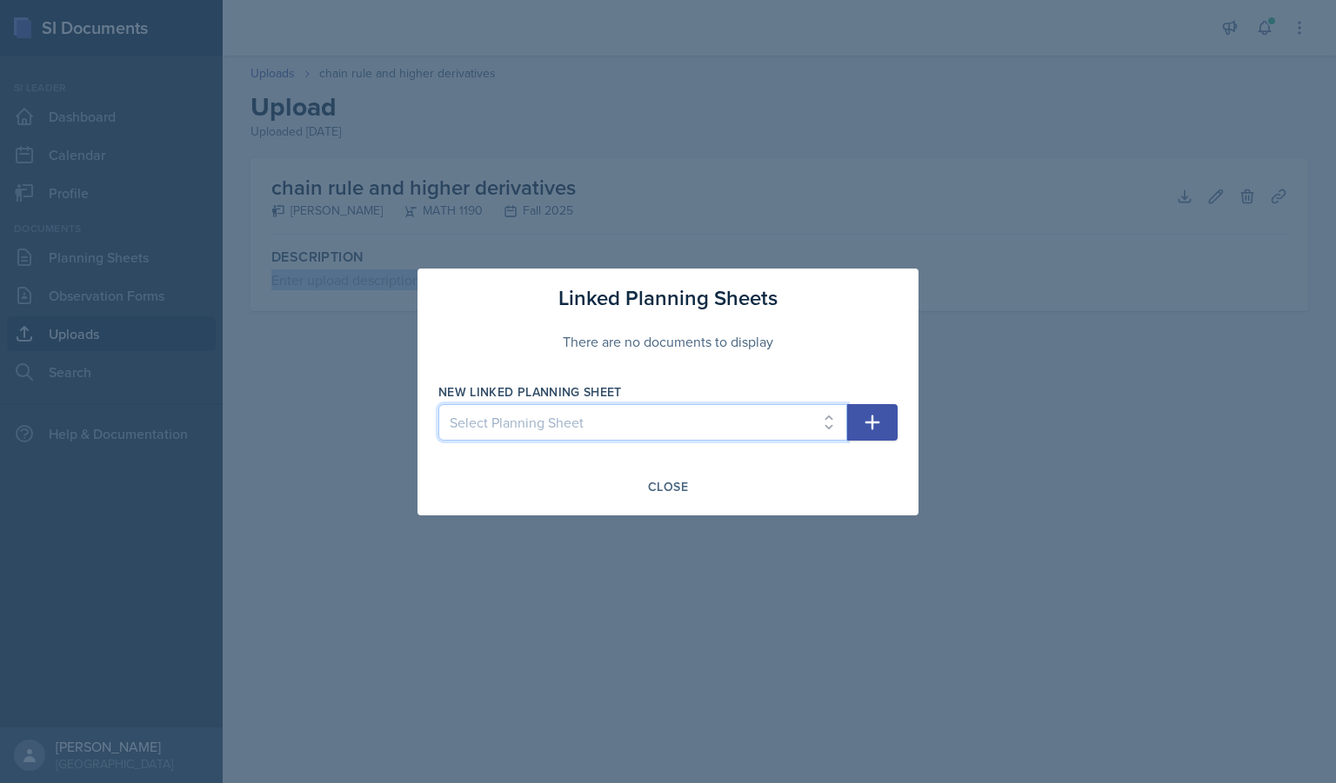
click at [742, 430] on select "Select Planning Sheet [DATE] [DATE] [DATE] [DATE] [DATE] [DATE] [DATE] [DATE] […" at bounding box center [642, 422] width 409 height 37
select select "76970da4-e683-41e8-9a12-067eb64a0849"
click at [438, 404] on select "Select Planning Sheet [DATE] [DATE] [DATE] [DATE] [DATE] [DATE] [DATE] [DATE] […" at bounding box center [642, 422] width 409 height 37
click at [889, 417] on button "button" at bounding box center [872, 422] width 50 height 37
select select
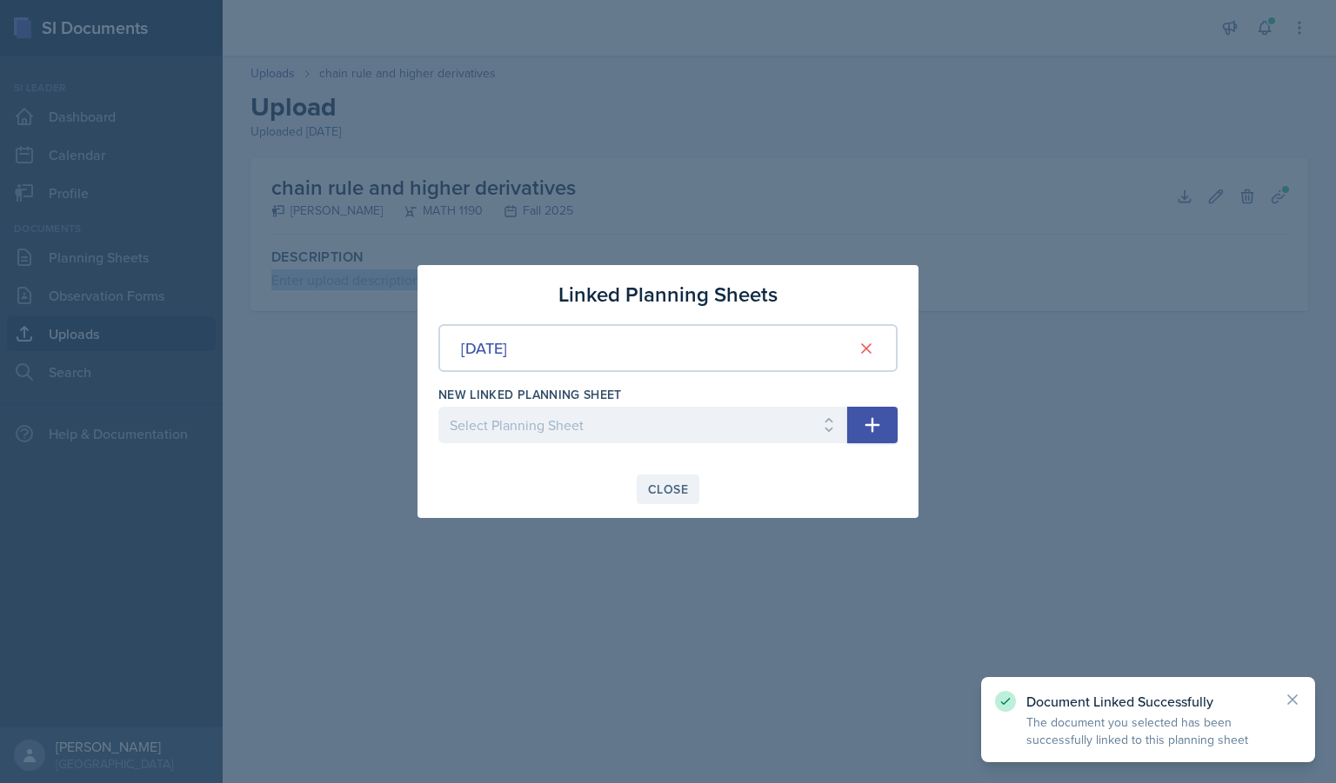
click at [670, 493] on div "Close" at bounding box center [668, 490] width 40 height 14
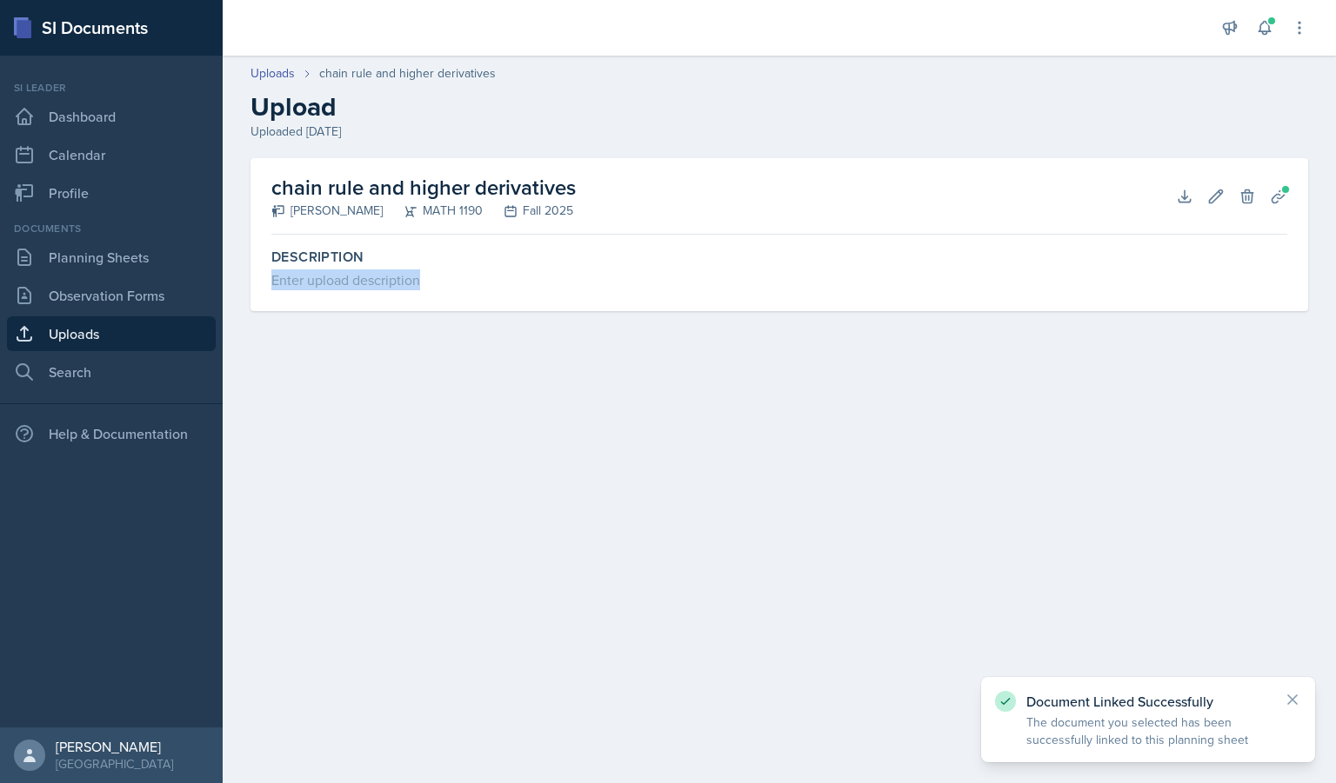
click at [36, 337] on link "Uploads" at bounding box center [111, 334] width 209 height 35
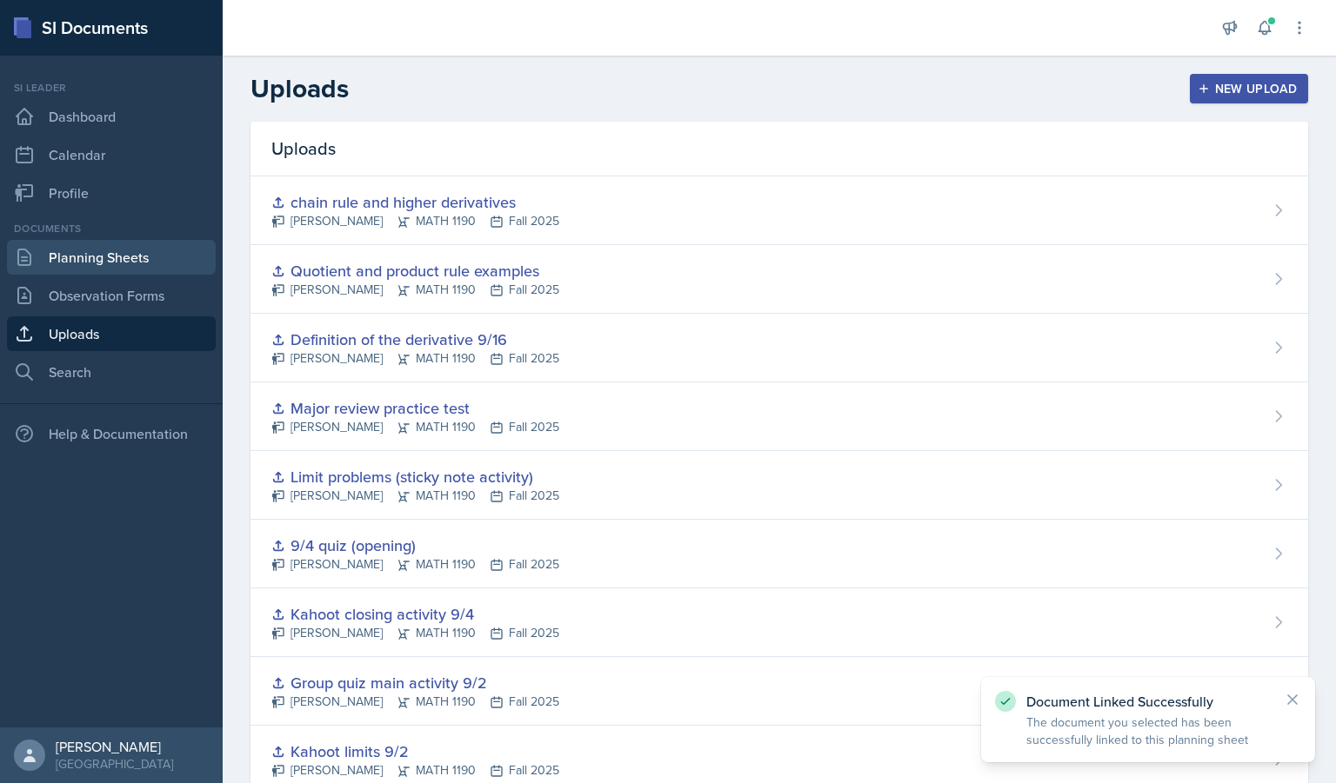
click at [71, 258] on link "Planning Sheets" at bounding box center [111, 257] width 209 height 35
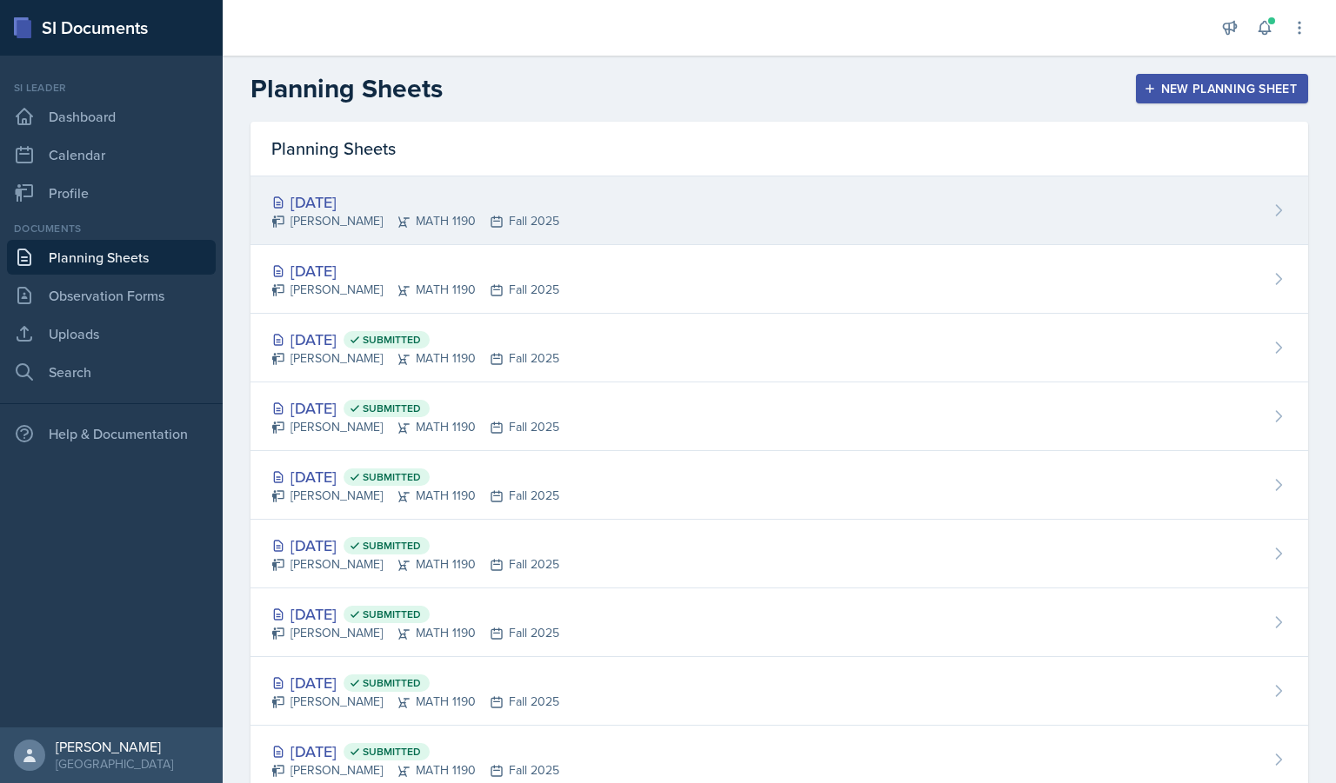
click at [771, 211] on div "[DATE] [PERSON_NAME] MATH 1190 Fall 2025" at bounding box center [778, 211] width 1057 height 69
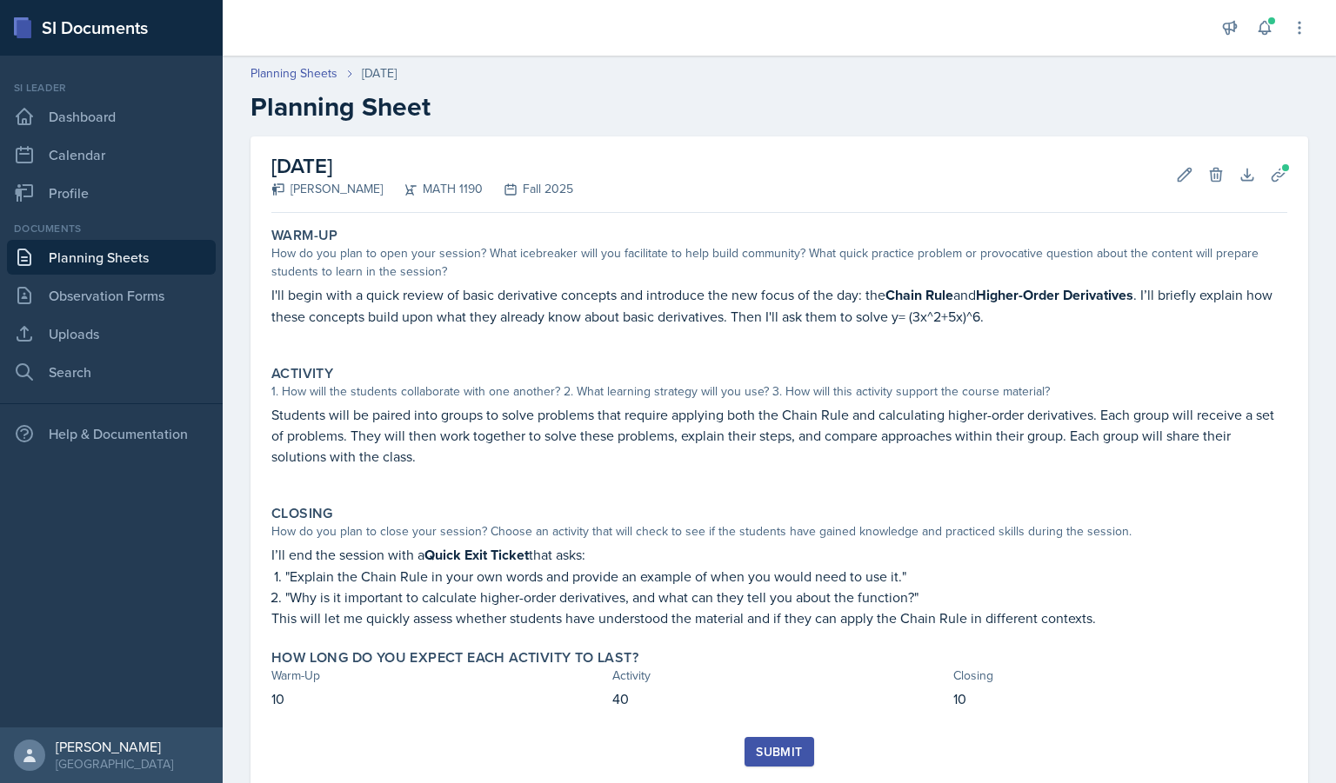
click at [764, 743] on button "Submit" at bounding box center [778, 752] width 69 height 30
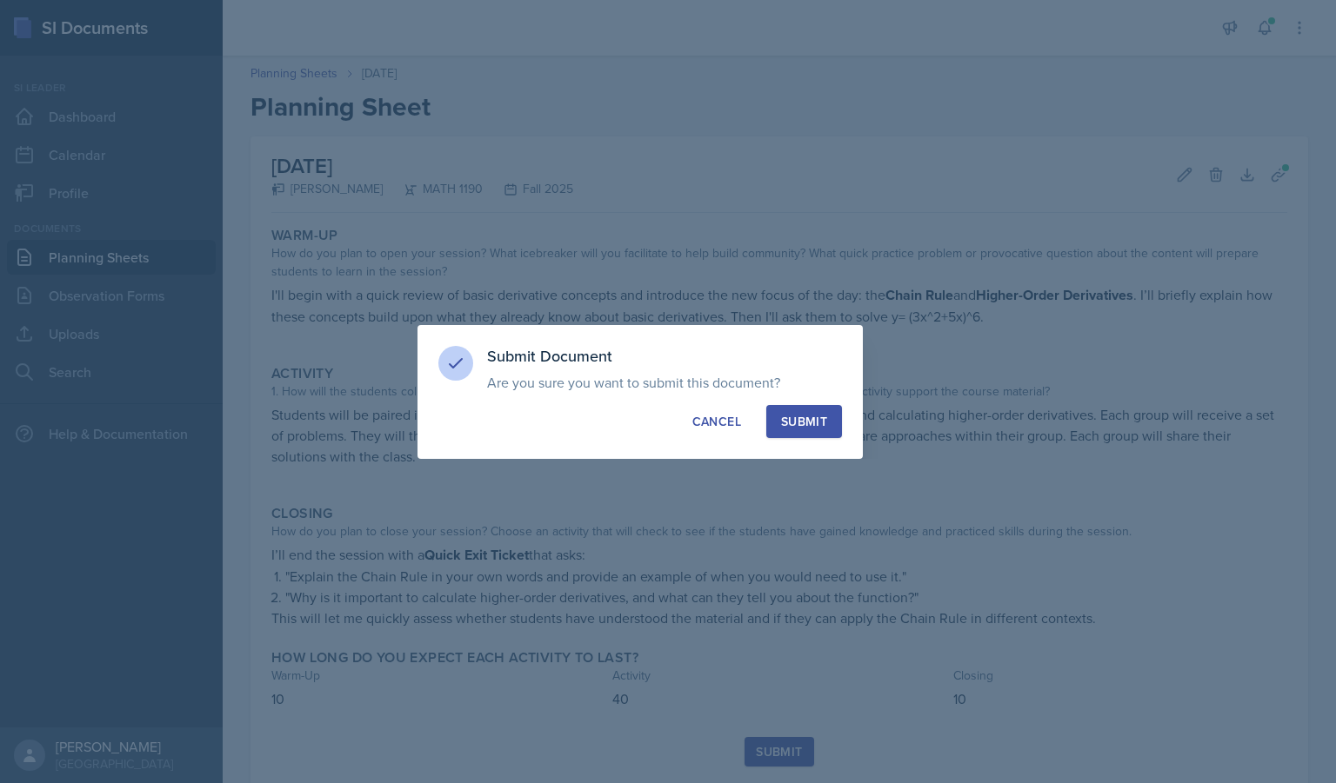
click at [807, 425] on div "Submit" at bounding box center [804, 421] width 46 height 17
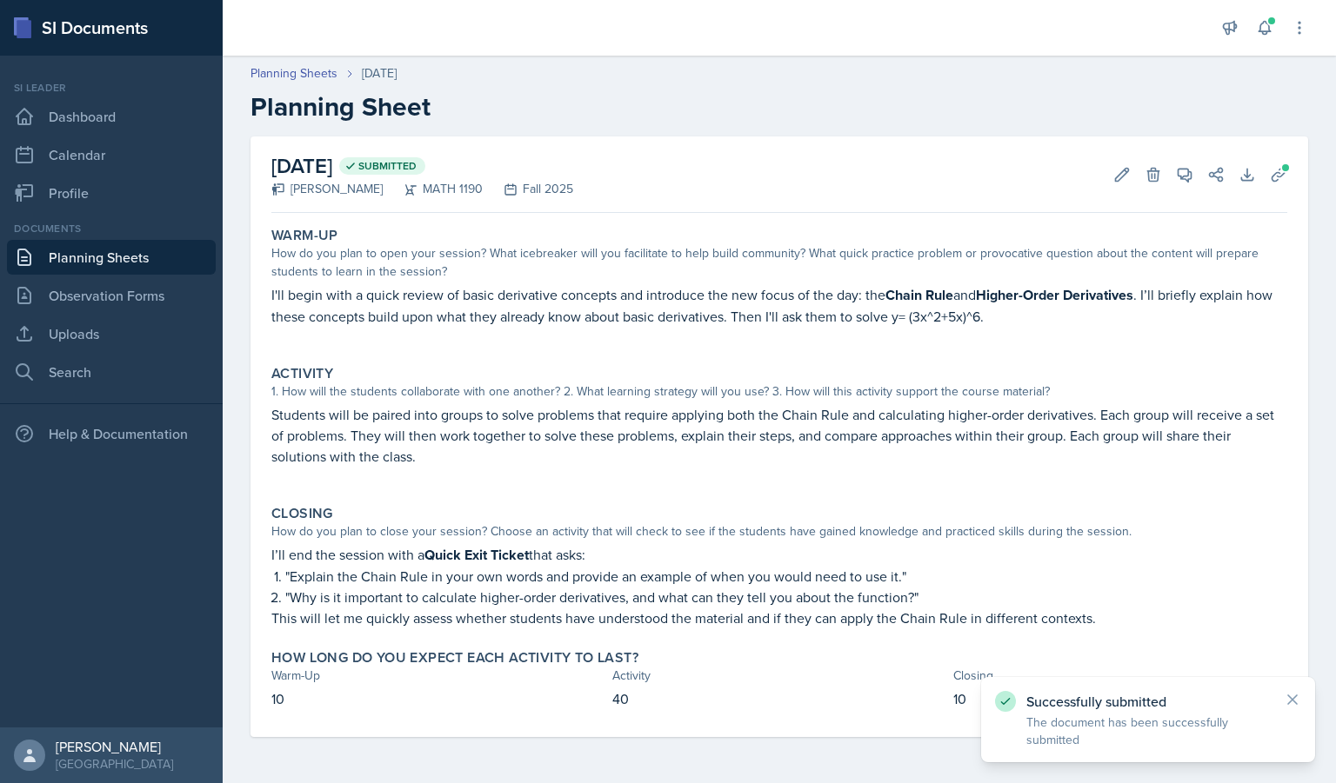
click at [110, 231] on div "Documents" at bounding box center [111, 229] width 209 height 16
click at [111, 253] on link "Planning Sheets" at bounding box center [111, 257] width 209 height 35
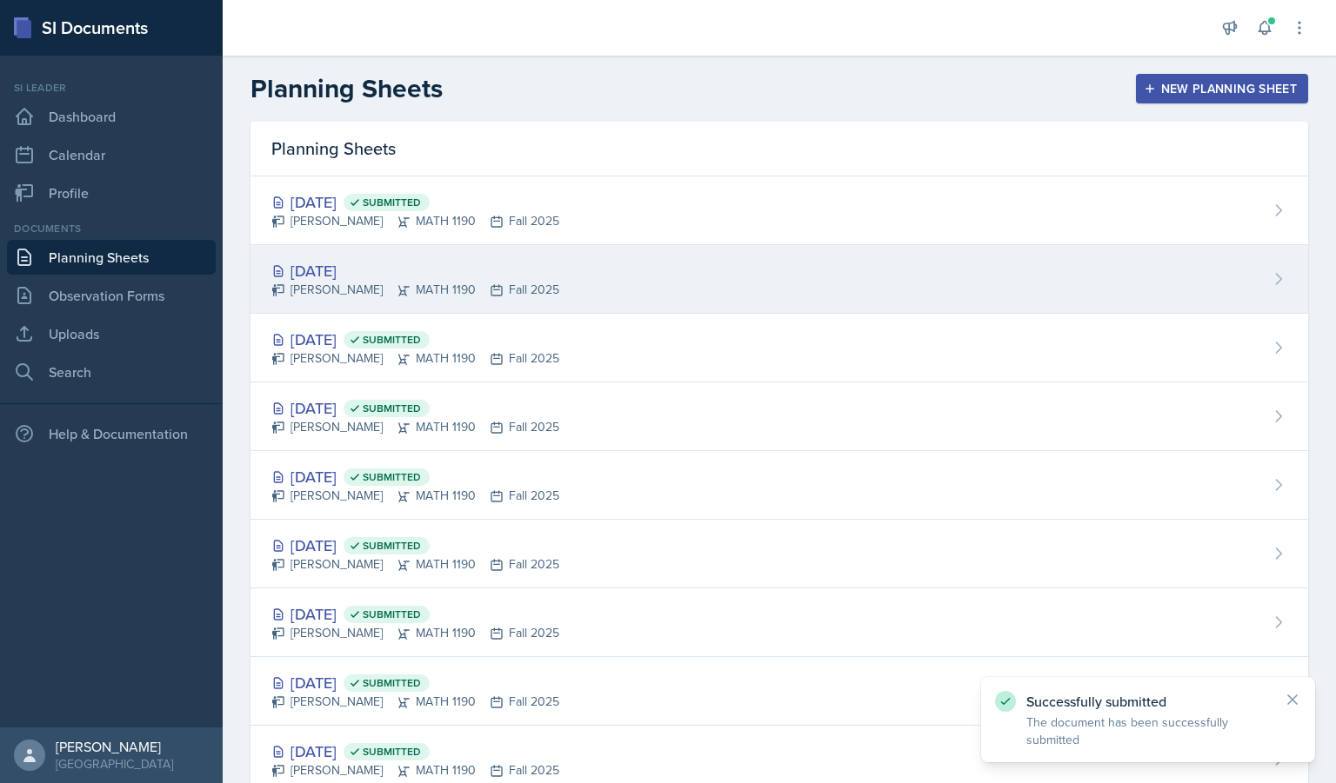
click at [462, 297] on div "[PERSON_NAME] MATH 1190 Fall 2025" at bounding box center [415, 290] width 288 height 18
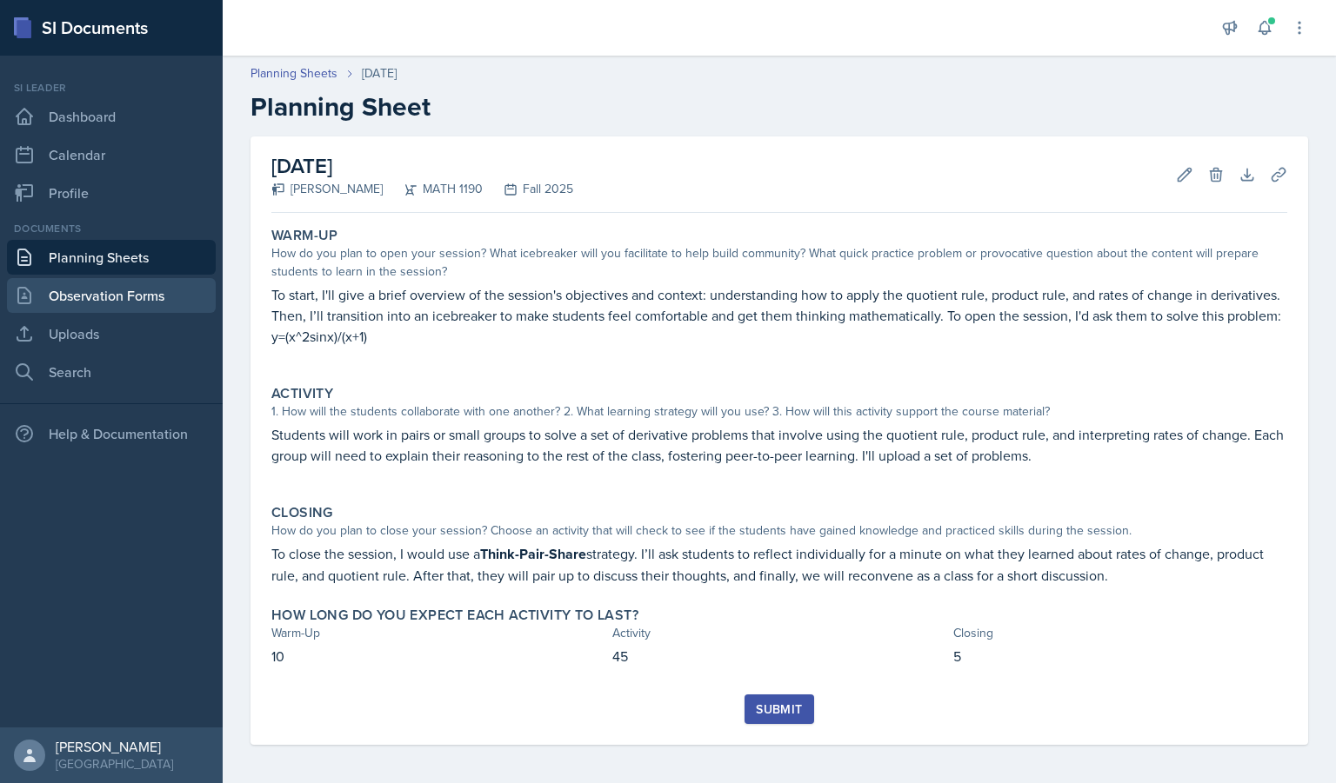
click at [106, 299] on link "Observation Forms" at bounding box center [111, 295] width 209 height 35
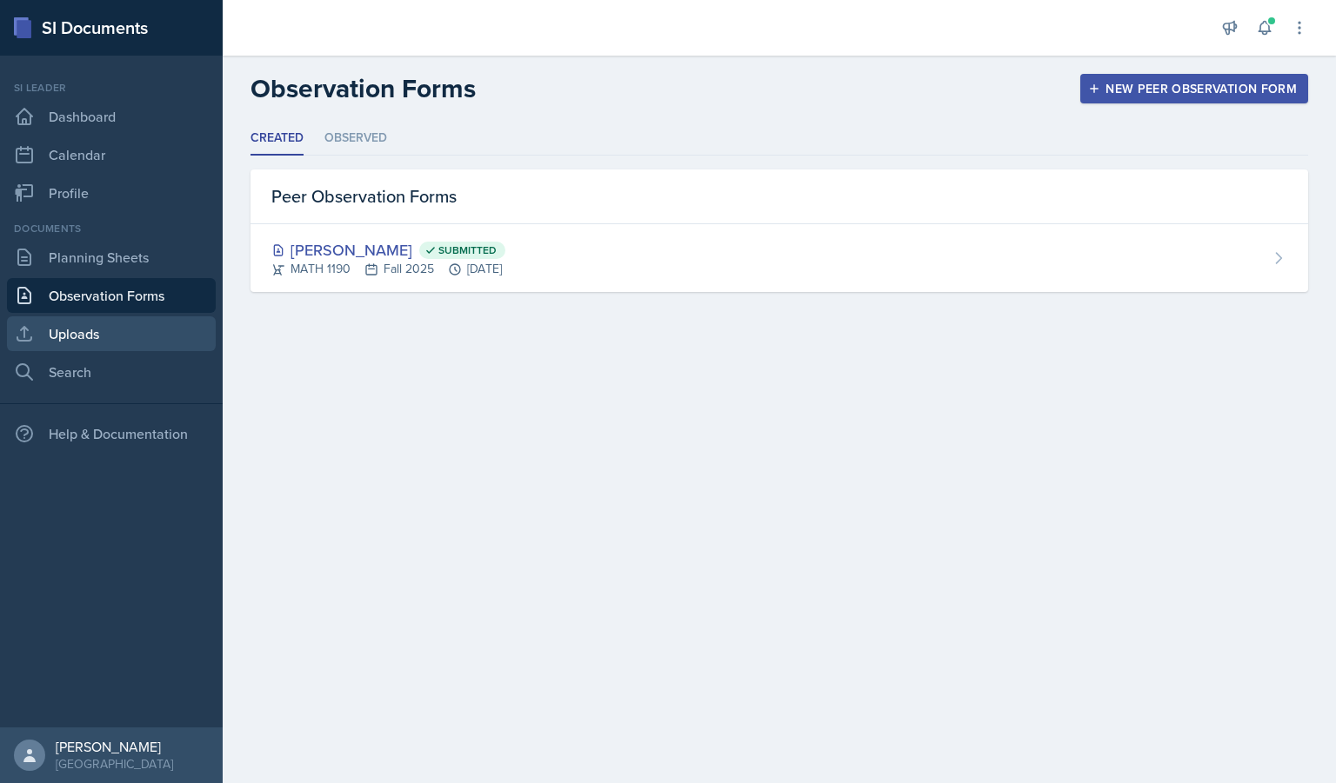
click at [107, 344] on link "Uploads" at bounding box center [111, 334] width 209 height 35
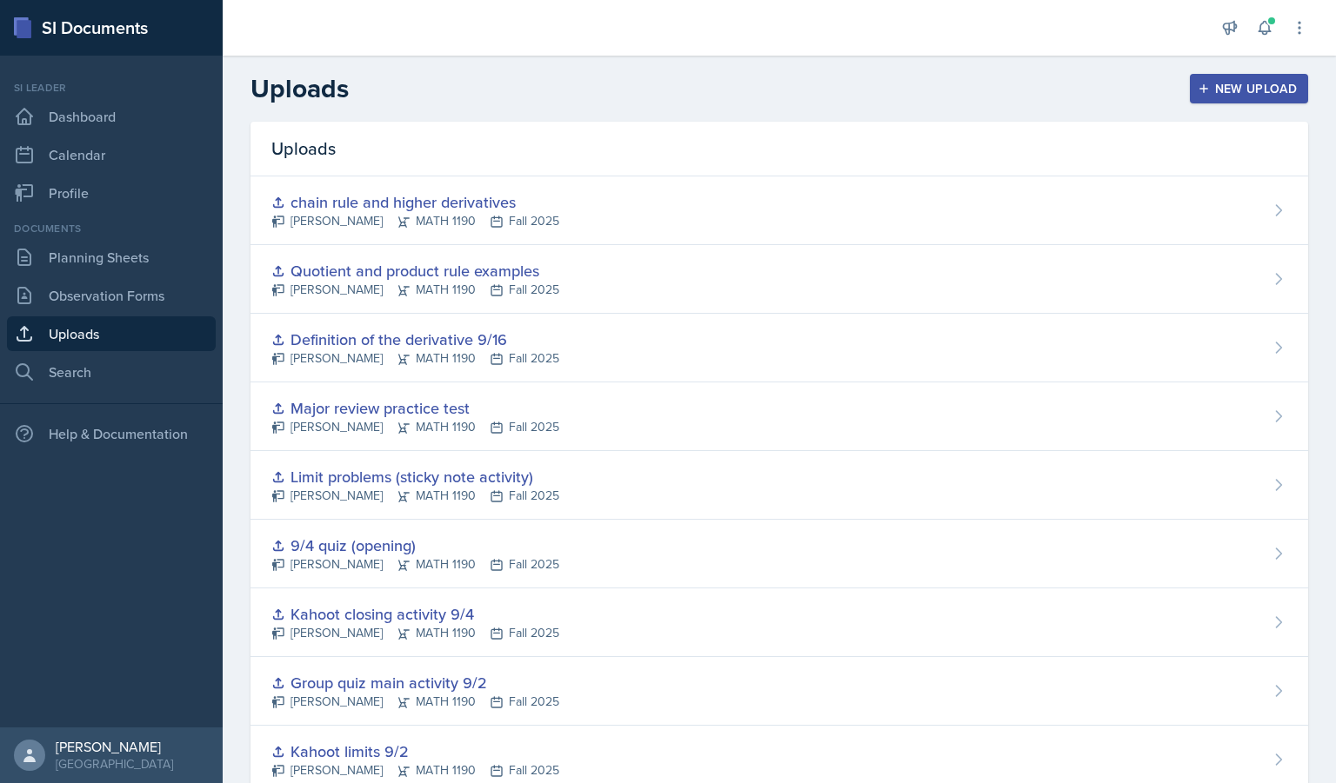
click at [1222, 90] on div "New Upload" at bounding box center [1249, 89] width 97 height 14
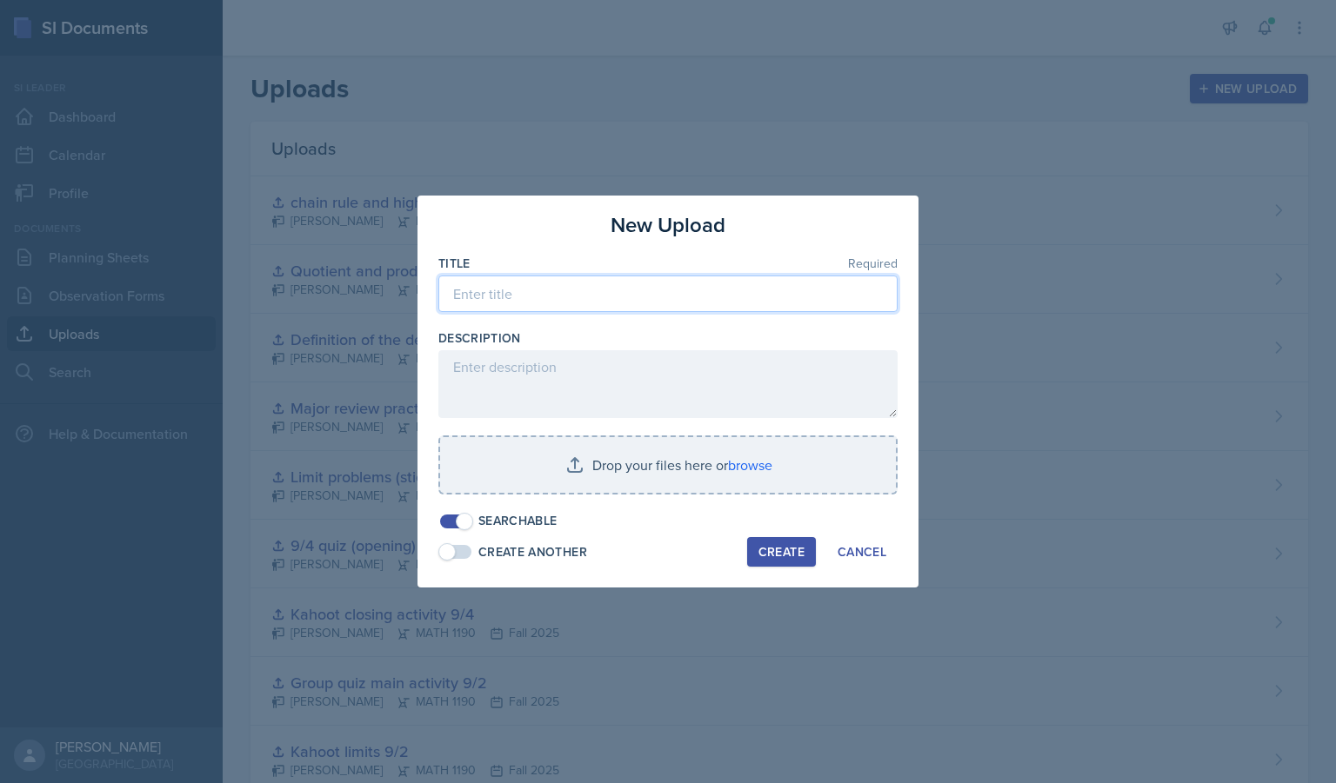
click at [517, 295] on input at bounding box center [667, 294] width 459 height 37
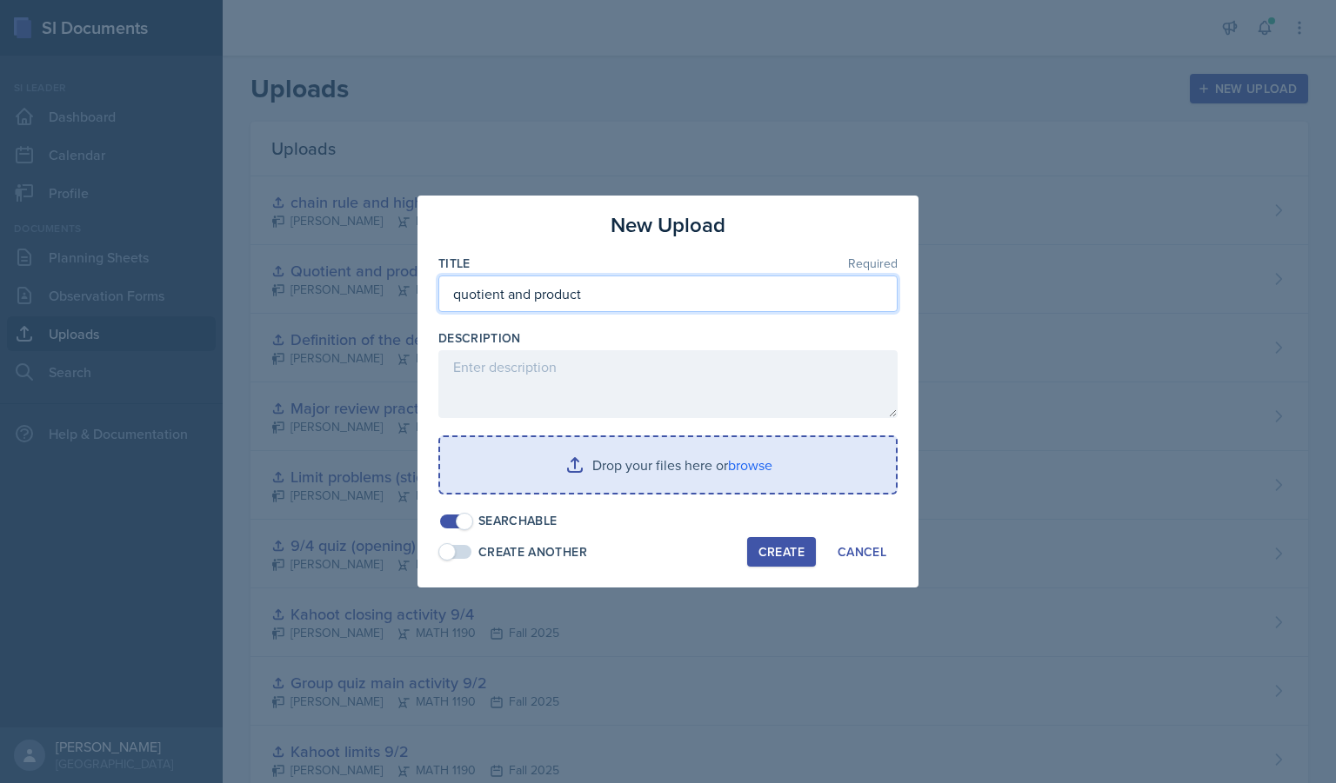
type input "quotient and product"
click at [573, 451] on input "file" at bounding box center [668, 465] width 456 height 56
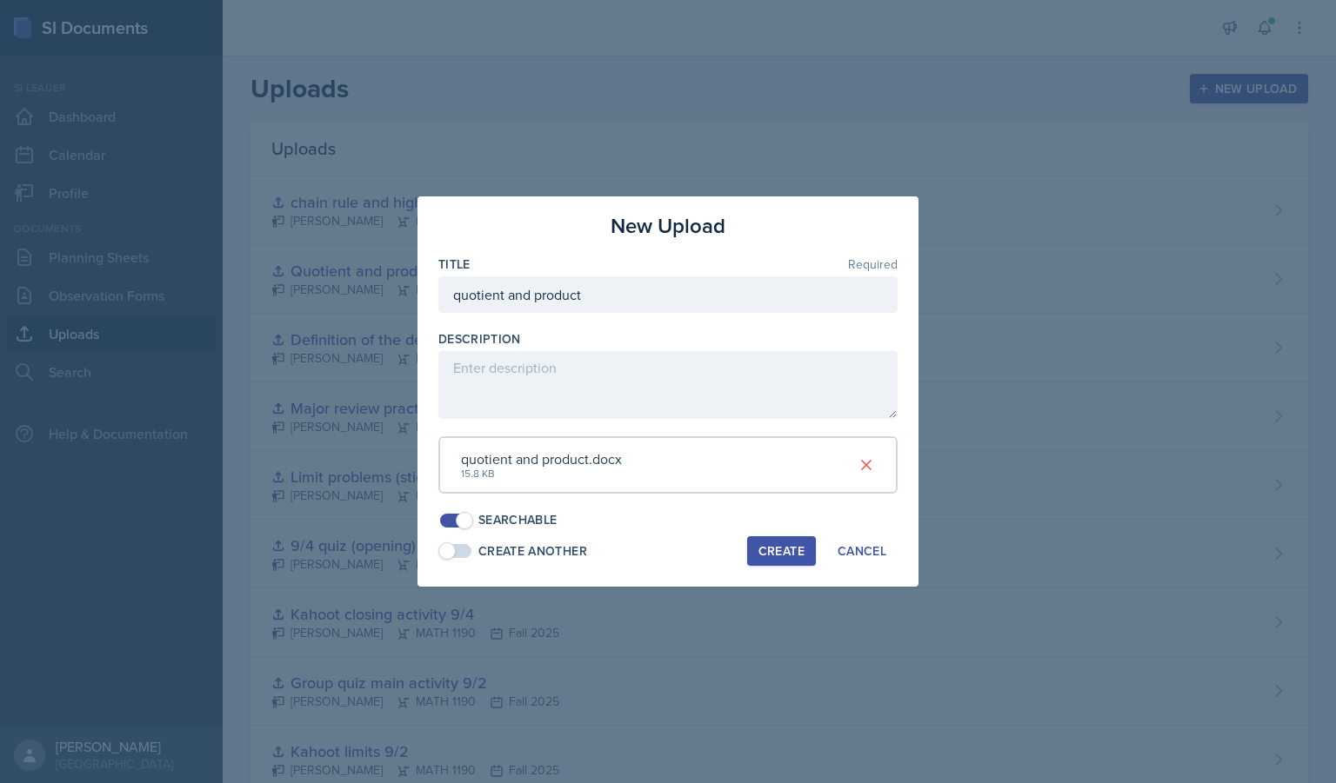
click at [785, 551] on div "Create" at bounding box center [781, 551] width 46 height 14
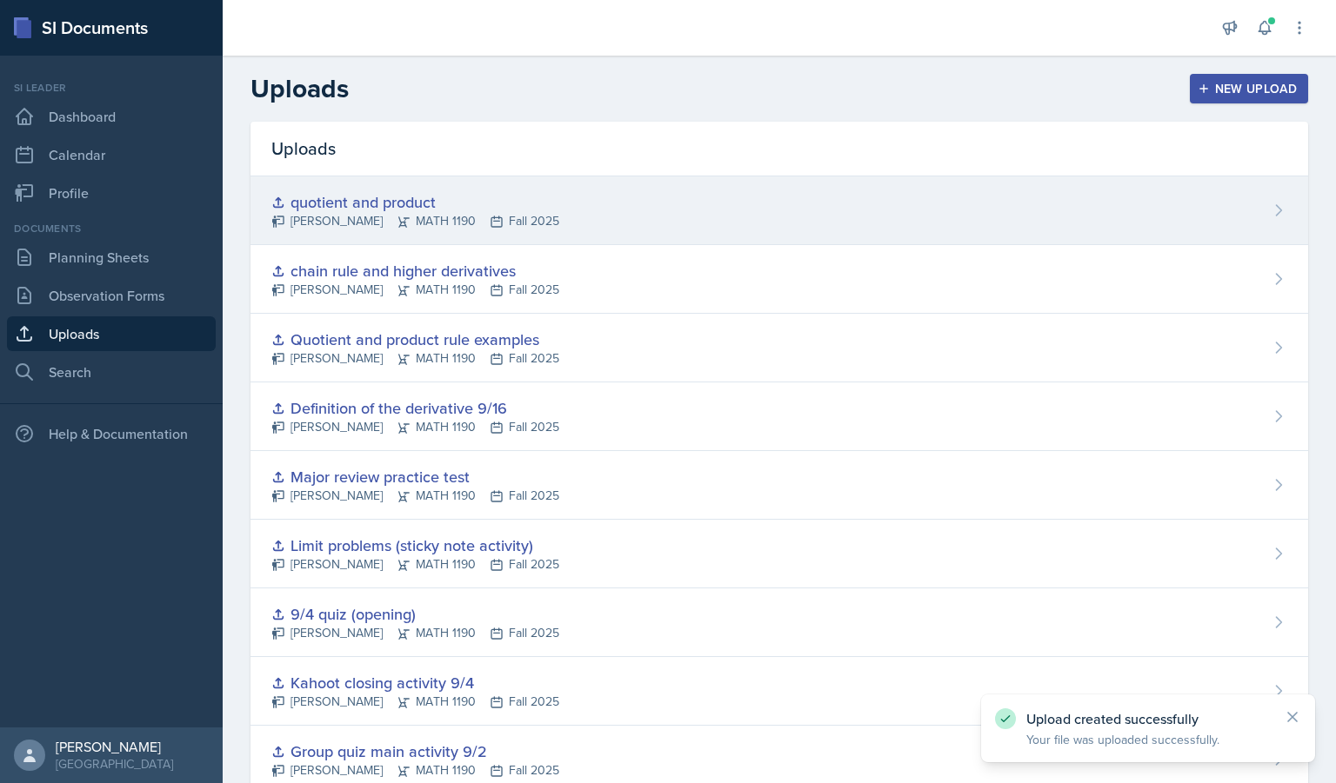
click at [985, 201] on div "quotient and product [PERSON_NAME] MATH 1190 Fall 2025" at bounding box center [778, 211] width 1057 height 69
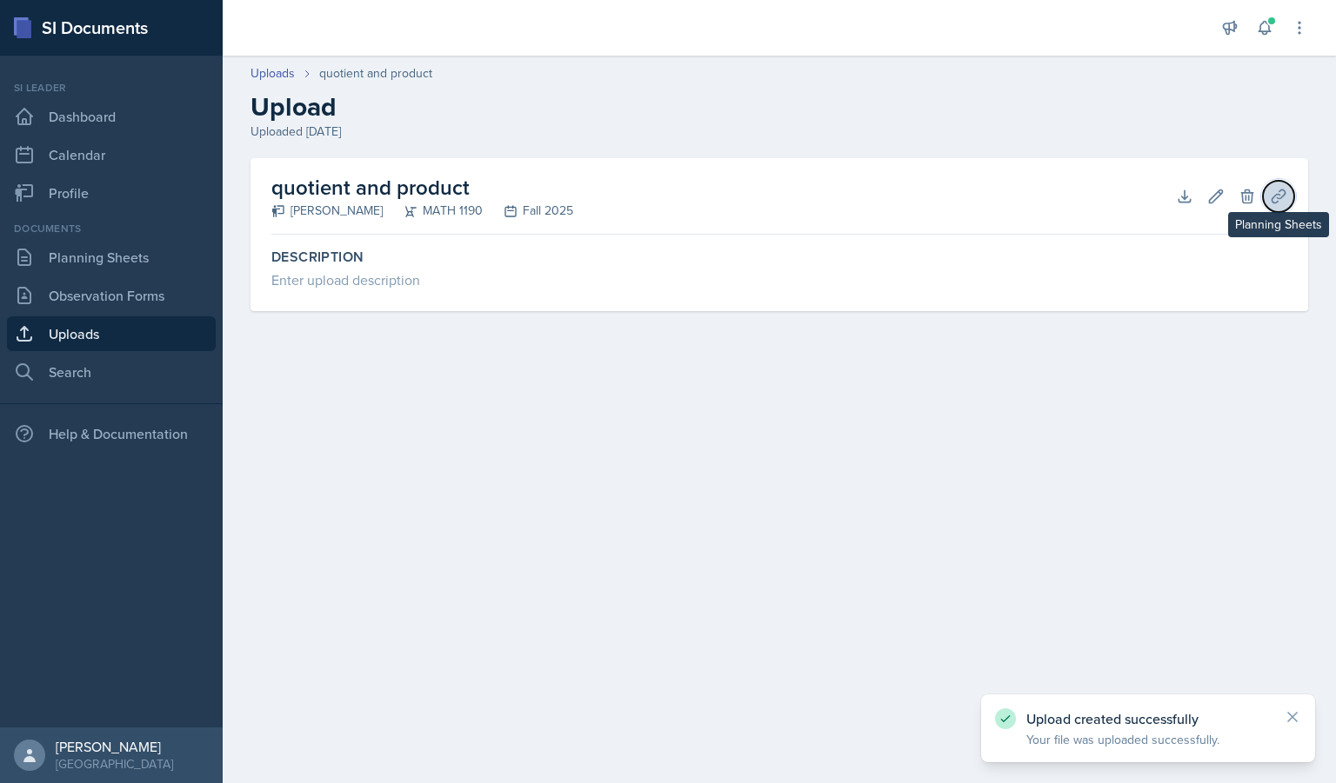
click at [1271, 198] on icon at bounding box center [1277, 196] width 13 height 13
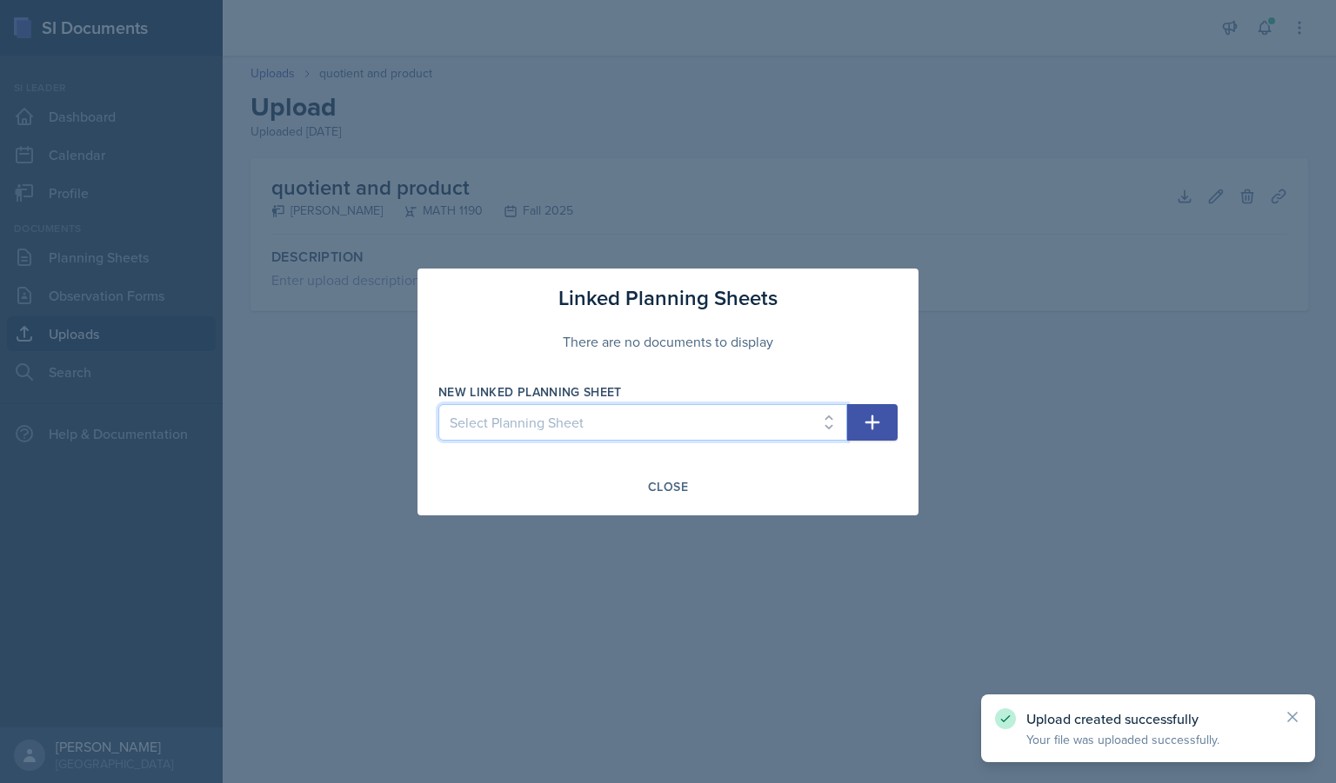
click at [671, 422] on select "Select Planning Sheet [DATE] [DATE] [DATE] [DATE] [DATE] [DATE] [DATE] [DATE] […" at bounding box center [642, 422] width 409 height 37
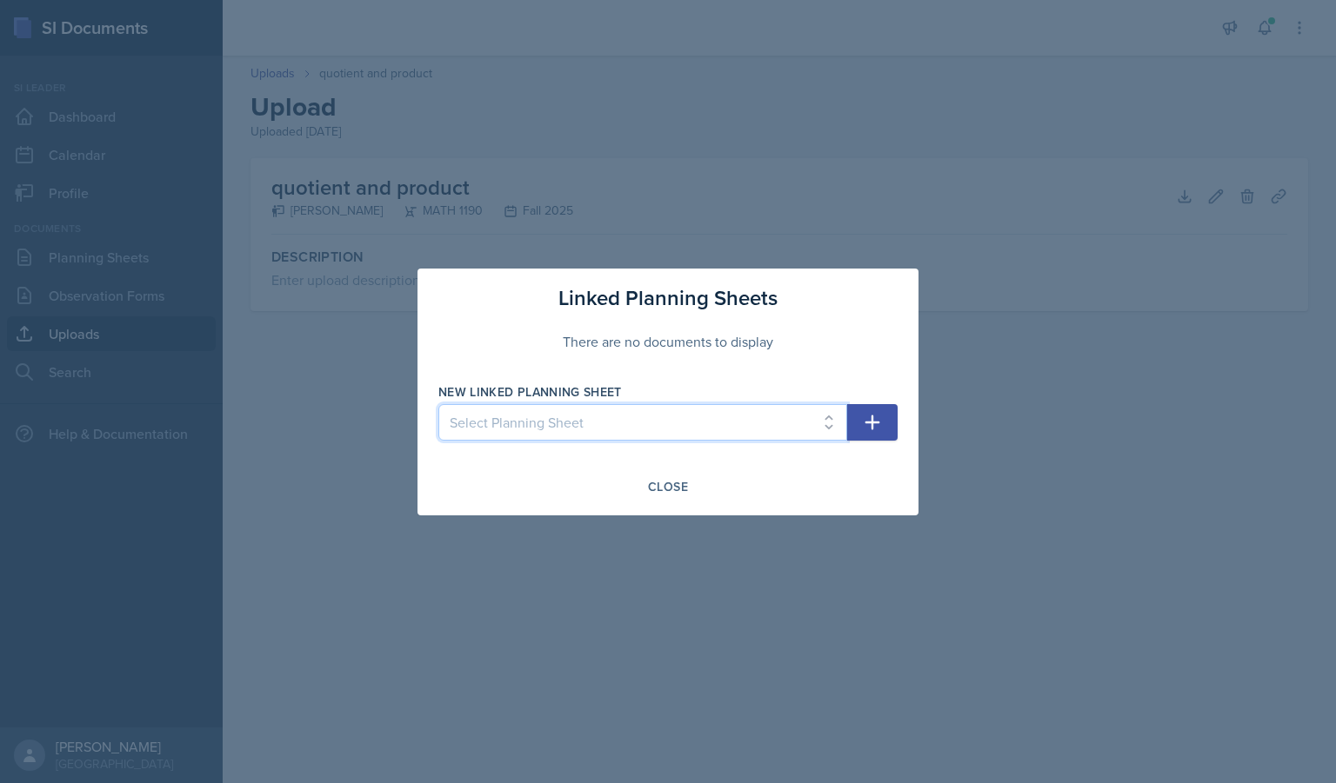
select select "058aa3a4-e639-42bc-befd-478b93adf429"
click at [438, 404] on select "Select Planning Sheet [DATE] [DATE] [DATE] [DATE] [DATE] [DATE] [DATE] [DATE] […" at bounding box center [642, 422] width 409 height 37
click at [886, 419] on button "button" at bounding box center [872, 422] width 50 height 37
select select
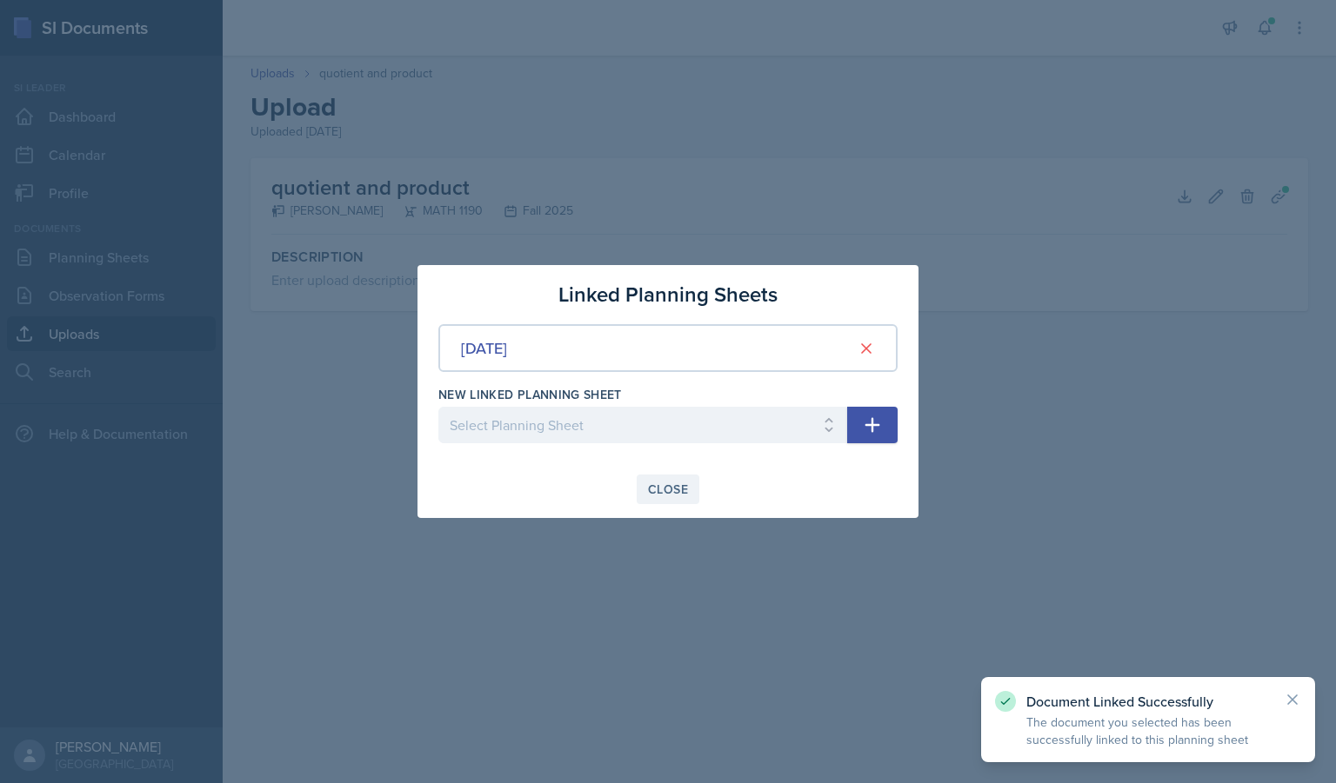
click at [675, 484] on div "Close" at bounding box center [668, 490] width 40 height 14
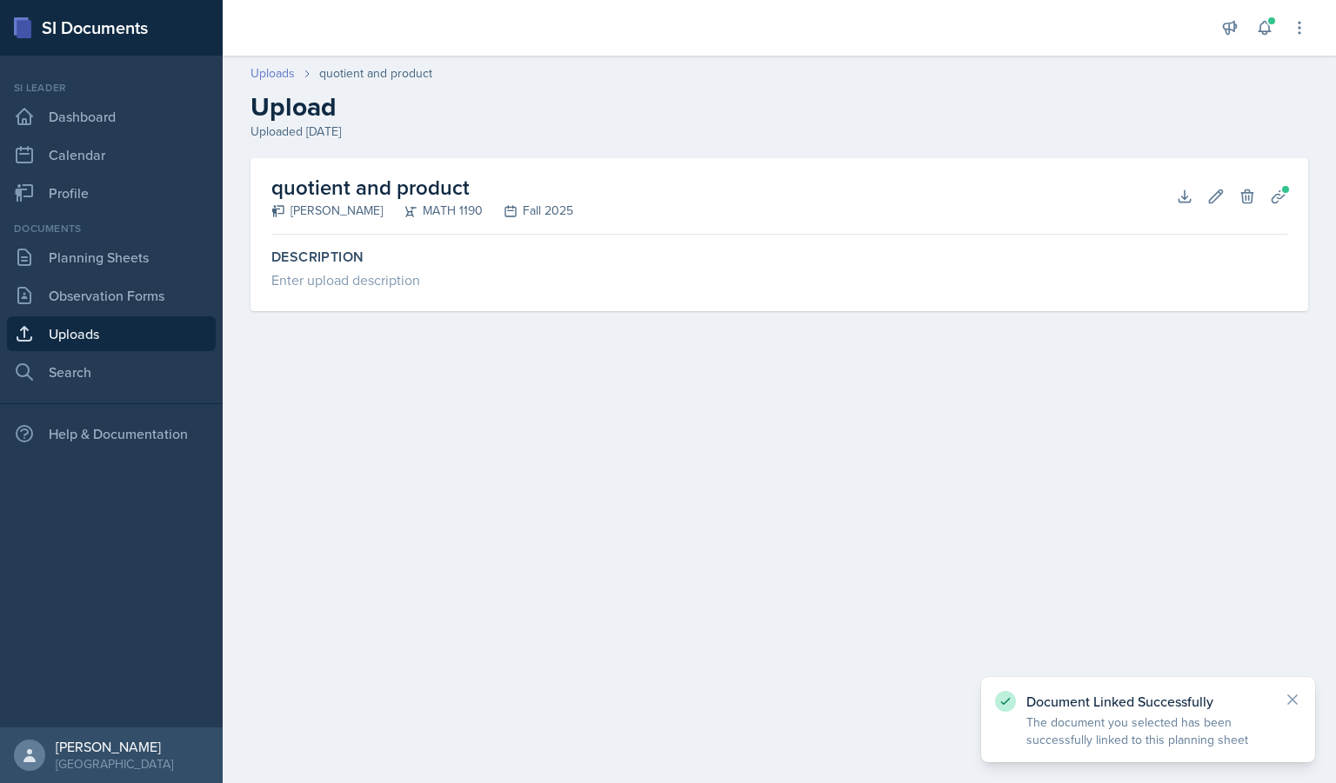
click at [270, 77] on link "Uploads" at bounding box center [272, 73] width 44 height 18
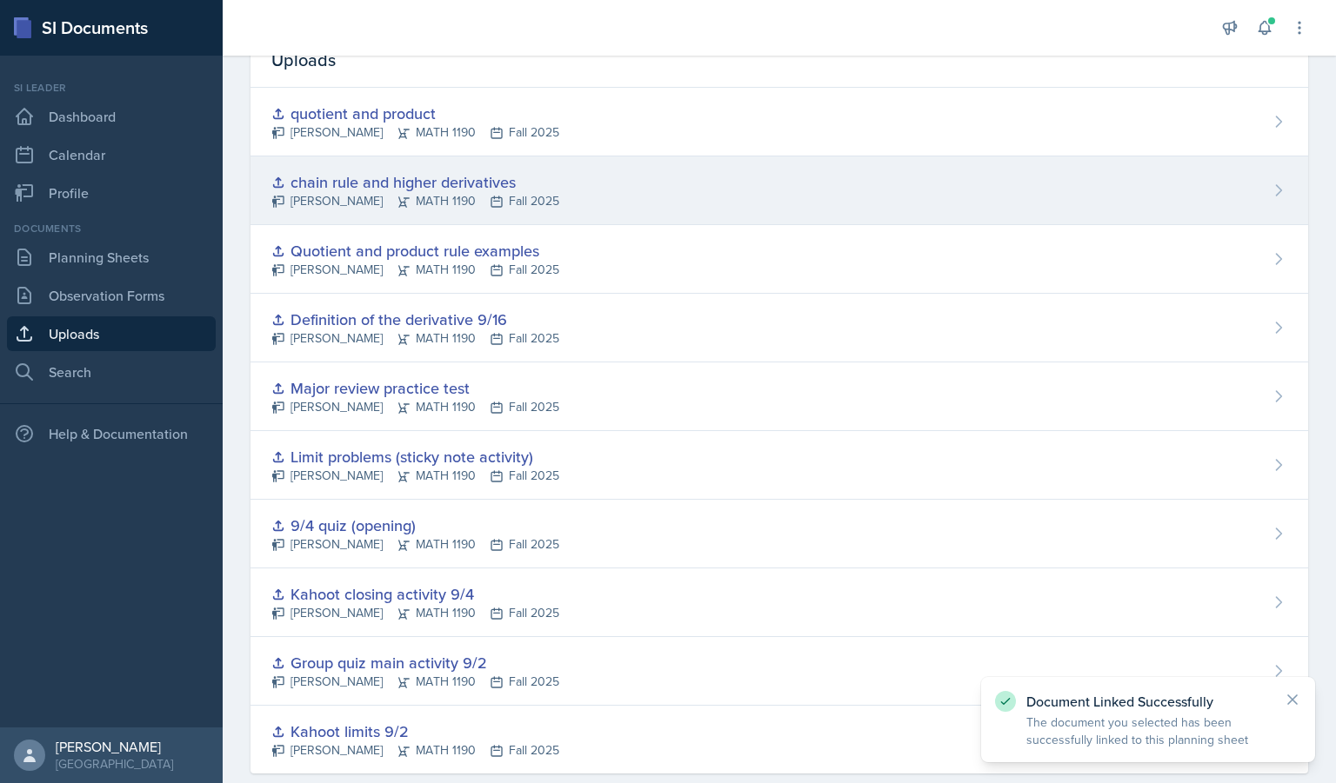
scroll to position [90, 0]
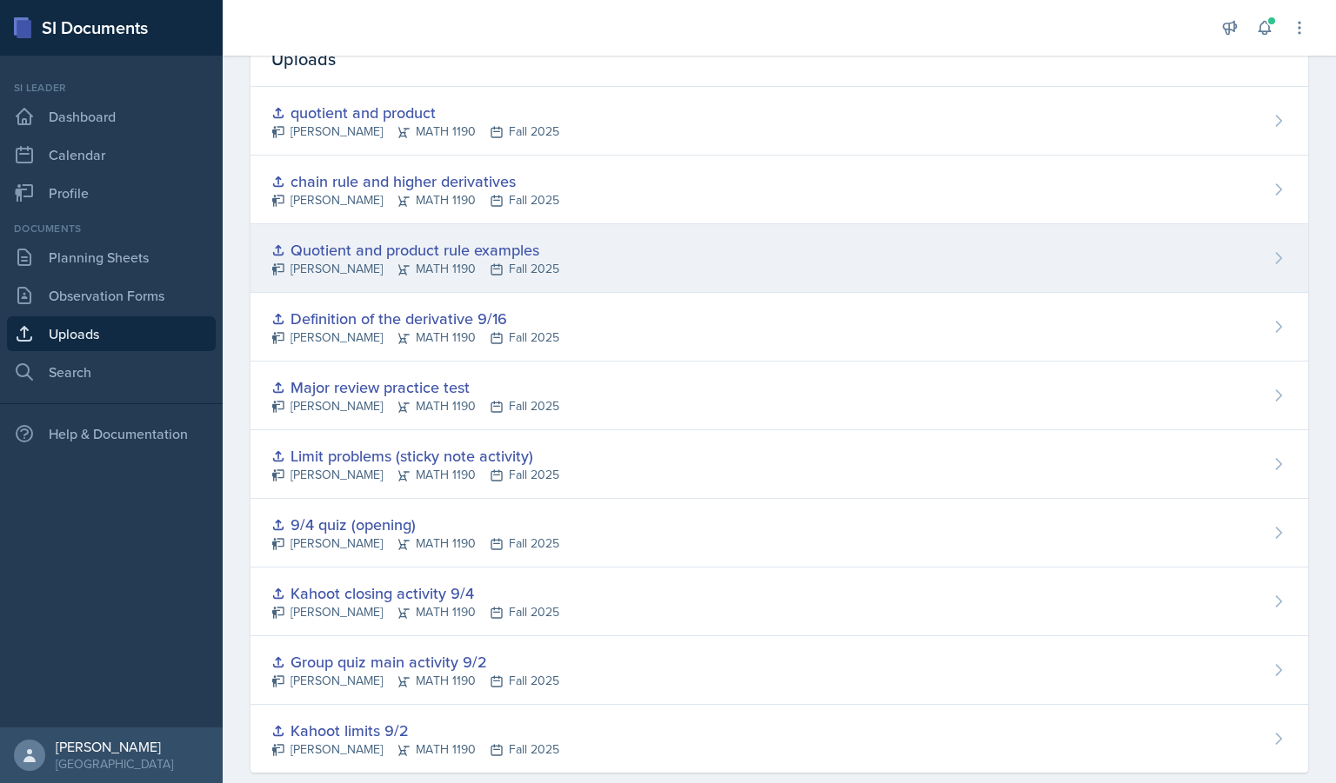
click at [481, 244] on div "Quotient and product rule examples" at bounding box center [415, 249] width 288 height 23
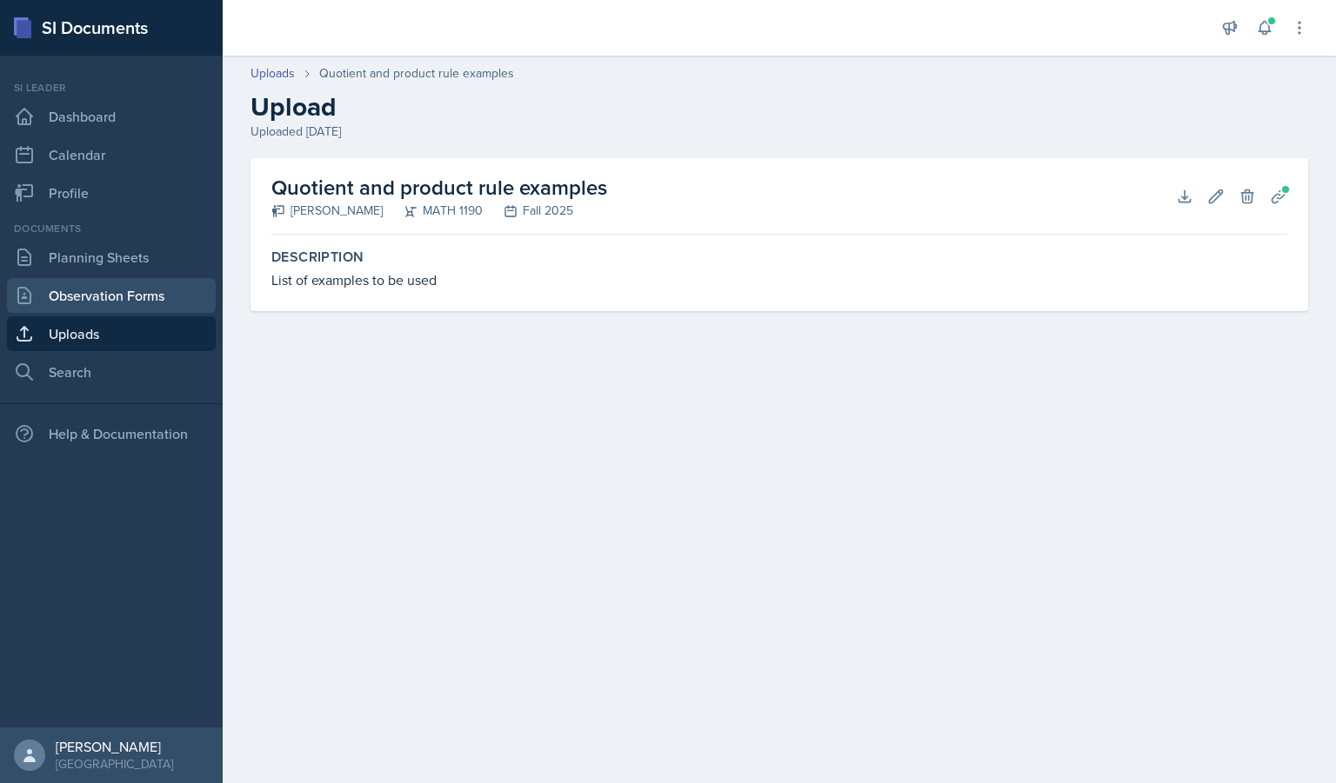
click at [144, 293] on link "Observation Forms" at bounding box center [111, 295] width 209 height 35
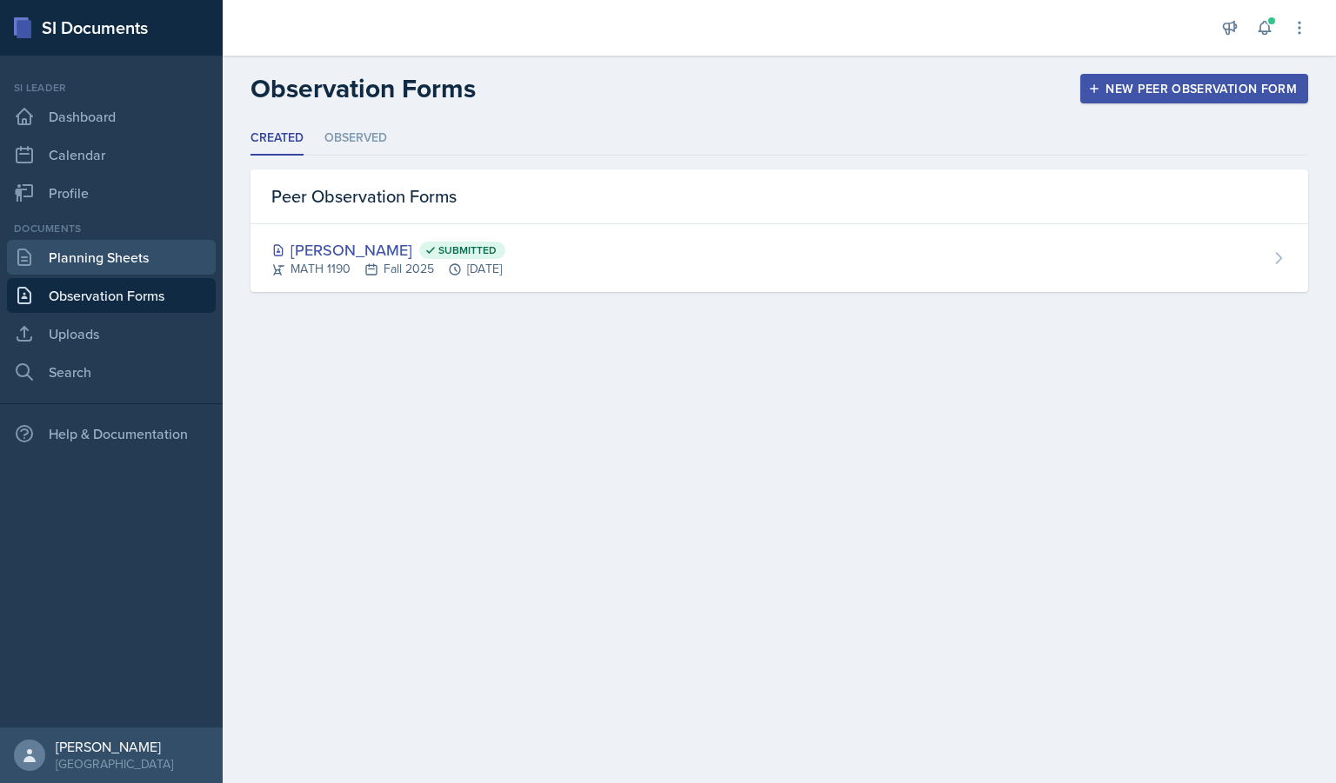
click at [130, 262] on link "Planning Sheets" at bounding box center [111, 257] width 209 height 35
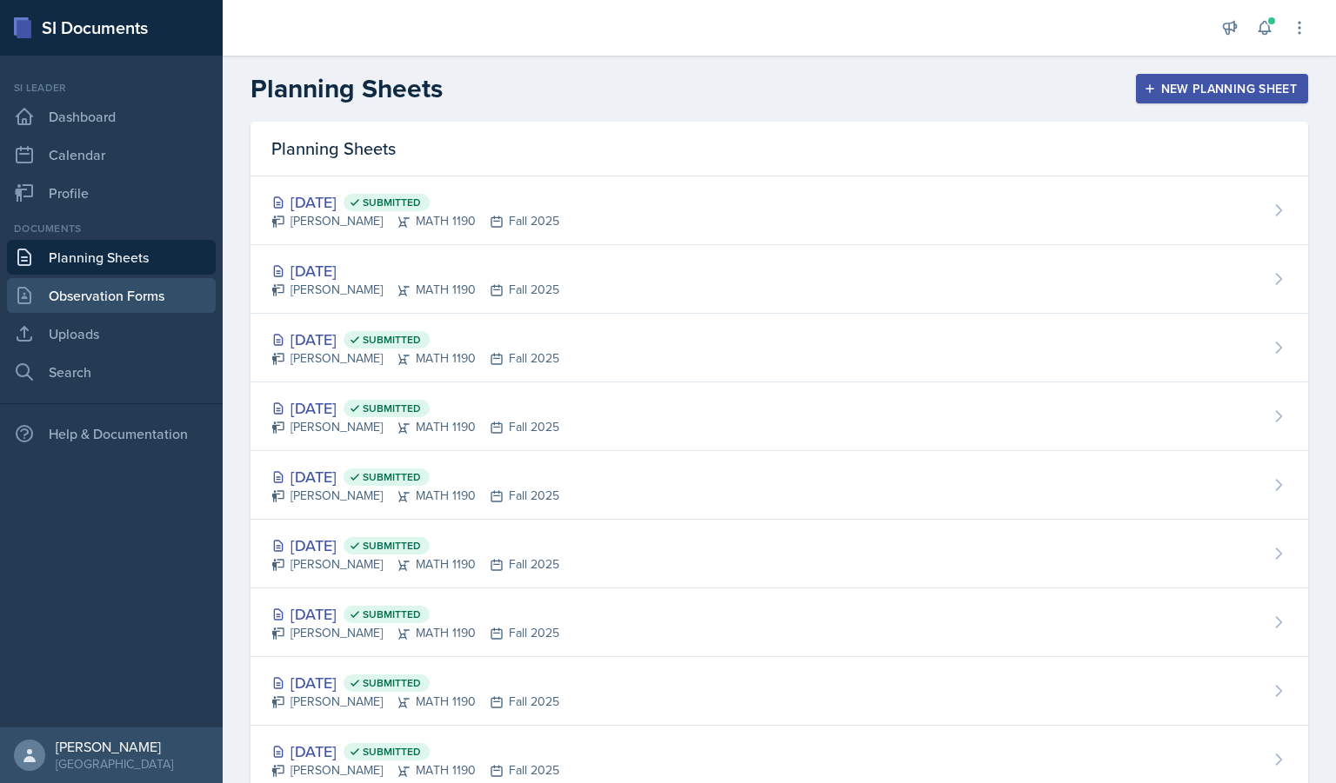
click at [122, 290] on link "Observation Forms" at bounding box center [111, 295] width 209 height 35
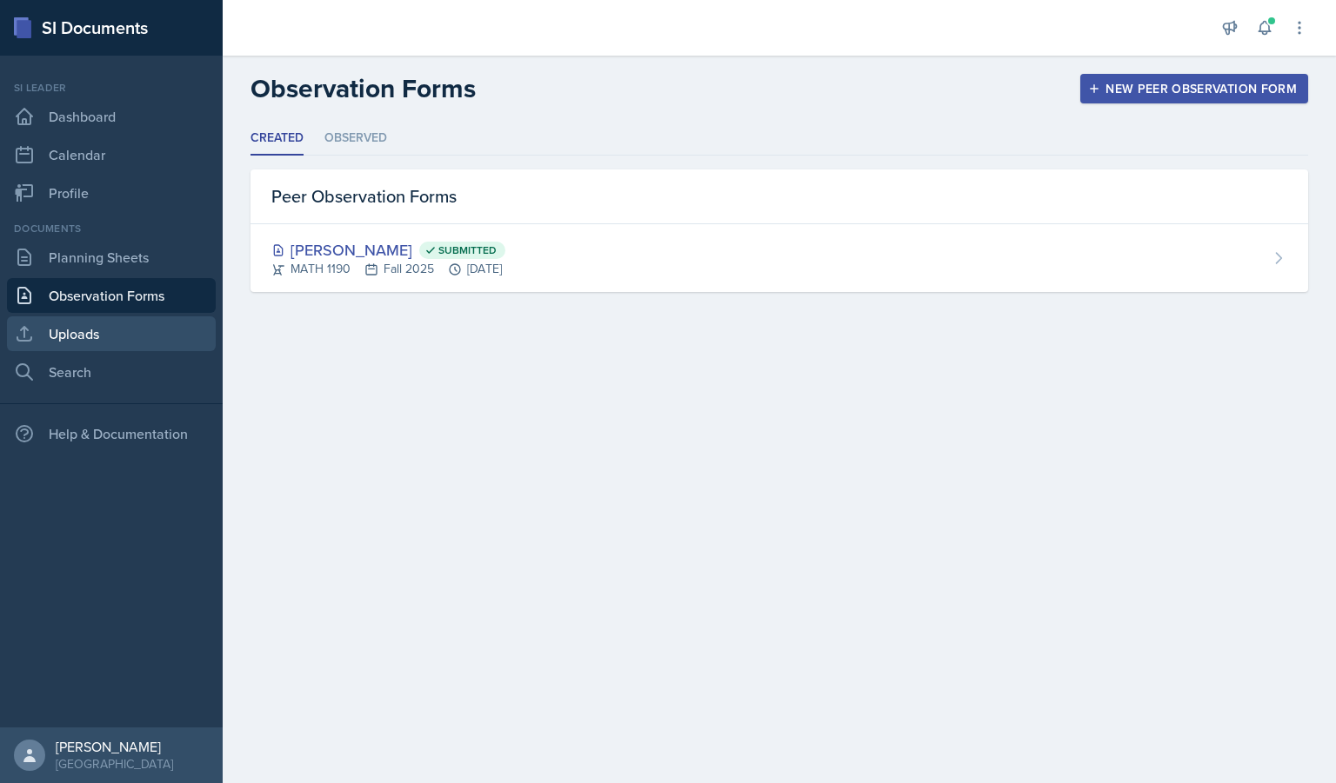
click at [128, 331] on link "Uploads" at bounding box center [111, 334] width 209 height 35
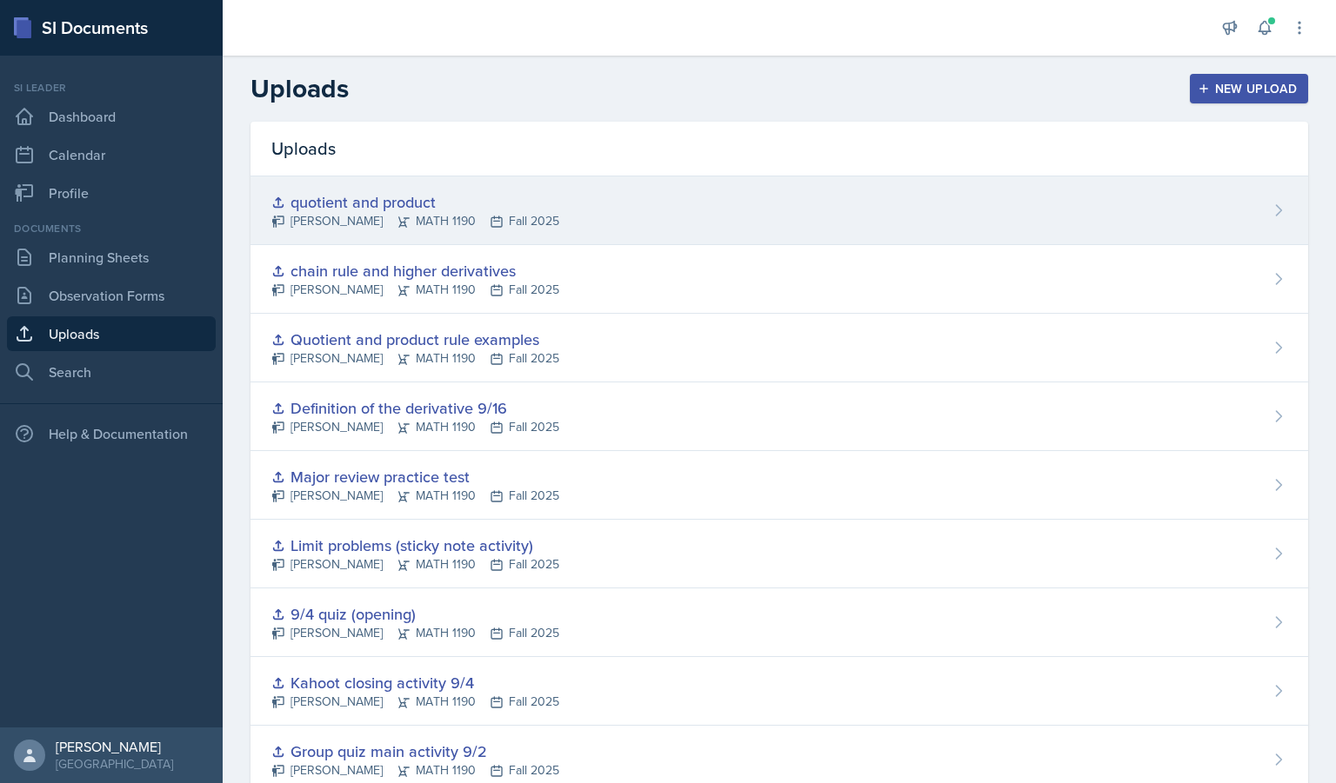
click at [515, 197] on div "quotient and product" at bounding box center [415, 201] width 288 height 23
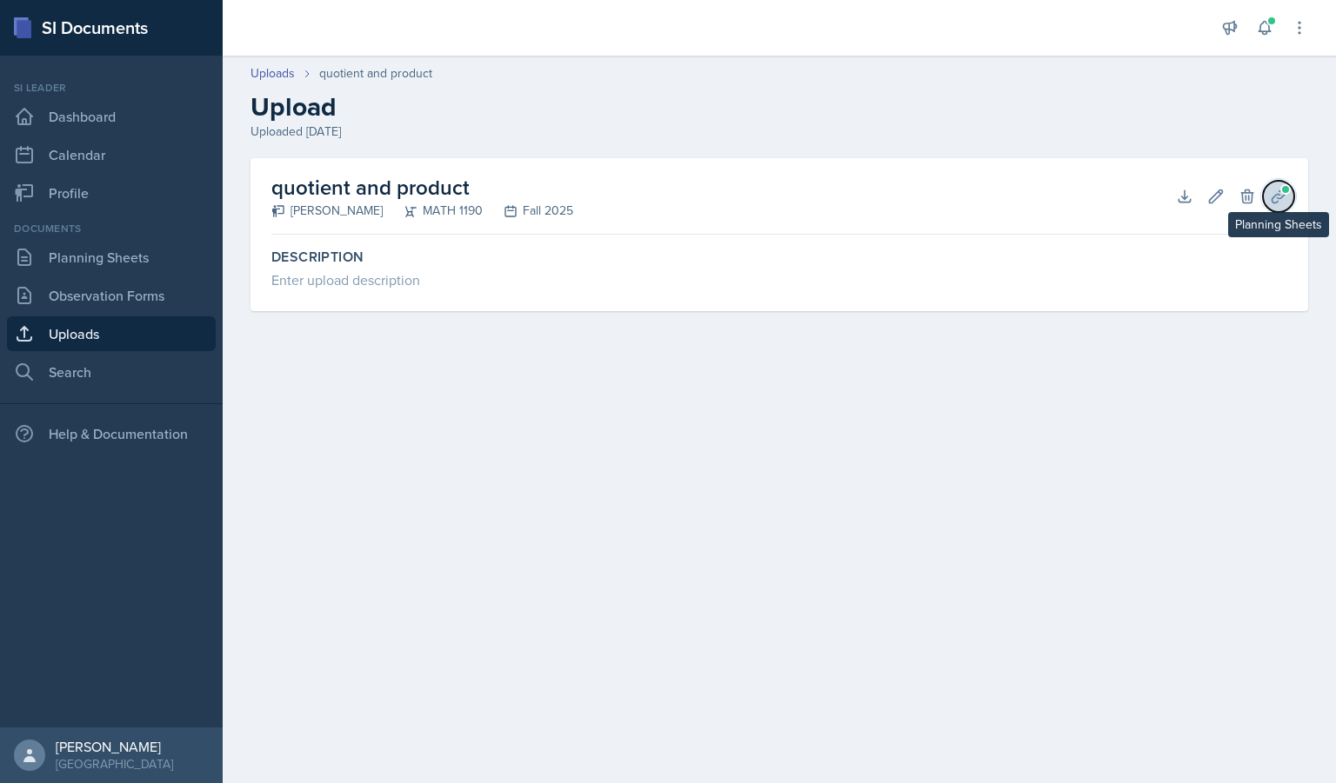
click at [1291, 192] on button "Planning Sheets" at bounding box center [1278, 196] width 31 height 31
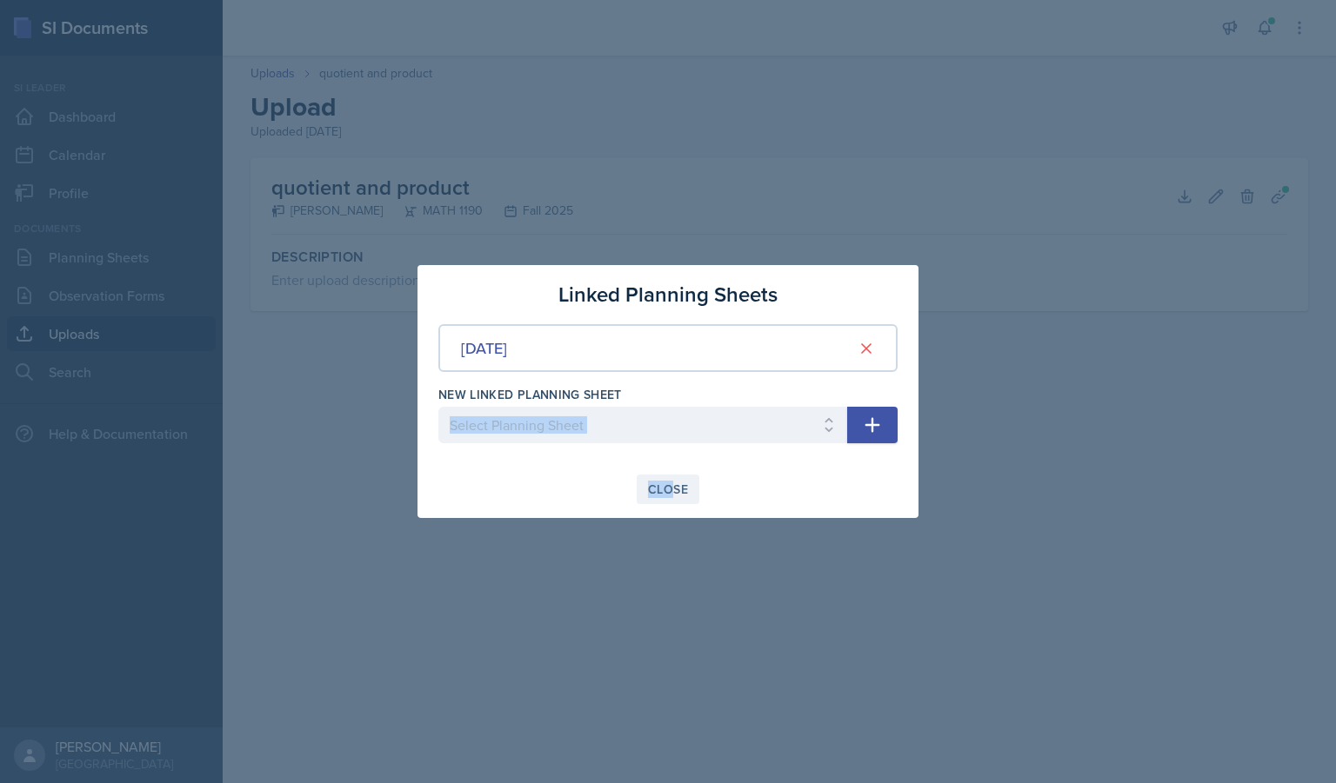
drag, startPoint x: 762, startPoint y: 403, endPoint x: 661, endPoint y: 497, distance: 138.4
click at [661, 497] on div "Linked Planning Sheets [DATE] New Linked Planning Sheet Select Planning Sheet […" at bounding box center [667, 391] width 501 height 253
click at [661, 497] on div "Close" at bounding box center [668, 490] width 40 height 14
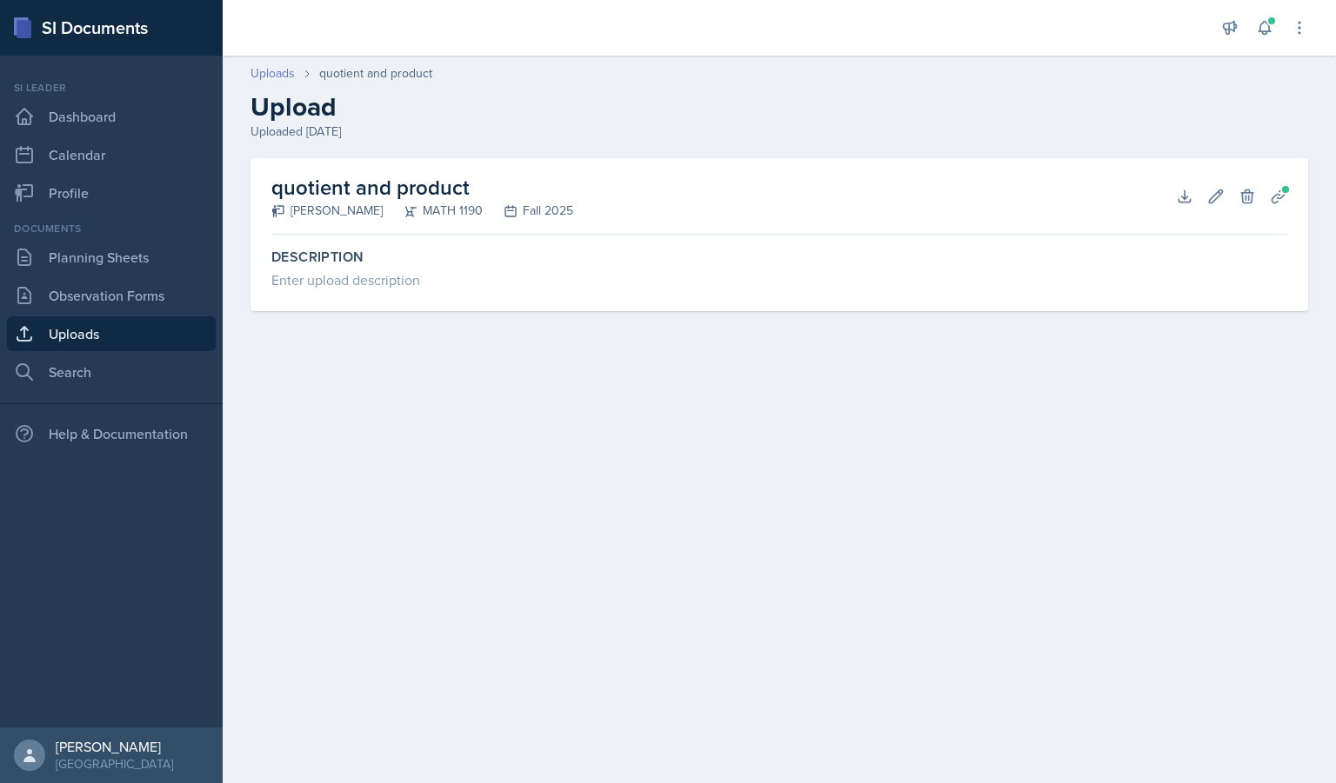
click at [273, 70] on link "Uploads" at bounding box center [272, 73] width 44 height 18
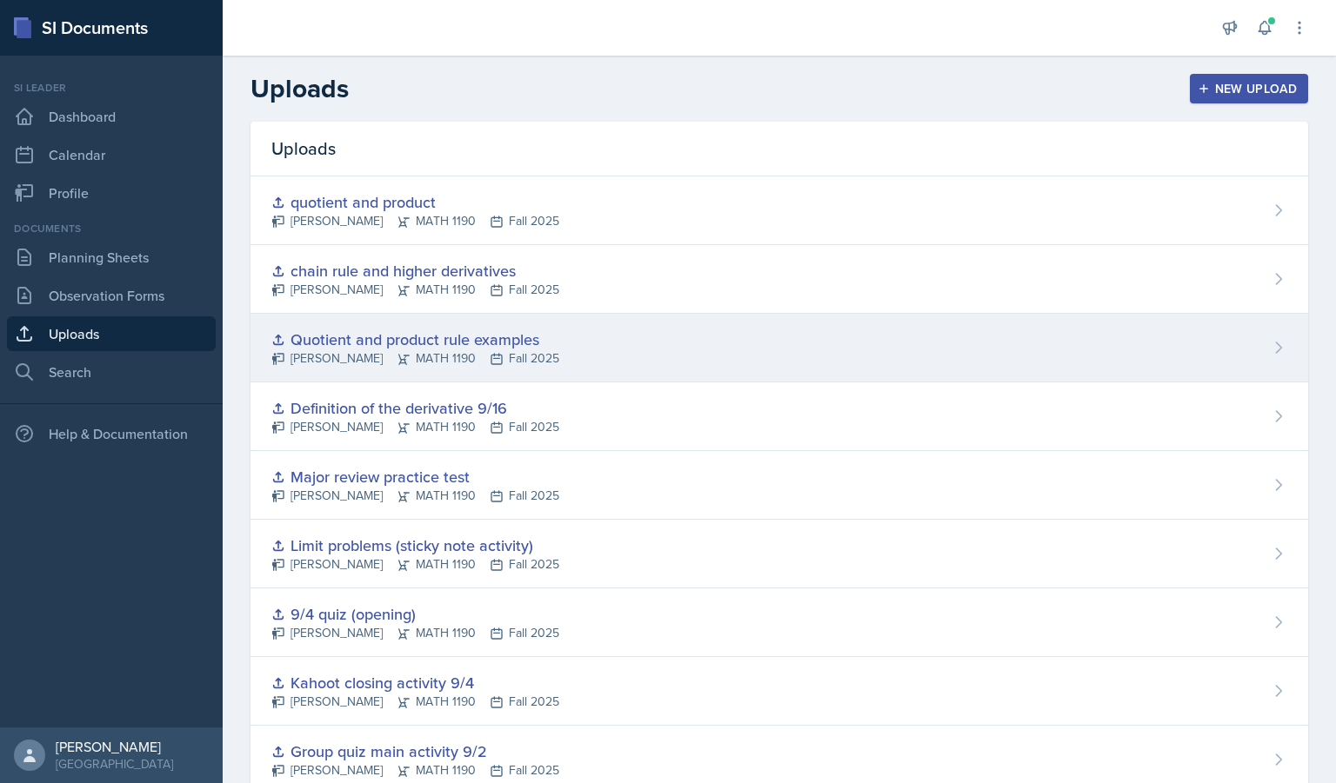
click at [478, 345] on div "Quotient and product rule examples" at bounding box center [415, 339] width 288 height 23
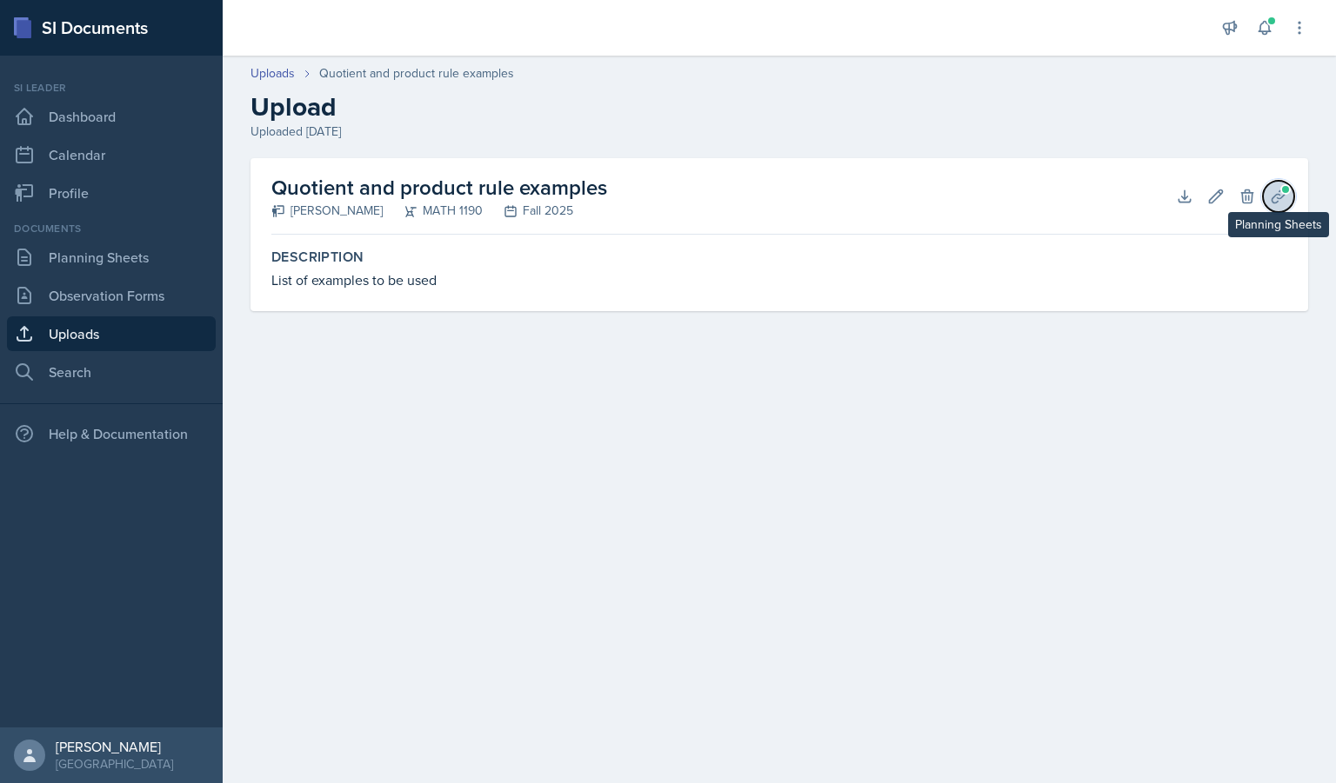
click at [1269, 185] on button "Planning Sheets" at bounding box center [1278, 196] width 31 height 31
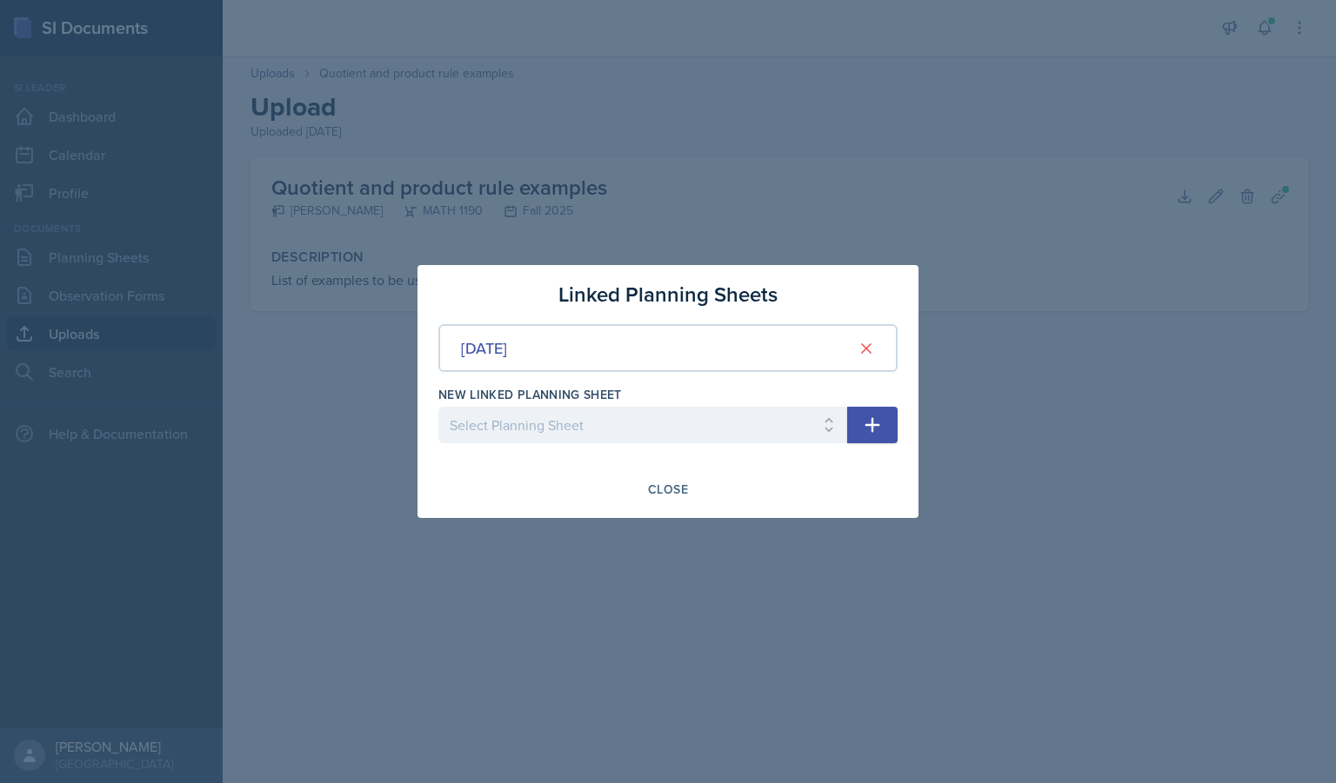
click at [890, 427] on button "button" at bounding box center [872, 425] width 50 height 37
click at [639, 427] on select "Select Planning Sheet [DATE] [DATE] [DATE] [DATE] [DATE] [DATE] [DATE] [DATE] […" at bounding box center [642, 425] width 409 height 37
select select "058aa3a4-e639-42bc-befd-478b93adf429"
click at [438, 407] on select "Select Planning Sheet [DATE] [DATE] [DATE] [DATE] [DATE] [DATE] [DATE] [DATE] […" at bounding box center [642, 425] width 409 height 37
click at [872, 423] on icon "button" at bounding box center [872, 425] width 15 height 15
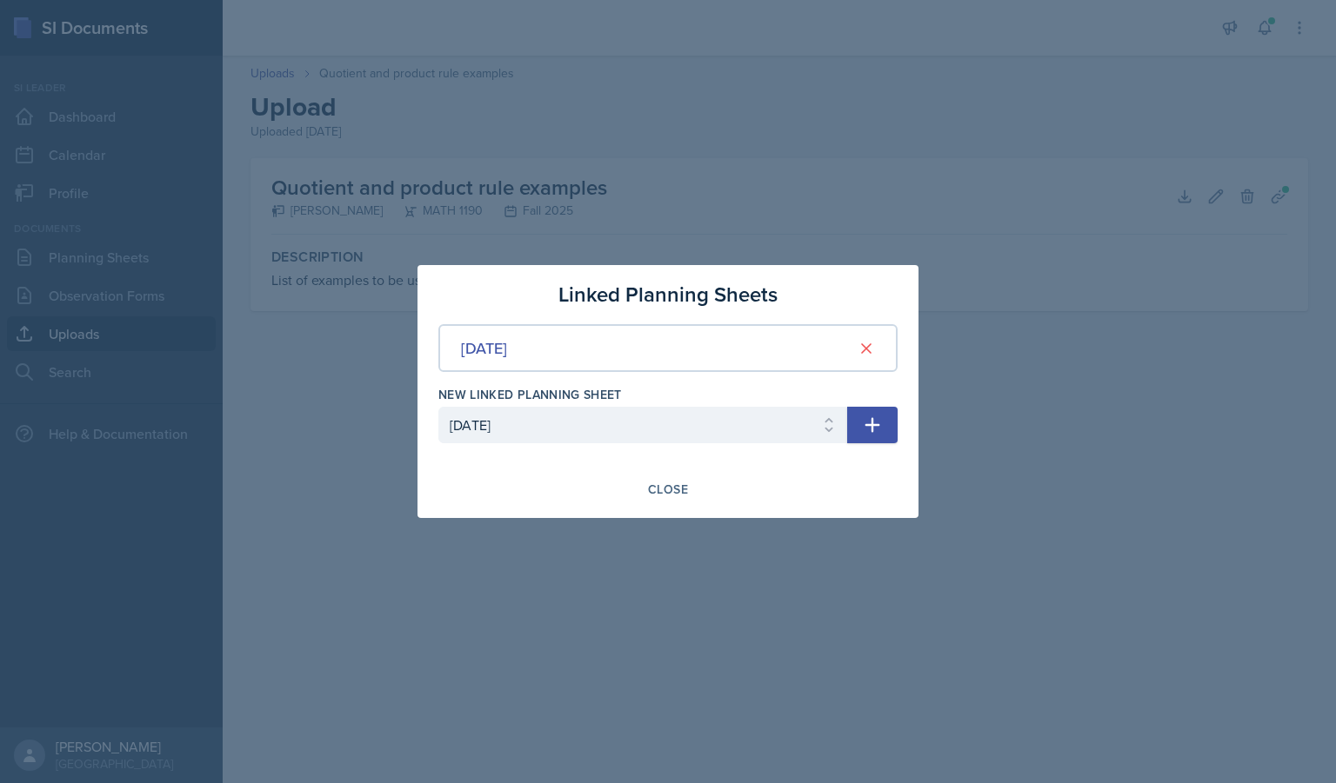
select select
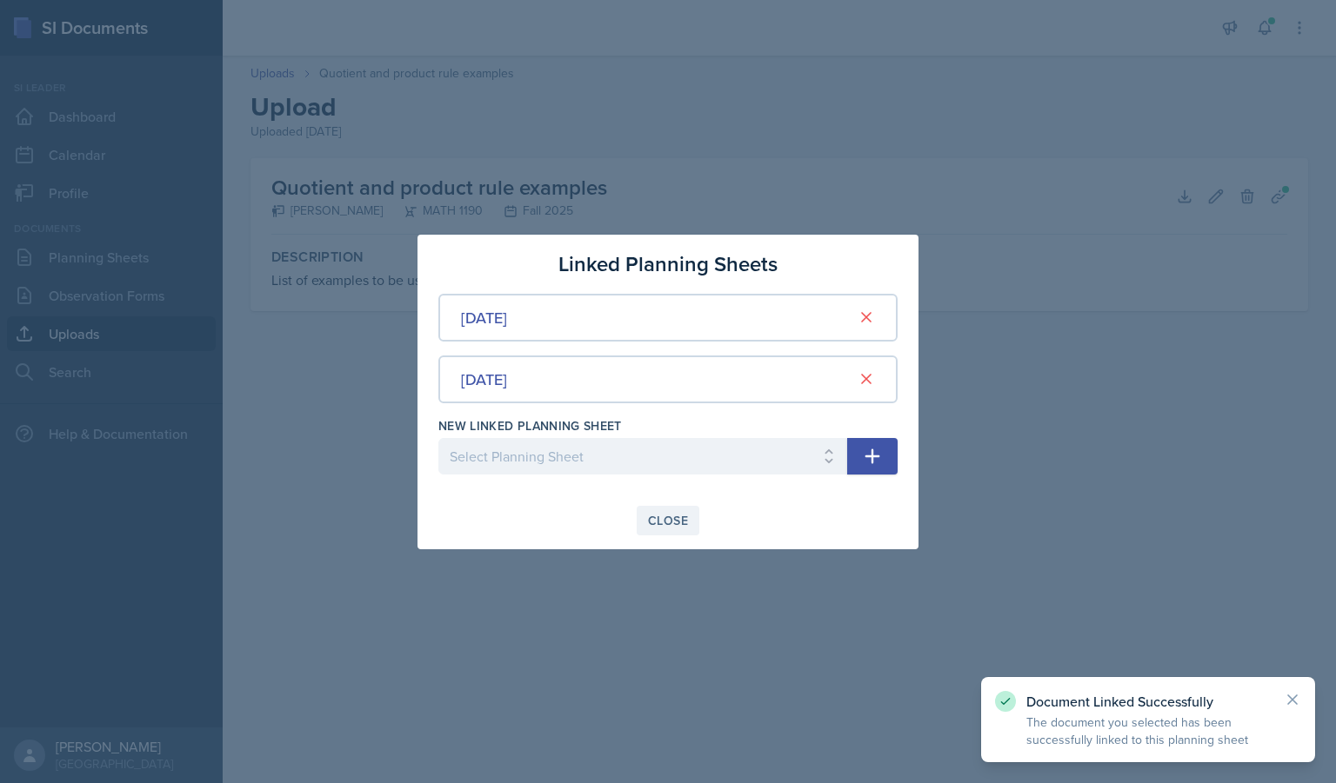
click at [670, 523] on div "Close" at bounding box center [668, 521] width 40 height 14
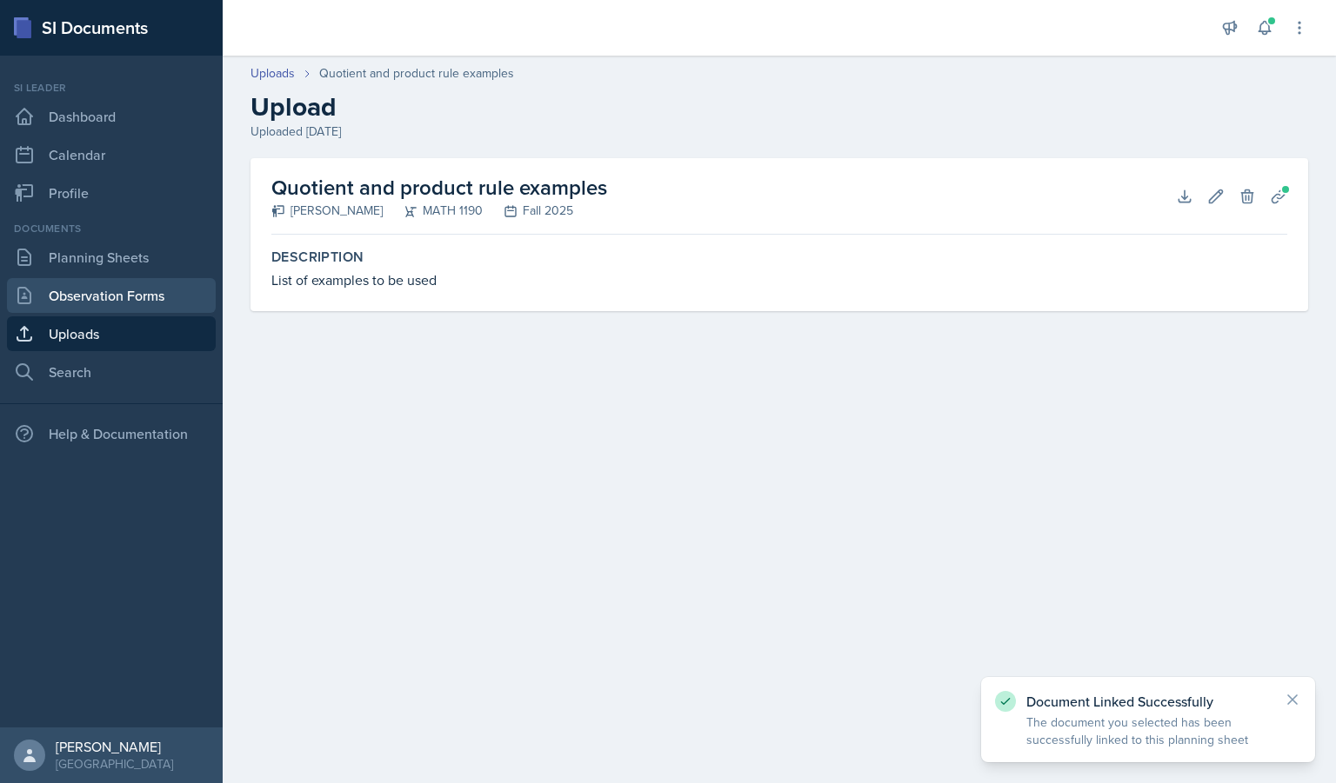
click at [124, 285] on link "Observation Forms" at bounding box center [111, 295] width 209 height 35
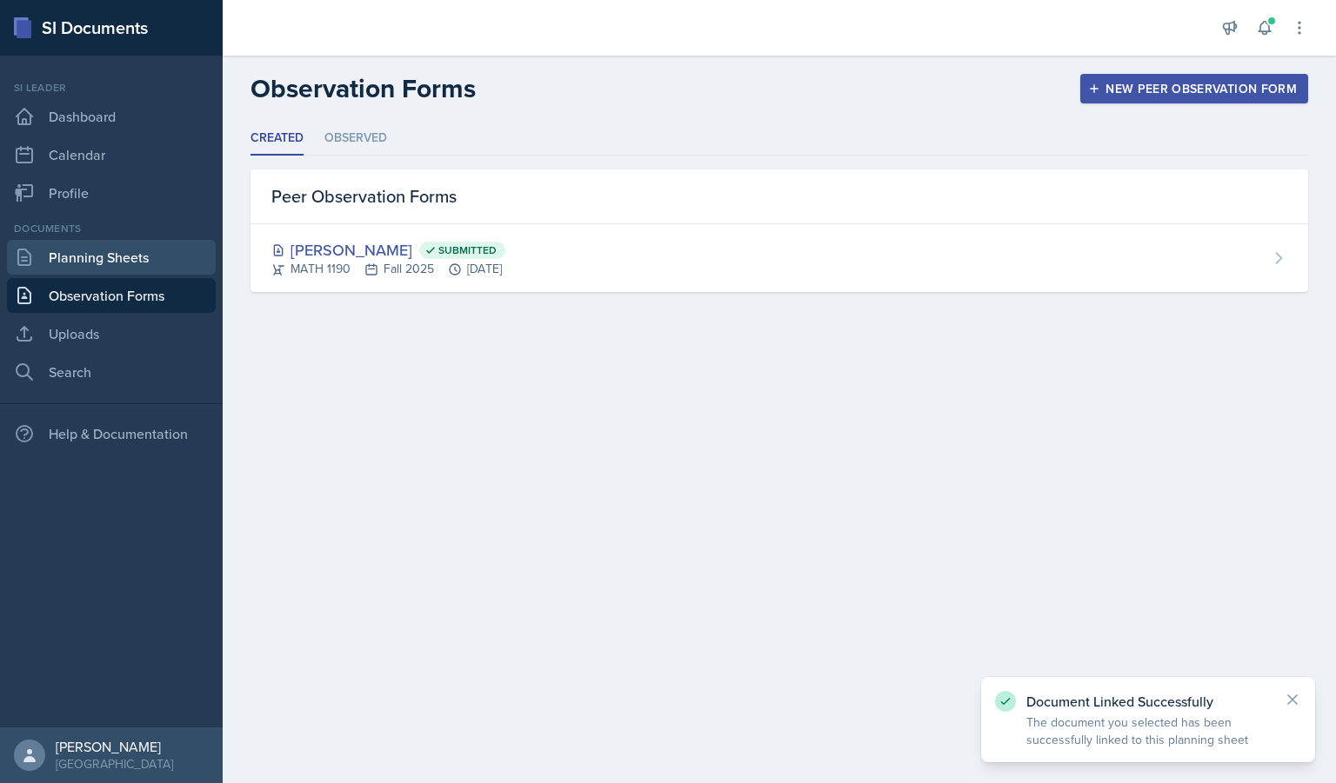
click at [124, 267] on link "Planning Sheets" at bounding box center [111, 257] width 209 height 35
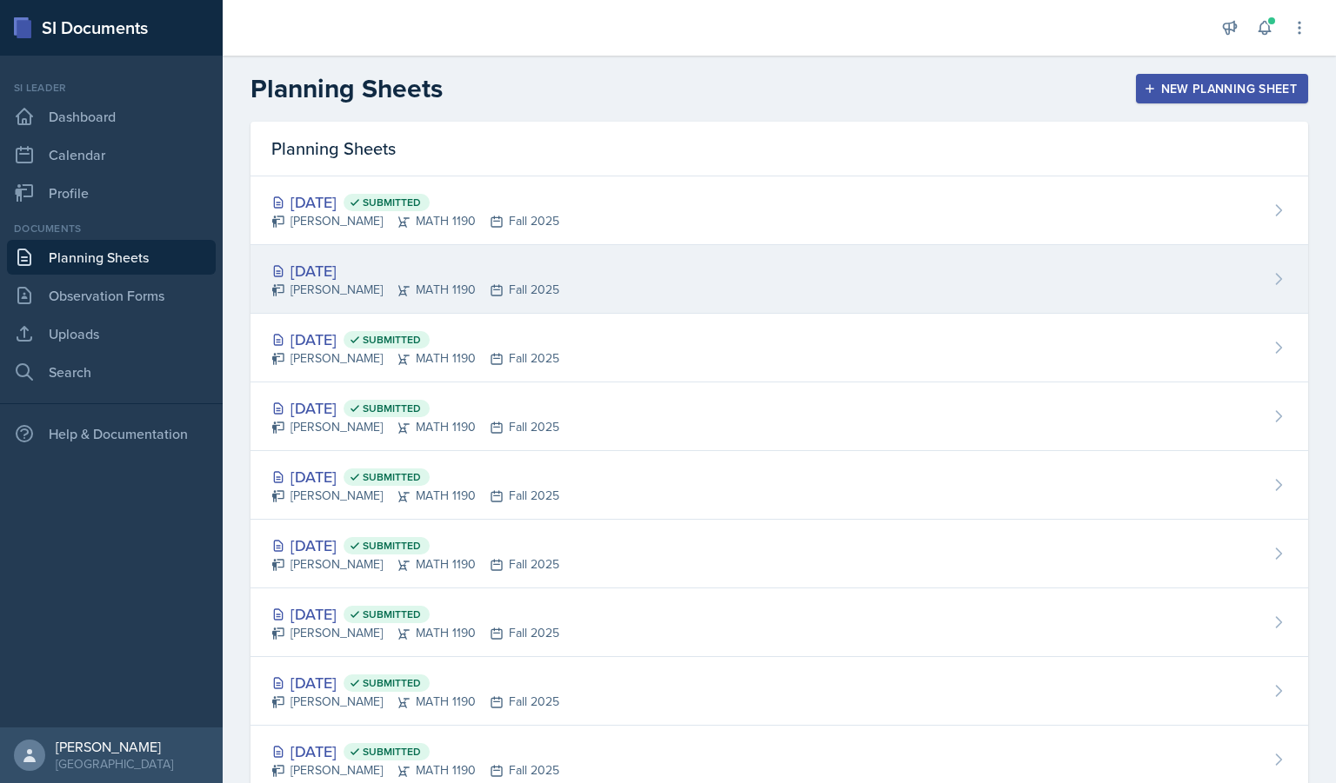
click at [366, 262] on div "[DATE]" at bounding box center [415, 270] width 288 height 23
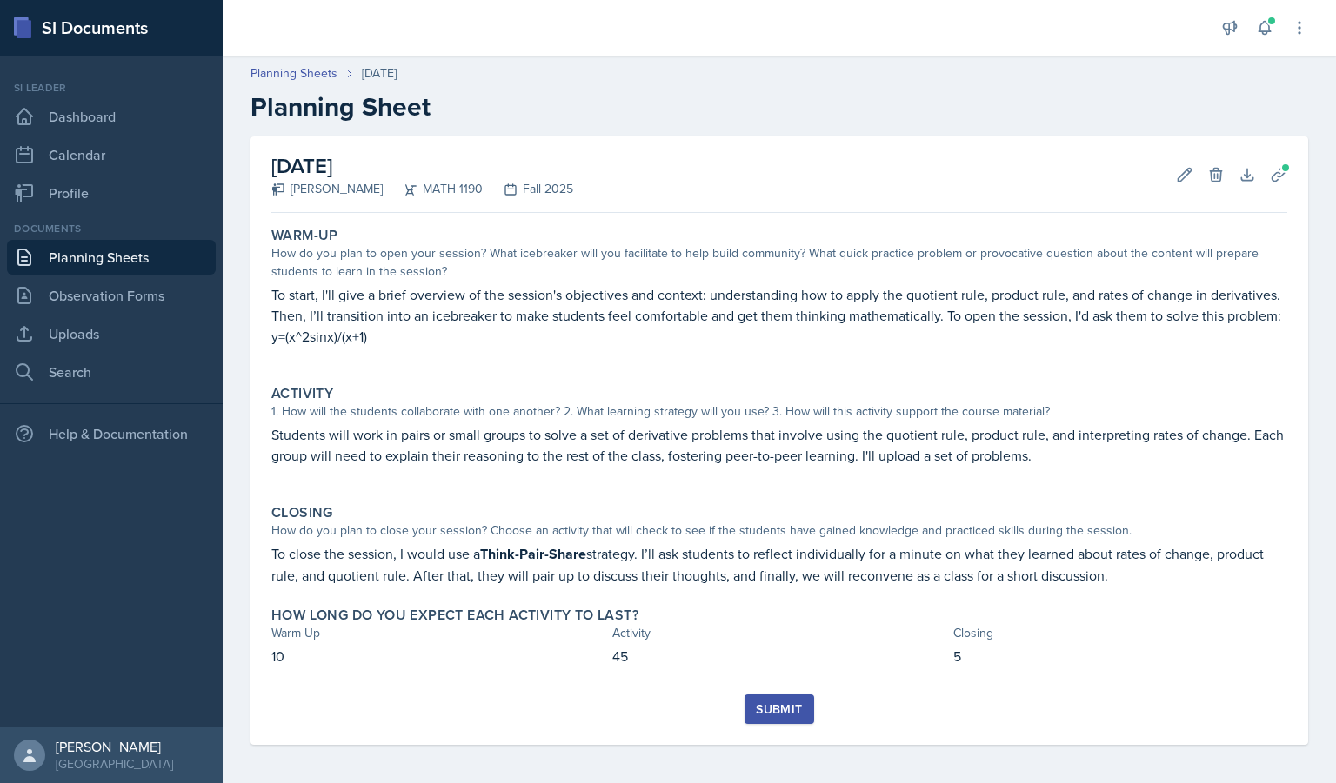
click at [785, 717] on div "Submit" at bounding box center [779, 710] width 46 height 14
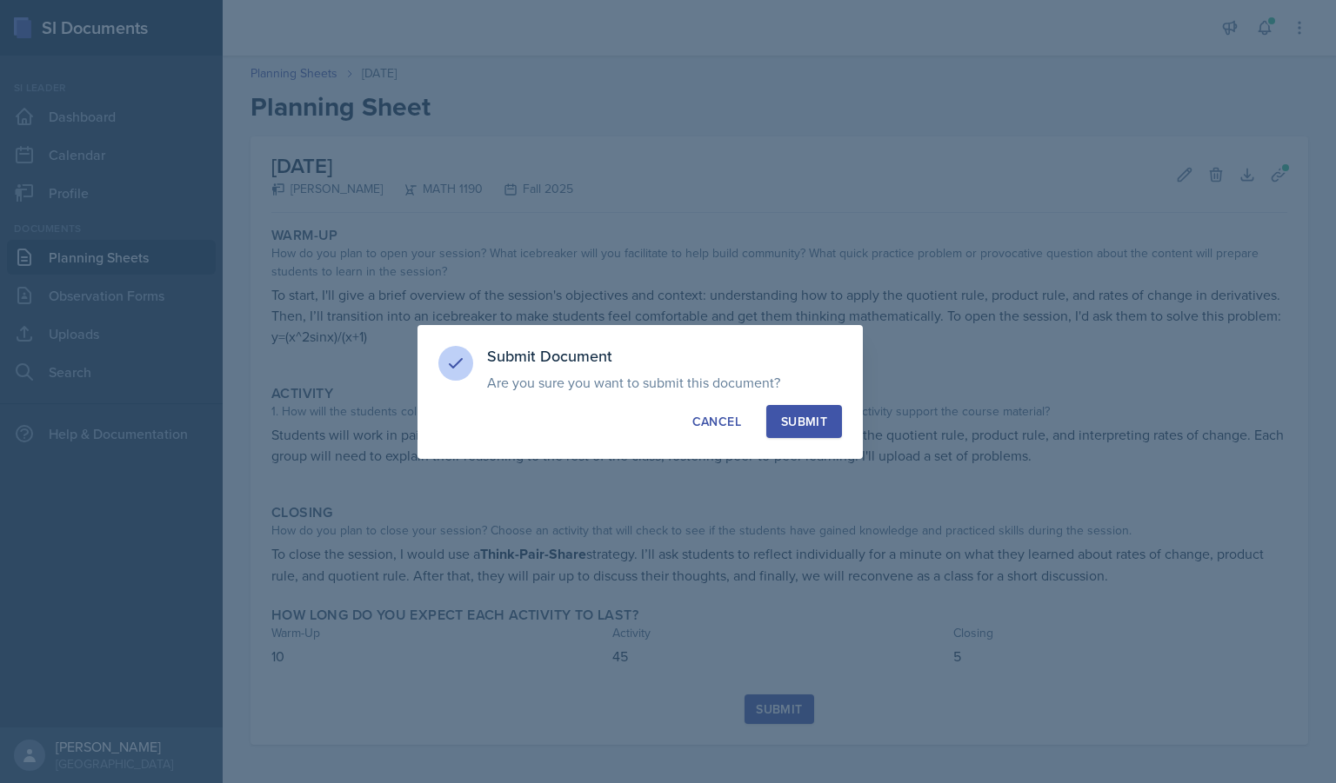
click at [816, 419] on div "Submit" at bounding box center [804, 421] width 46 height 17
